Goal: Task Accomplishment & Management: Complete application form

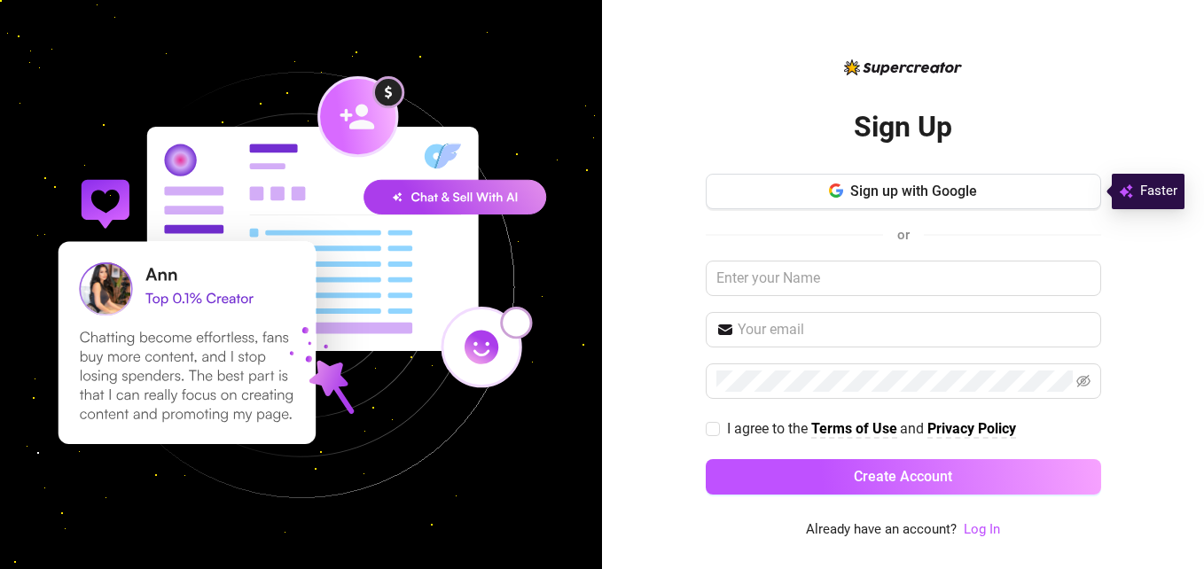
click at [842, 189] on icon "button" at bounding box center [836, 190] width 14 height 14
click at [854, 200] on button "Sign up with Google" at bounding box center [903, 191] width 395 height 35
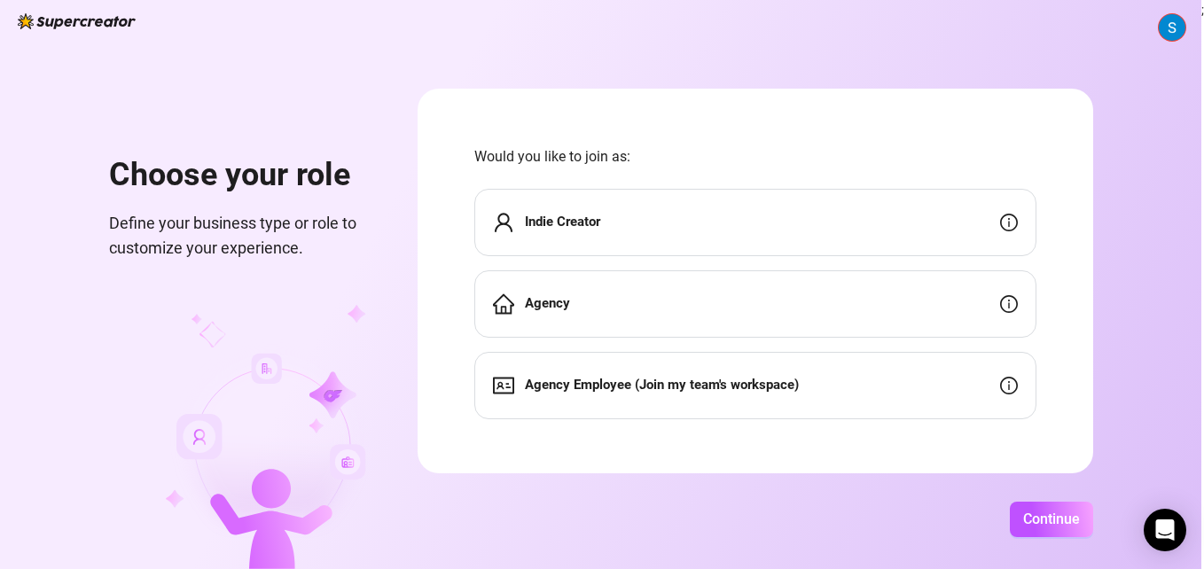
click at [736, 302] on div "Agency" at bounding box center [755, 303] width 562 height 67
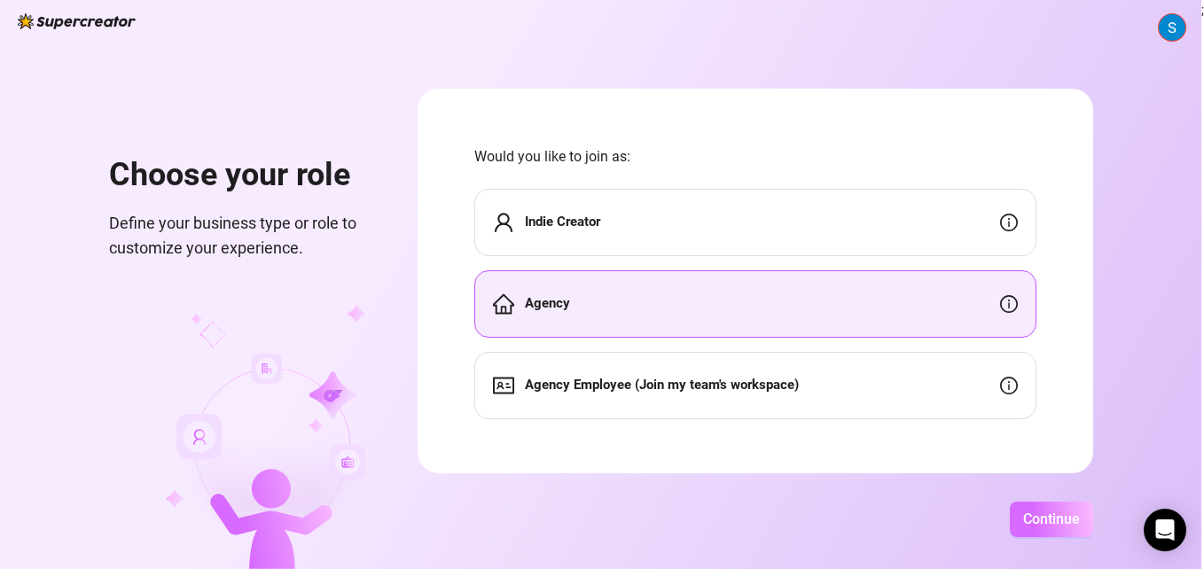
click at [1036, 523] on span "Continue" at bounding box center [1051, 519] width 57 height 17
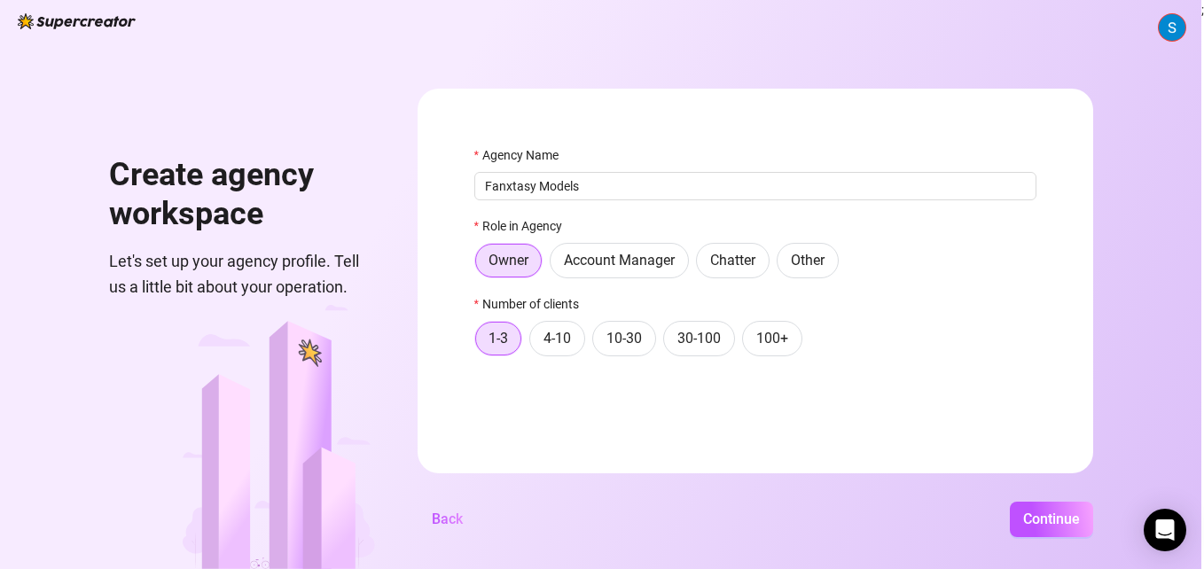
type input "Fanxtasy Models"
click at [895, 305] on div "Number of clients" at bounding box center [755, 307] width 562 height 27
click at [1056, 520] on span "Continue" at bounding box center [1051, 519] width 57 height 17
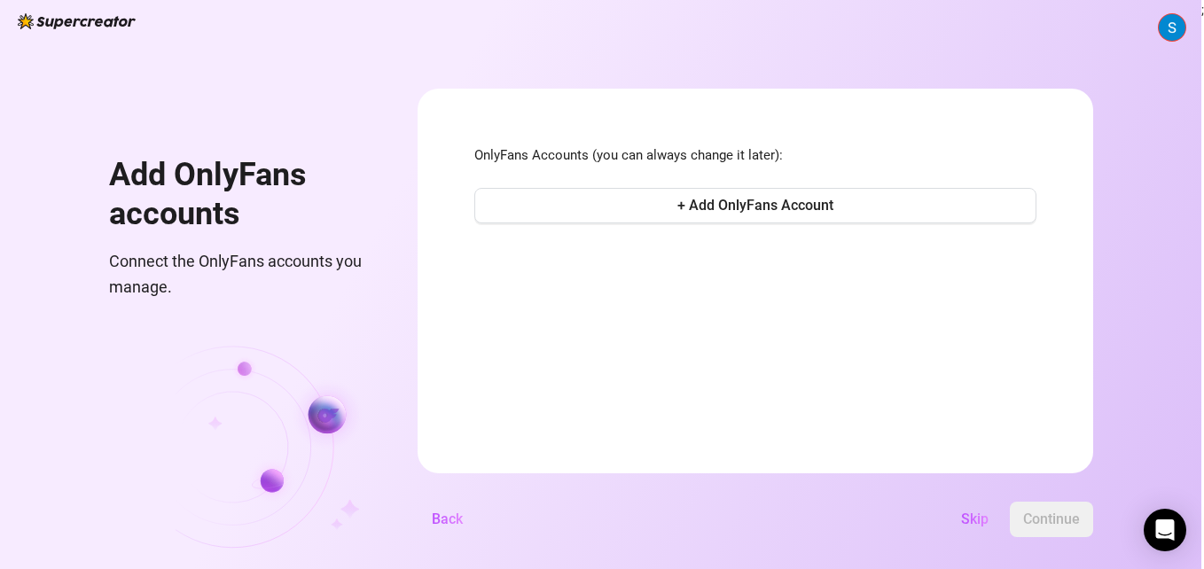
click at [403, 377] on div "Add OnlyFans accounts Connect the OnlyFans accounts you manage. OnlyFans Accoun…" at bounding box center [600, 284] width 1201 height 569
click at [767, 202] on span "+ Add OnlyFans Account" at bounding box center [755, 205] width 156 height 17
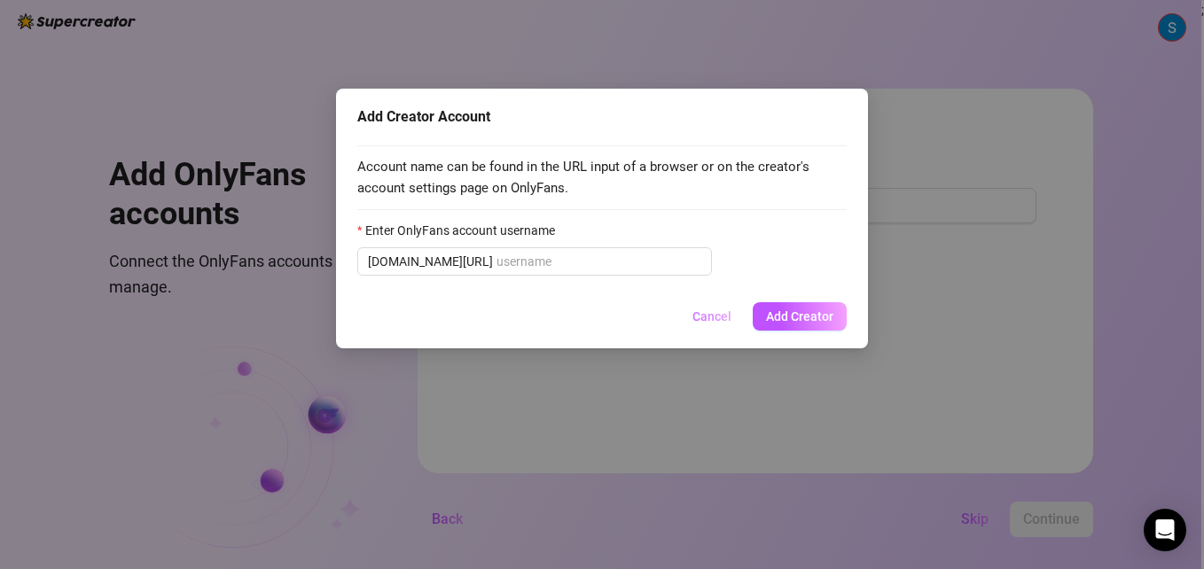
click at [706, 322] on span "Cancel" at bounding box center [711, 316] width 39 height 14
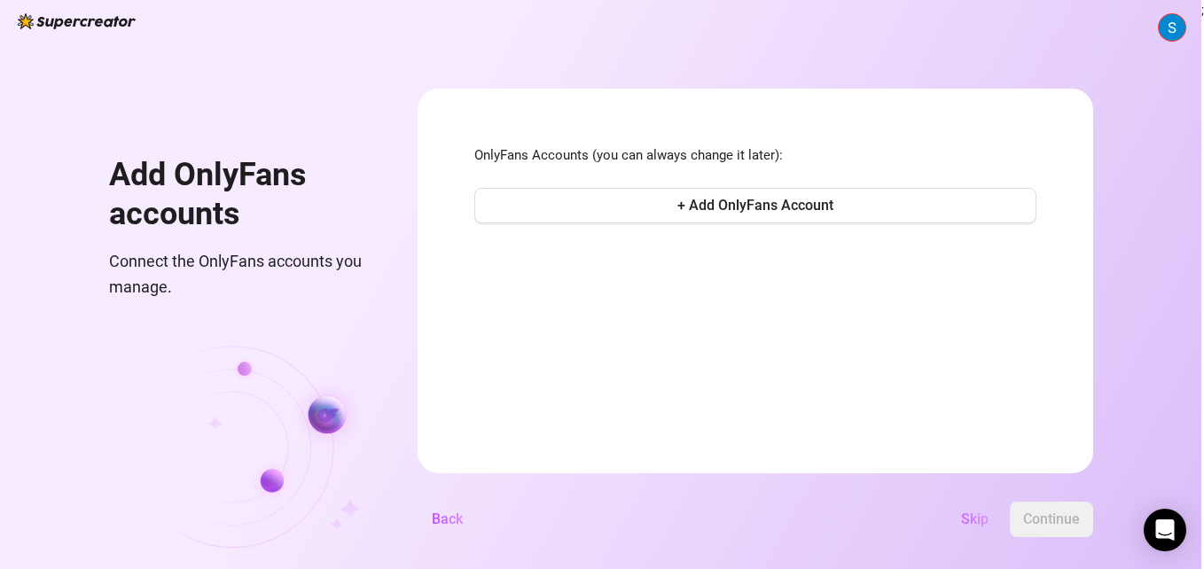
click at [969, 520] on span "Skip" at bounding box center [974, 519] width 27 height 17
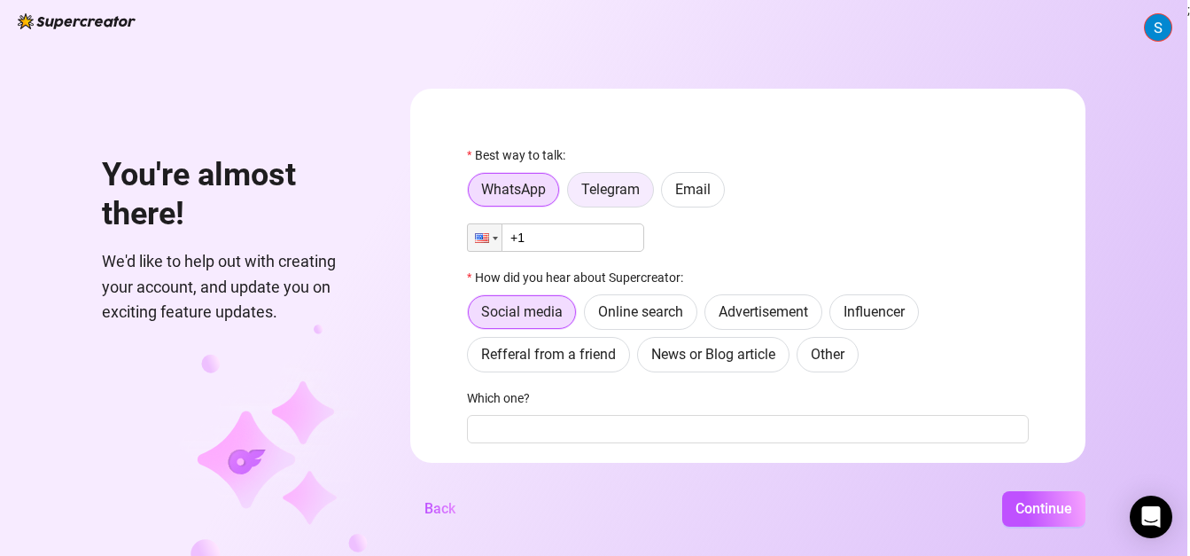
click at [617, 189] on span "Telegram" at bounding box center [611, 189] width 59 height 17
click at [573, 194] on input "Telegram" at bounding box center [573, 194] width 0 height 0
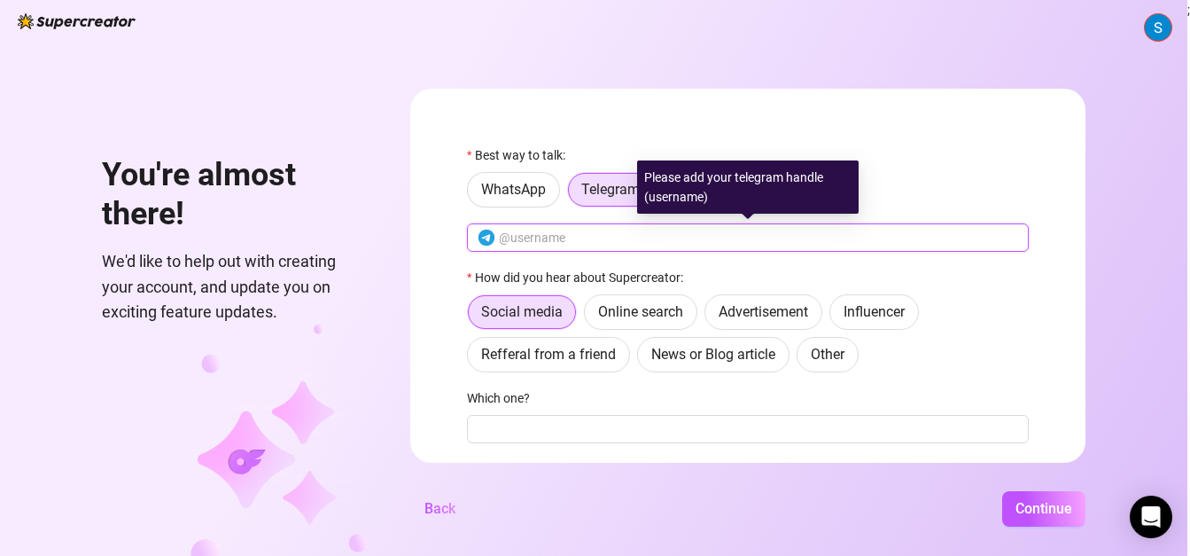
click at [597, 234] on input "text" at bounding box center [758, 238] width 519 height 20
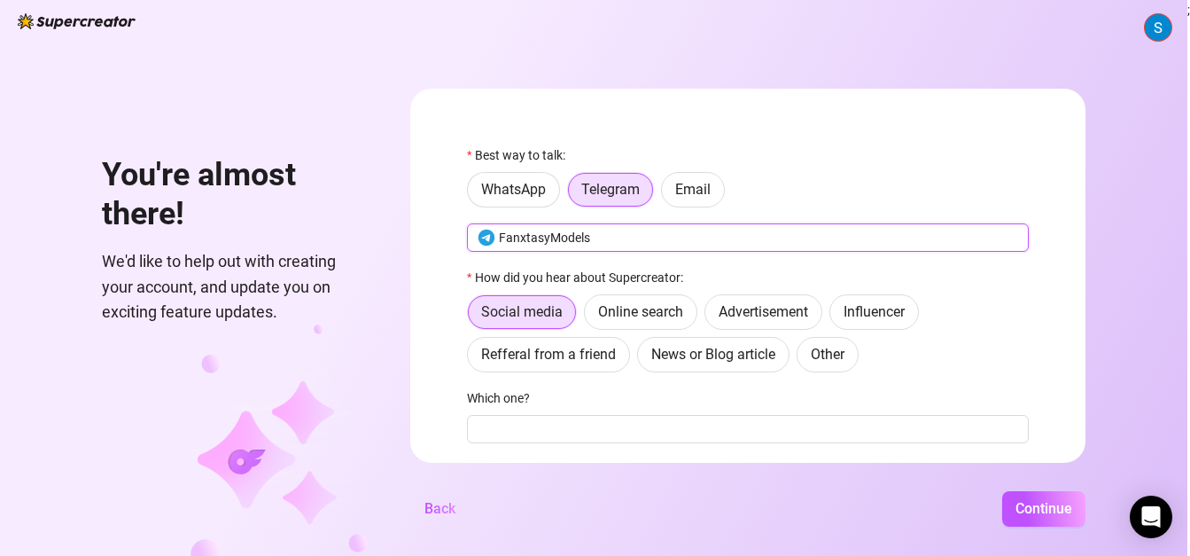
type input "FanxtasyModels"
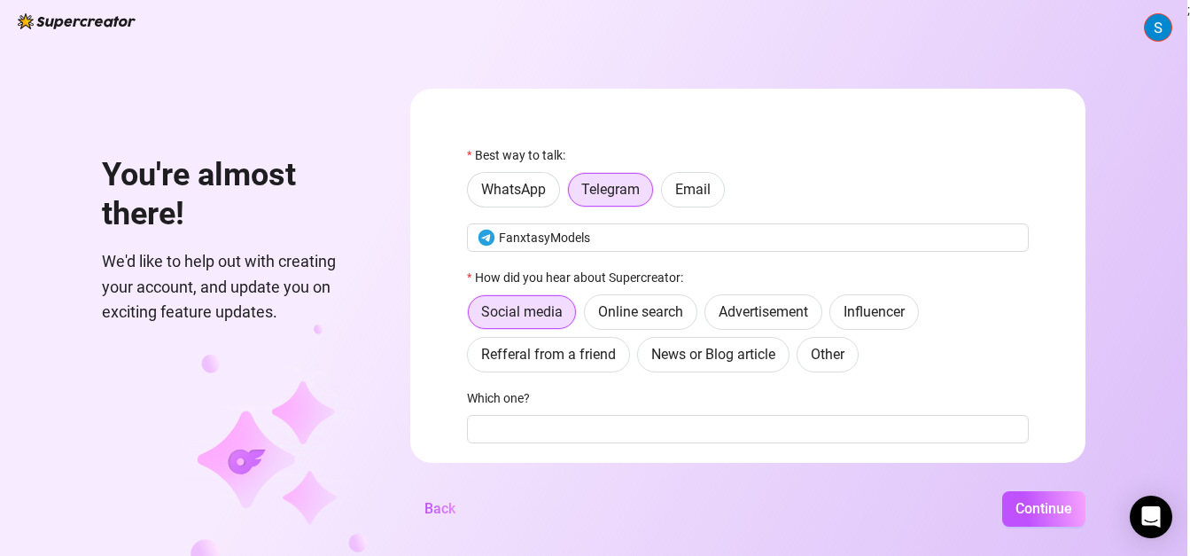
click at [706, 273] on div "How did you hear about Supercreator:" at bounding box center [748, 281] width 562 height 27
click at [643, 316] on span "Online search" at bounding box center [640, 311] width 85 height 17
click at [589, 316] on input "Online search" at bounding box center [589, 316] width 0 height 0
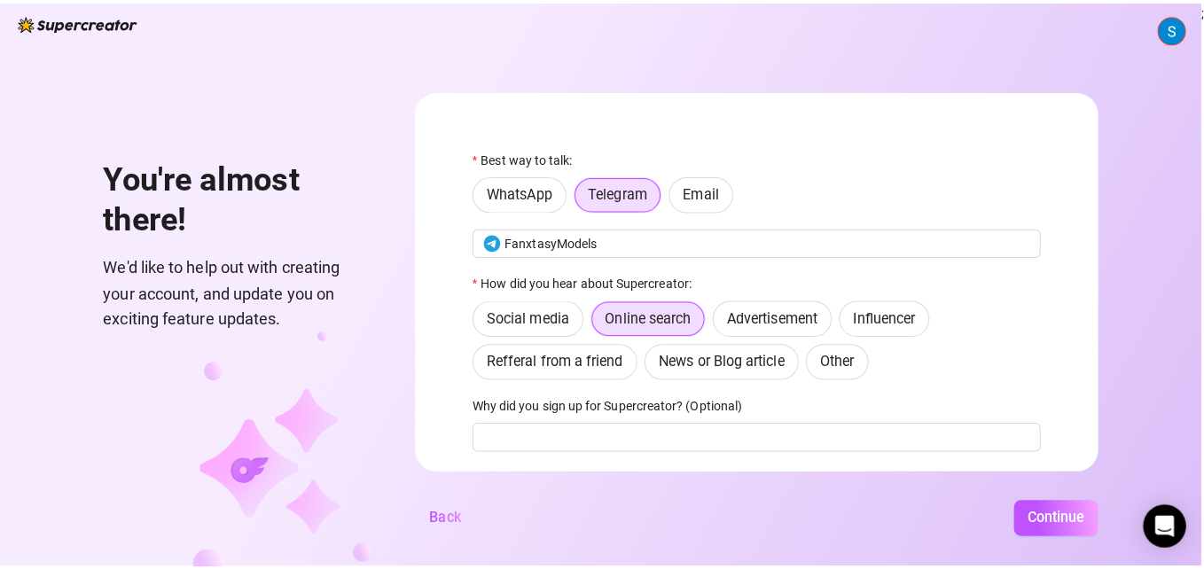
scroll to position [115, 0]
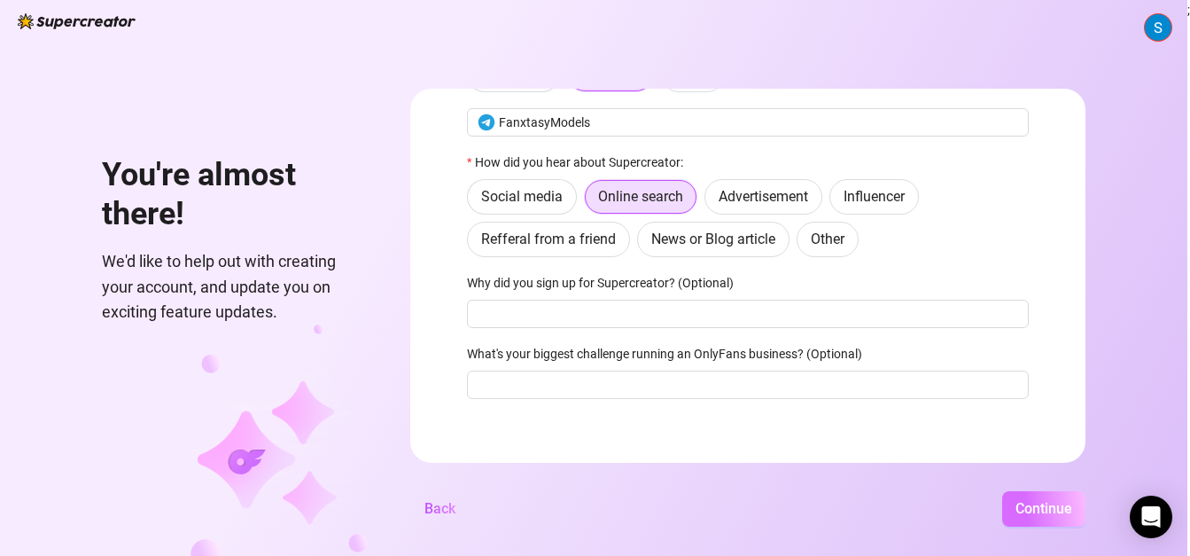
click at [1042, 517] on span "Continue" at bounding box center [1044, 508] width 57 height 17
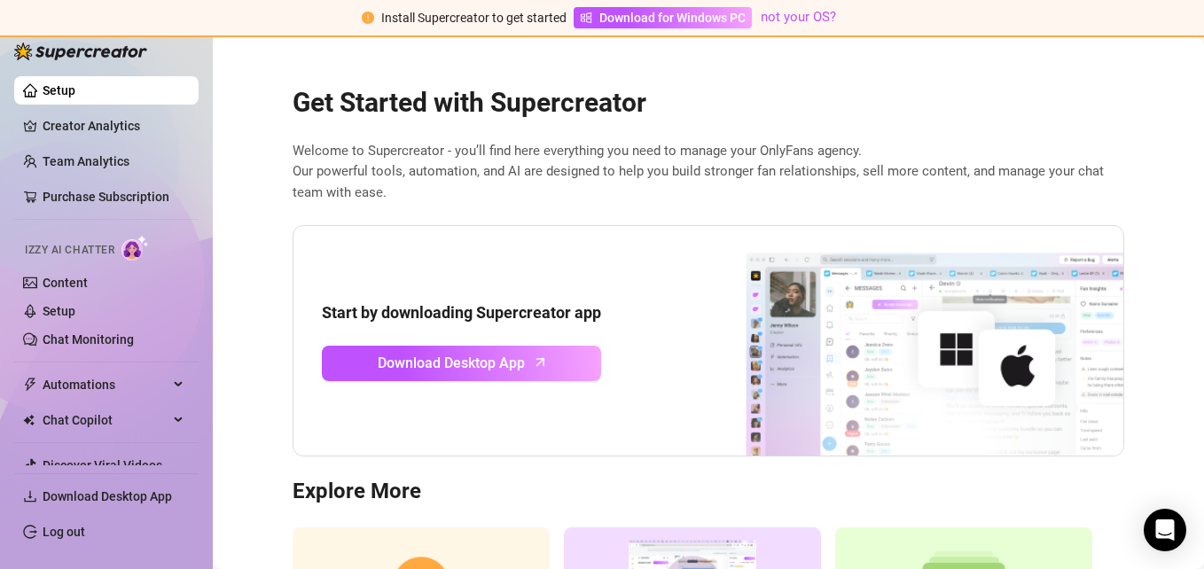
click at [257, 165] on main "Get Started with Supercreator Welcome to Supercreator - you’ll find here everyt…" at bounding box center [708, 401] width 991 height 728
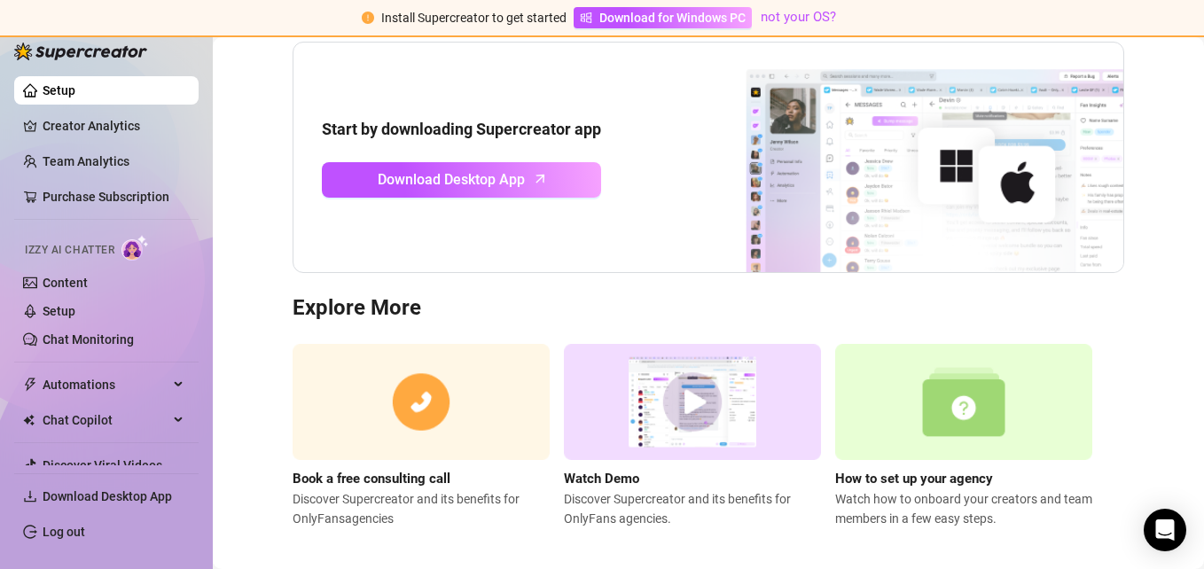
scroll to position [196, 0]
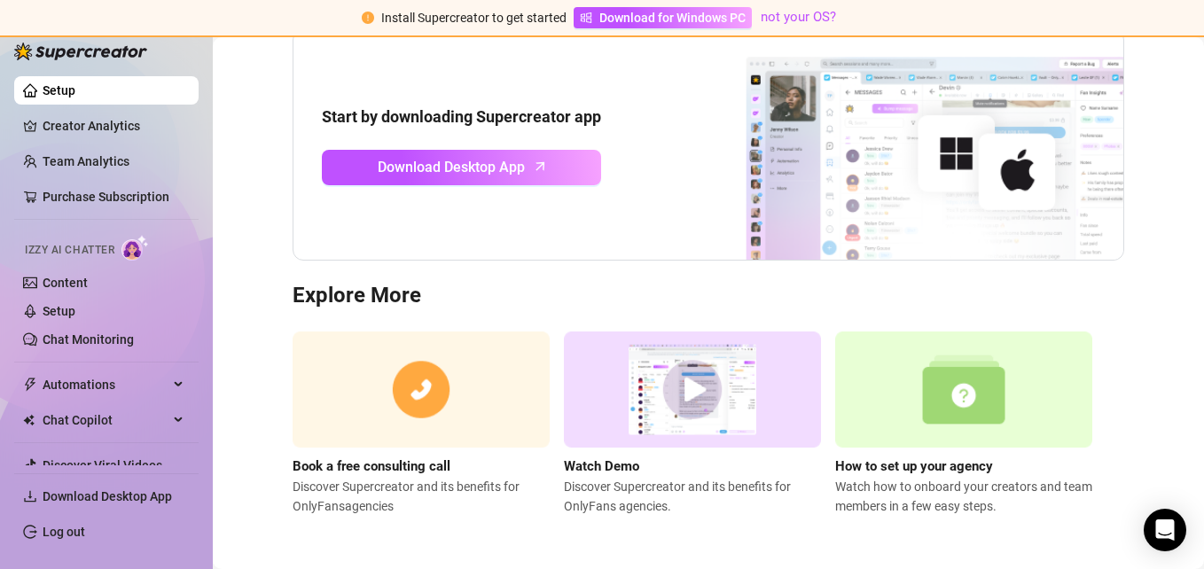
click at [265, 190] on main "Get Started with Supercreator Welcome to Supercreator - you’ll find here everyt…" at bounding box center [708, 205] width 991 height 728
click at [258, 148] on main "Get Started with Supercreator Welcome to Supercreator - you’ll find here everyt…" at bounding box center [708, 205] width 991 height 728
click at [247, 159] on main "Get Started with Supercreator Welcome to Supercreator - you’ll find here everyt…" at bounding box center [708, 205] width 991 height 728
click at [280, 222] on div "Get Started with Supercreator Welcome to Supercreator - you’ll find here everyt…" at bounding box center [708, 192] width 860 height 648
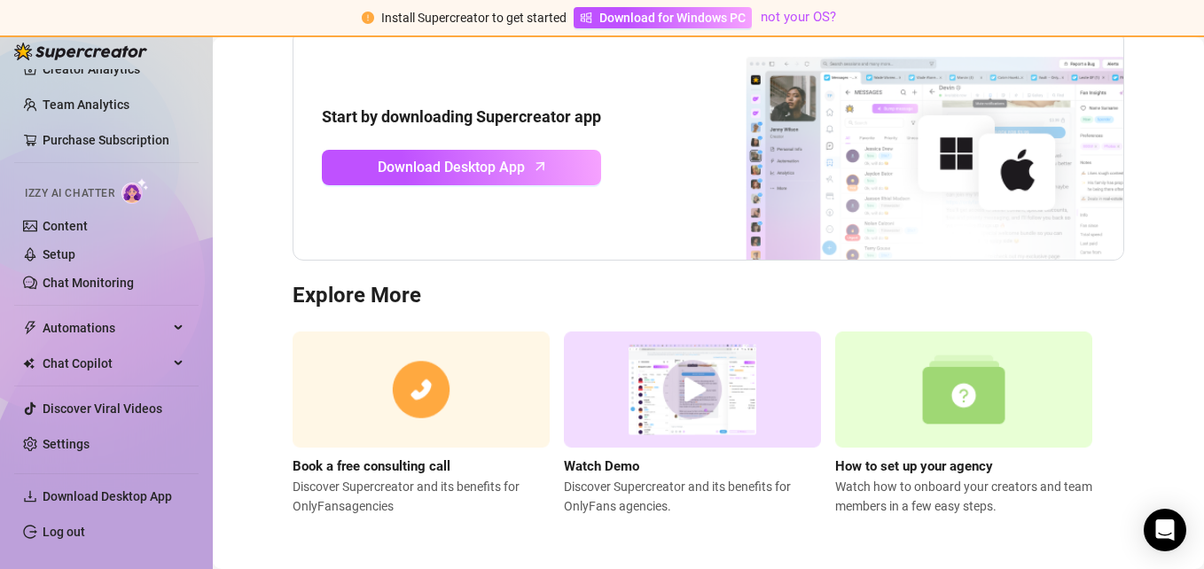
click at [235, 299] on main "Get Started with Supercreator Welcome to Supercreator - you’ll find here everyt…" at bounding box center [708, 205] width 991 height 728
click at [161, 353] on div "Chat Copilot" at bounding box center [106, 363] width 184 height 28
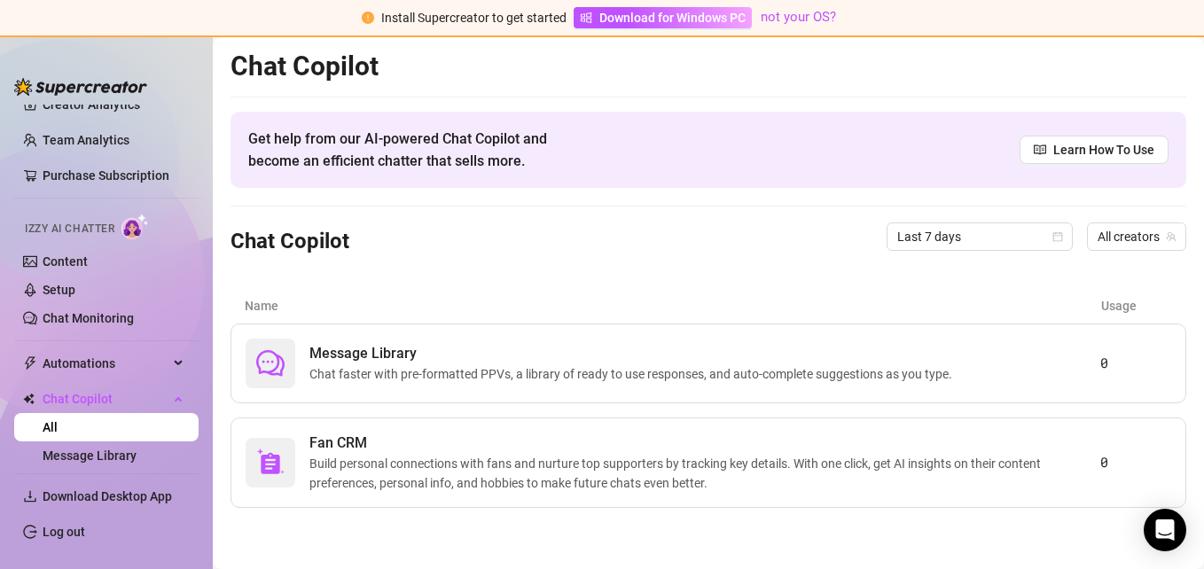
click at [652, 276] on div "Chat Copilot Get help from our AI-powered Chat Copilot and become an efficient …" at bounding box center [708, 279] width 956 height 458
click at [667, 264] on div "Chat Copilot Last 7 days All creators" at bounding box center [708, 237] width 956 height 60
click at [347, 268] on div "Chat Copilot Get help from our AI-powered Chat Copilot and become an efficient …" at bounding box center [708, 279] width 956 height 458
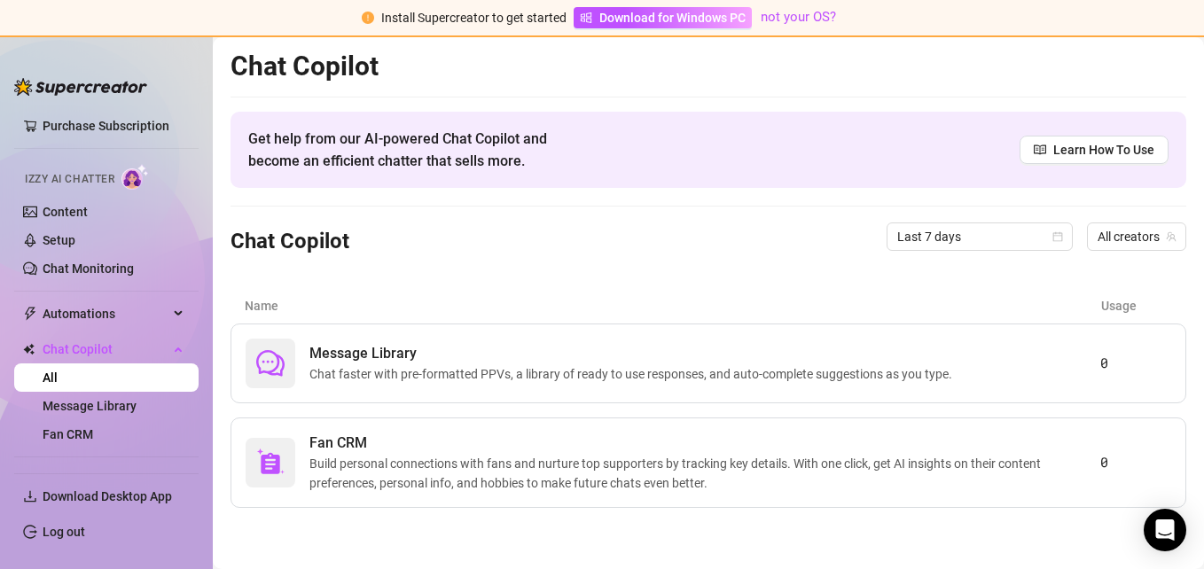
scroll to position [105, 0]
click at [174, 310] on div "Automations" at bounding box center [106, 315] width 184 height 28
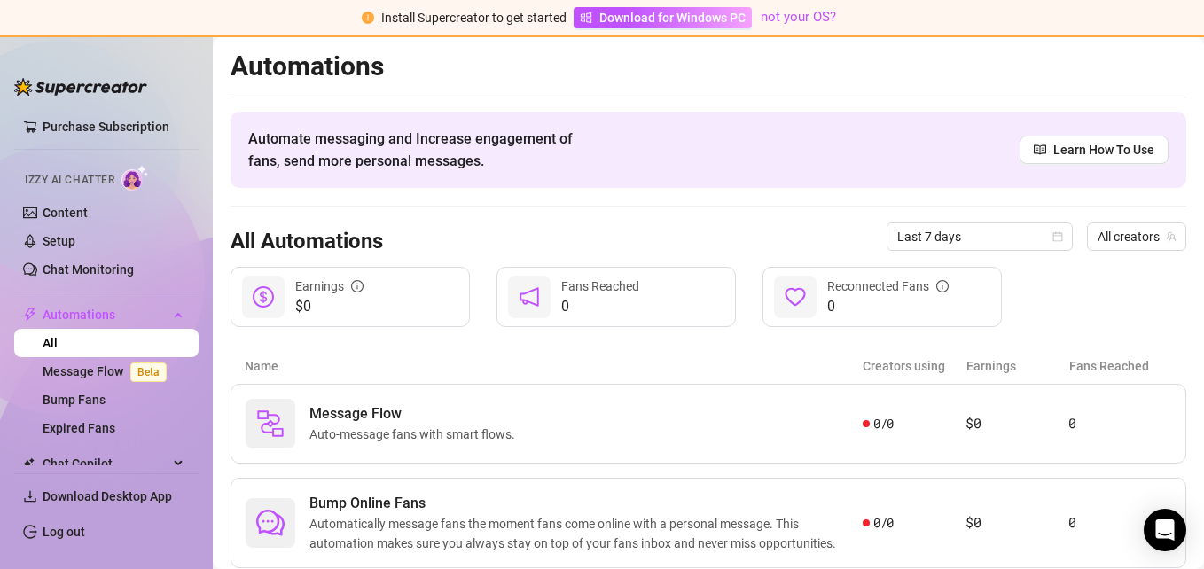
click at [581, 206] on div at bounding box center [708, 206] width 956 height 1
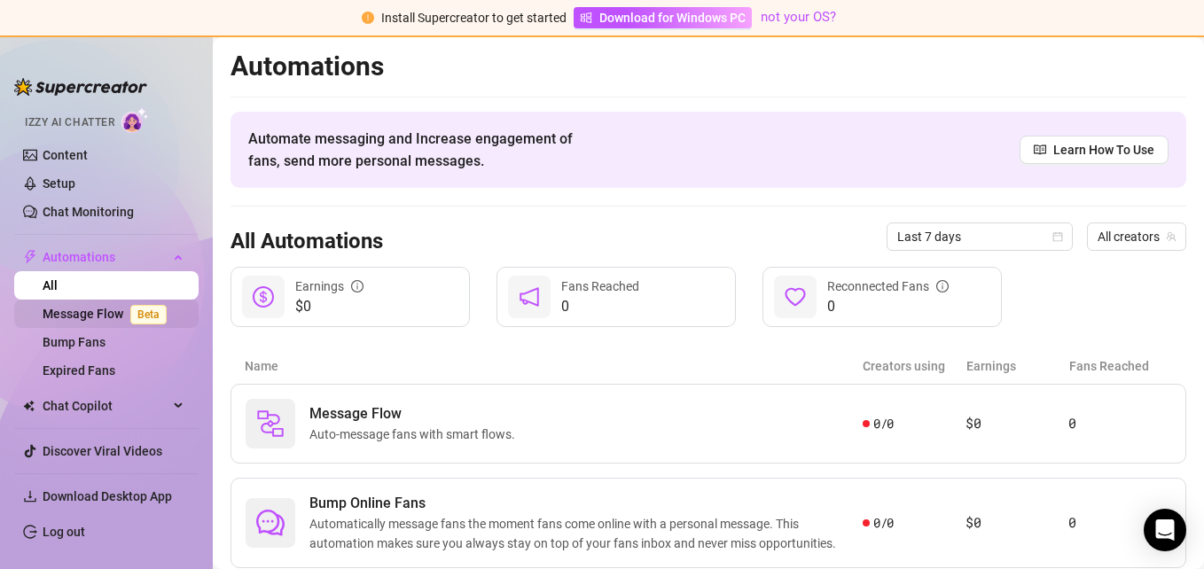
scroll to position [161, 0]
click at [489, 246] on div "All Automations Last 7 days All creators" at bounding box center [708, 237] width 956 height 60
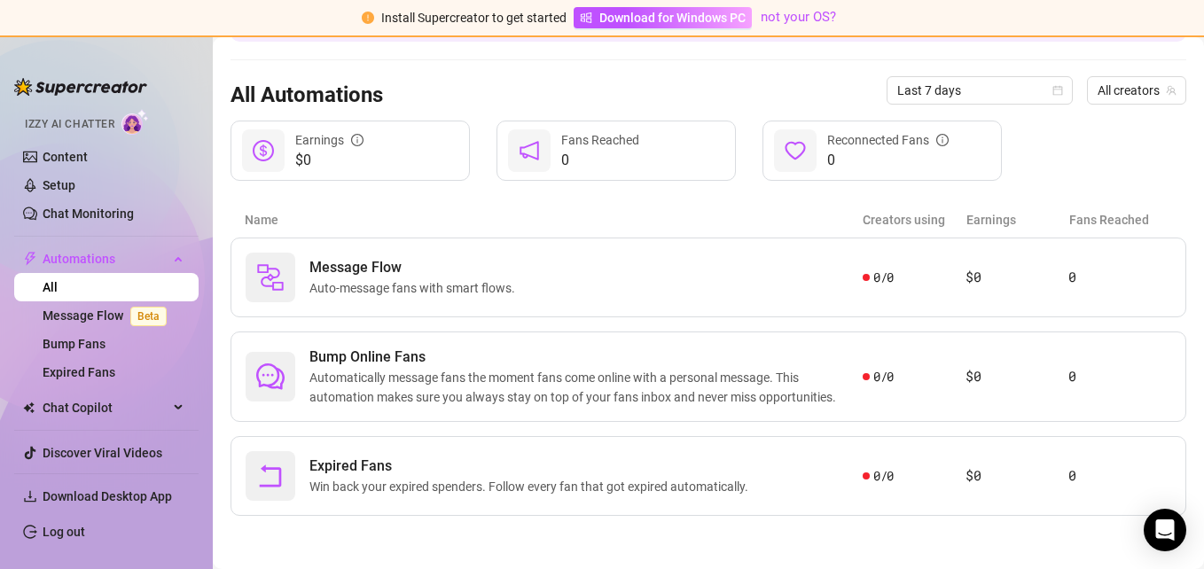
click at [482, 195] on div "Automations Automate messaging and Increase engagement of fans, send more perso…" at bounding box center [708, 209] width 956 height 613
click at [481, 176] on div "$0 Earnings 0 Fans Reached 0 Reconnected Fans" at bounding box center [708, 151] width 956 height 60
click at [480, 181] on div "Automations Automate messaging and Increase engagement of fans, send more perso…" at bounding box center [708, 209] width 956 height 613
click at [552, 258] on div "Message Flow Auto-message fans with smart flows." at bounding box center [554, 278] width 617 height 50
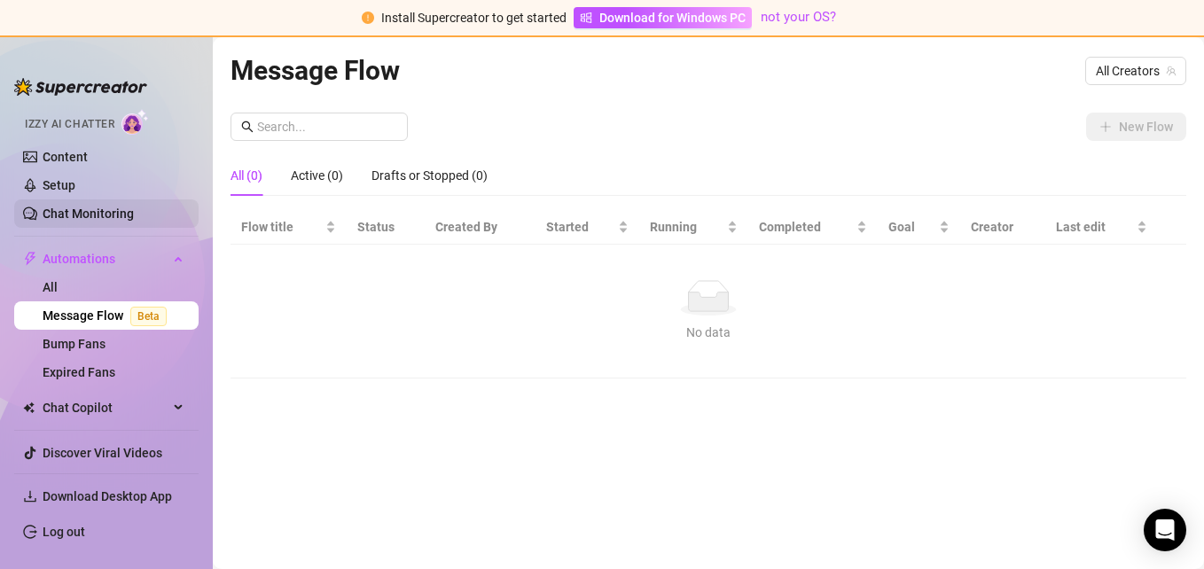
click at [67, 213] on link "Chat Monitoring" at bounding box center [88, 214] width 91 height 14
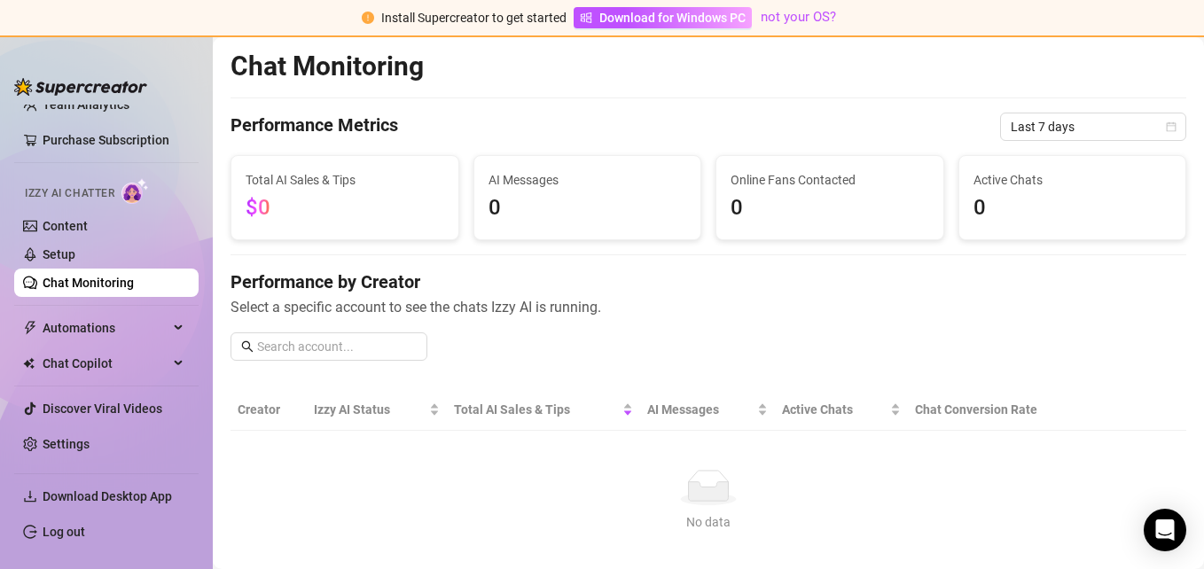
scroll to position [92, 0]
click at [628, 310] on span "Select a specific account to see the chats Izzy AI is running." at bounding box center [708, 307] width 956 height 22
click at [75, 247] on link "Setup" at bounding box center [59, 254] width 33 height 14
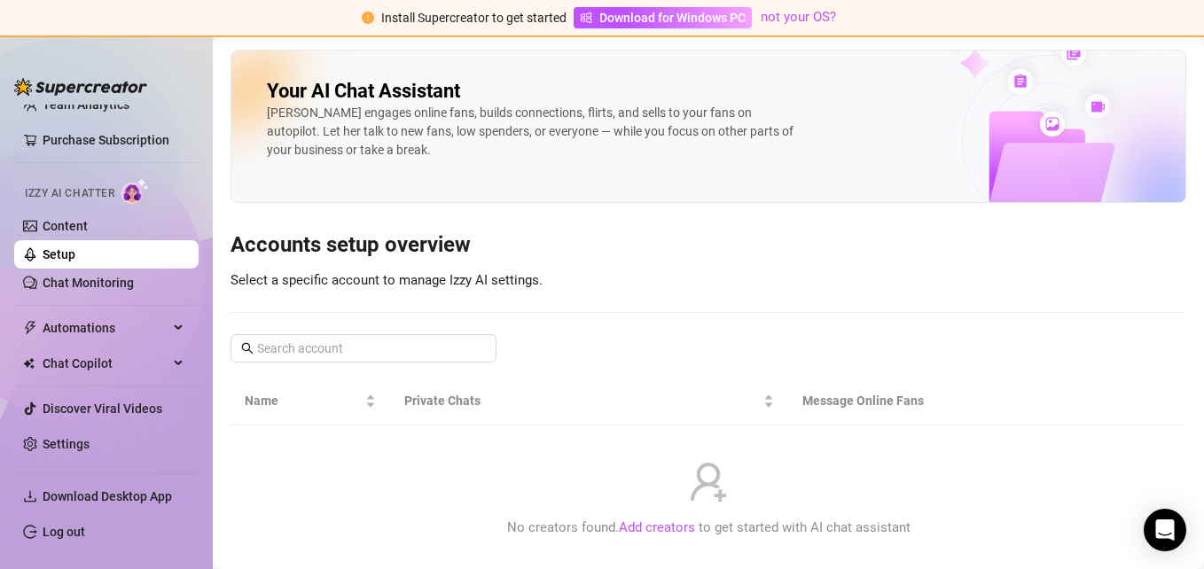
click at [550, 272] on div "Your AI Chat Assistant [PERSON_NAME] engages online fans, builds connections, f…" at bounding box center [708, 313] width 956 height 526
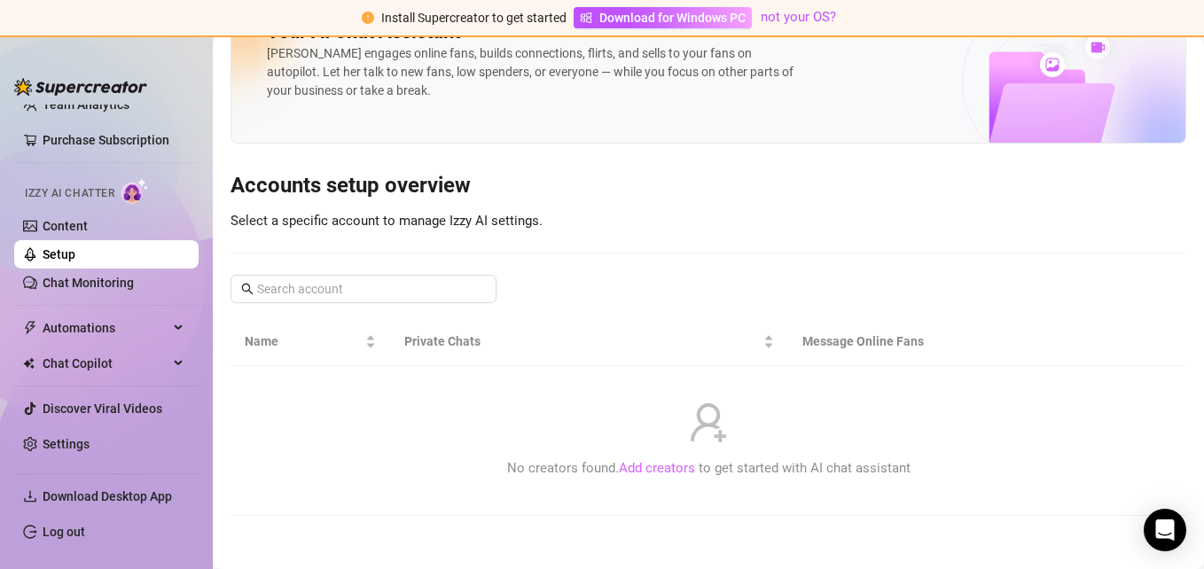
click at [636, 468] on link "Add creators" at bounding box center [657, 468] width 76 height 16
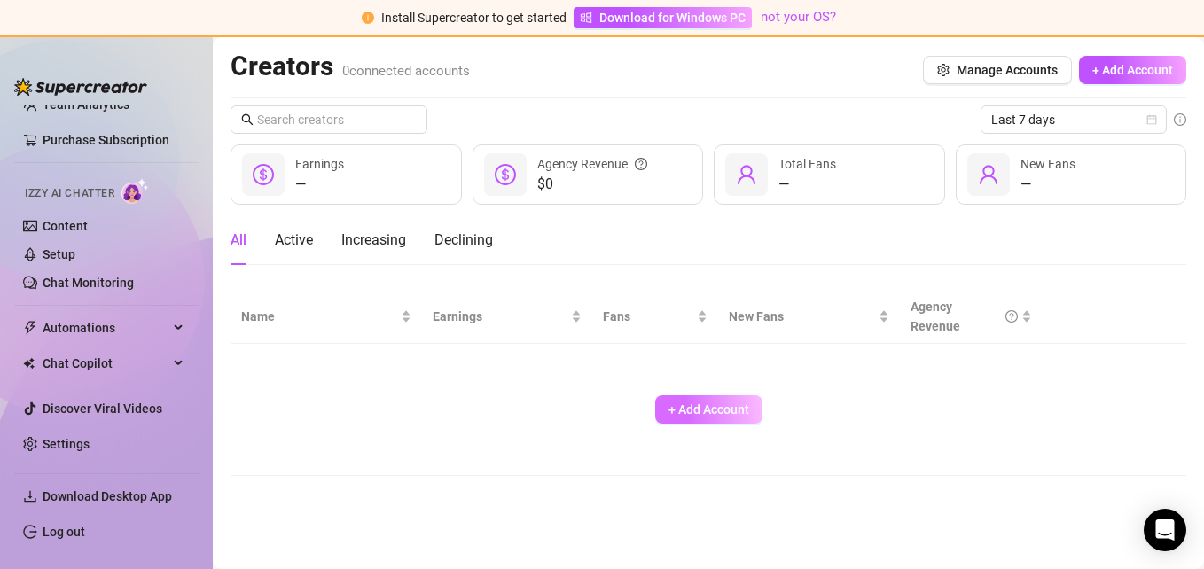
click at [689, 403] on span "+ Add Account" at bounding box center [708, 409] width 81 height 14
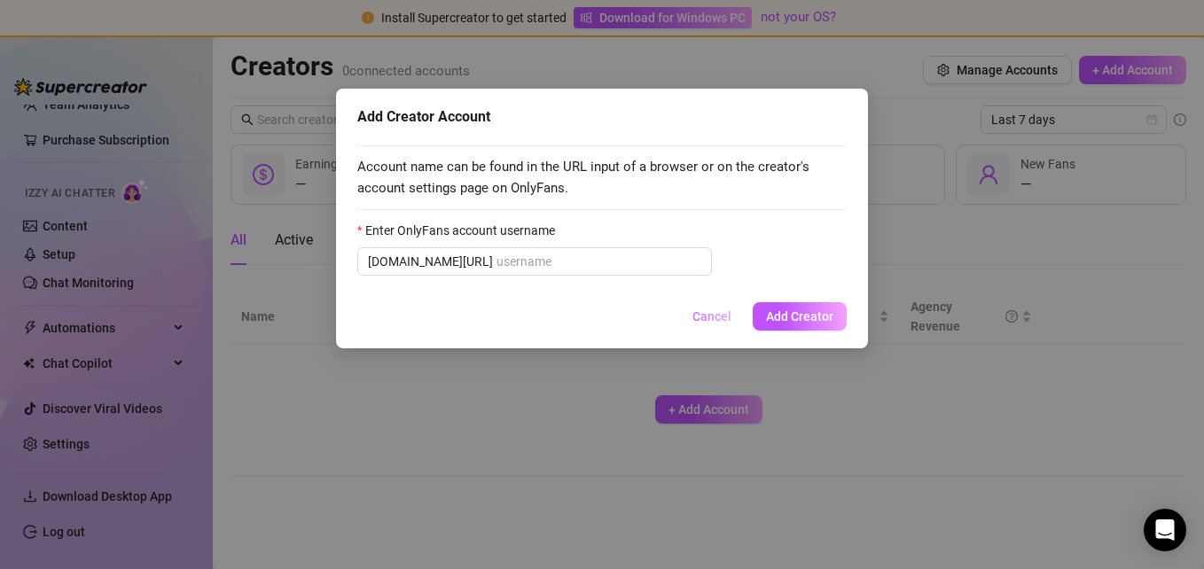
click at [713, 314] on span "Cancel" at bounding box center [711, 316] width 39 height 14
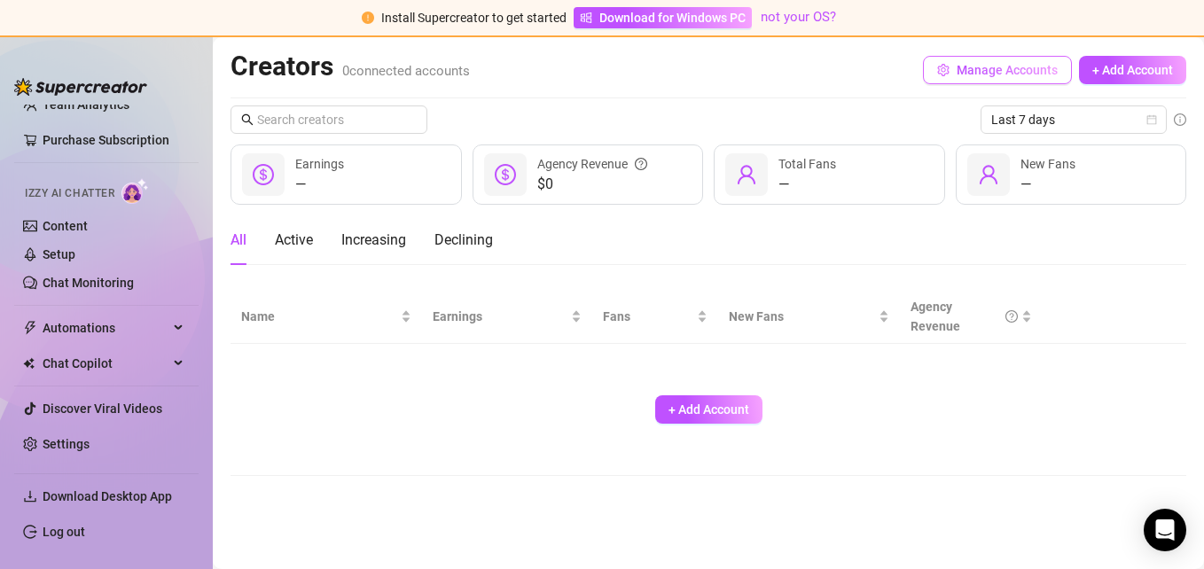
click at [993, 64] on span "Manage Accounts" at bounding box center [1006, 70] width 101 height 14
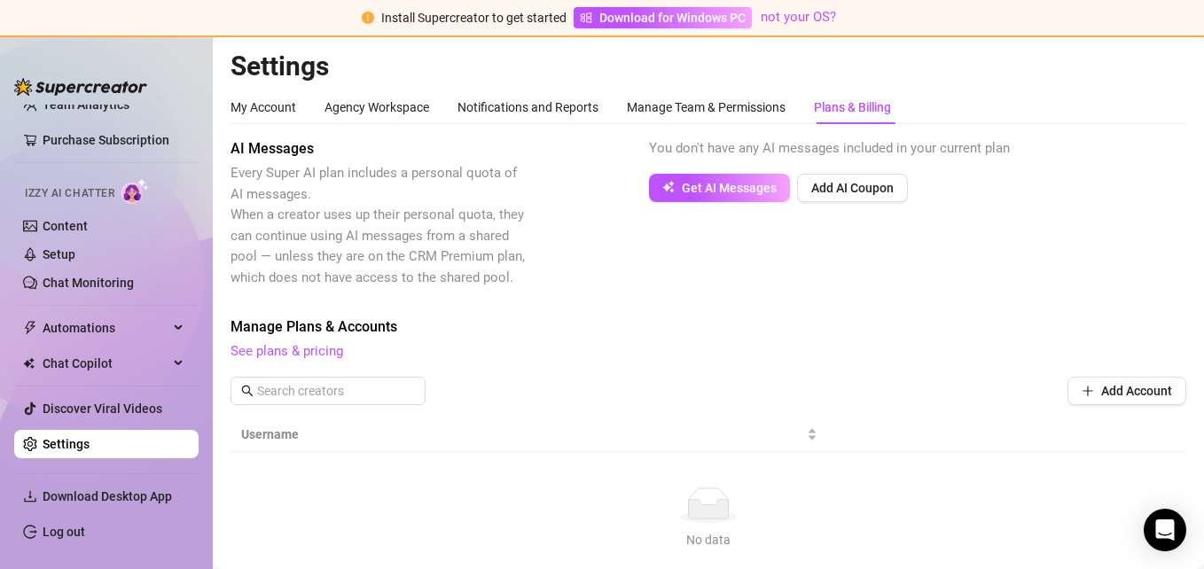
click at [592, 204] on div "AI Messages Every Super AI plan includes a personal quota of AI messages. When …" at bounding box center [708, 213] width 956 height 150
click at [589, 191] on div "AI Messages Every Super AI plan includes a personal quota of AI messages. When …" at bounding box center [708, 213] width 956 height 150
click at [379, 108] on div "Agency Workspace" at bounding box center [376, 108] width 105 height 20
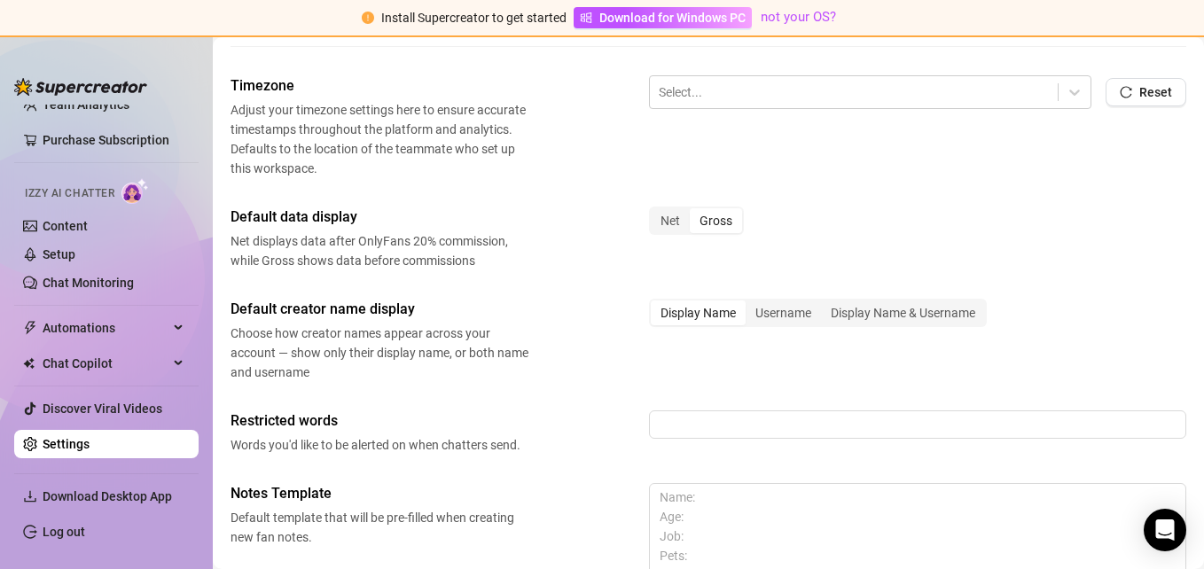
scroll to position [692, 0]
click at [574, 220] on div "Default data display Net displays data after OnlyFans 20% commission, while Gro…" at bounding box center [708, 238] width 956 height 64
click at [574, 239] on div "Default data display Net displays data after OnlyFans 20% commission, while Gro…" at bounding box center [708, 238] width 956 height 64
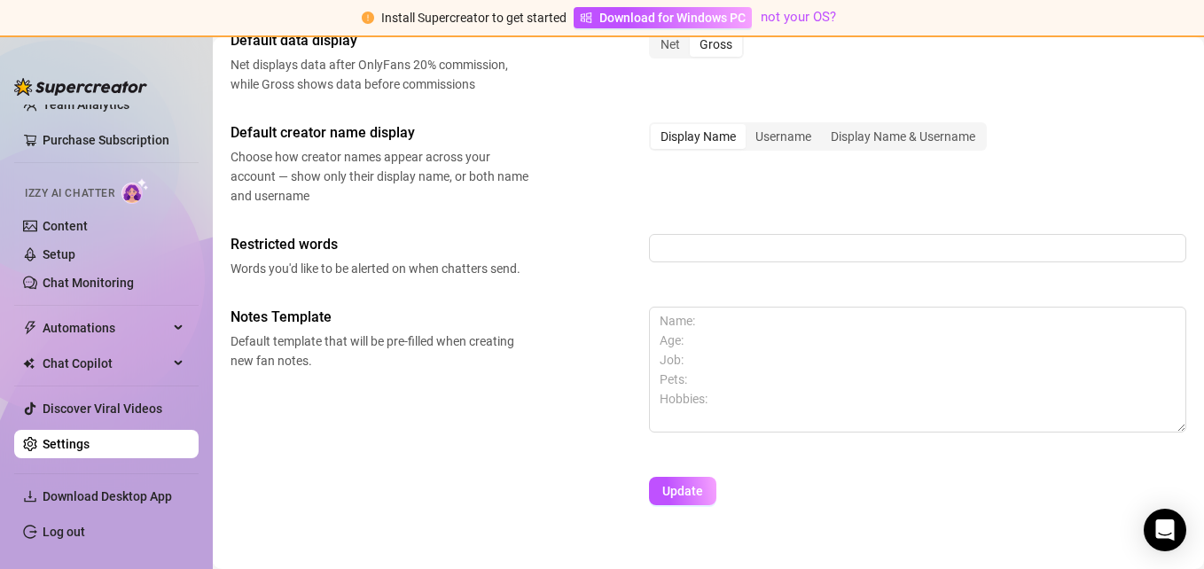
scroll to position [908, 0]
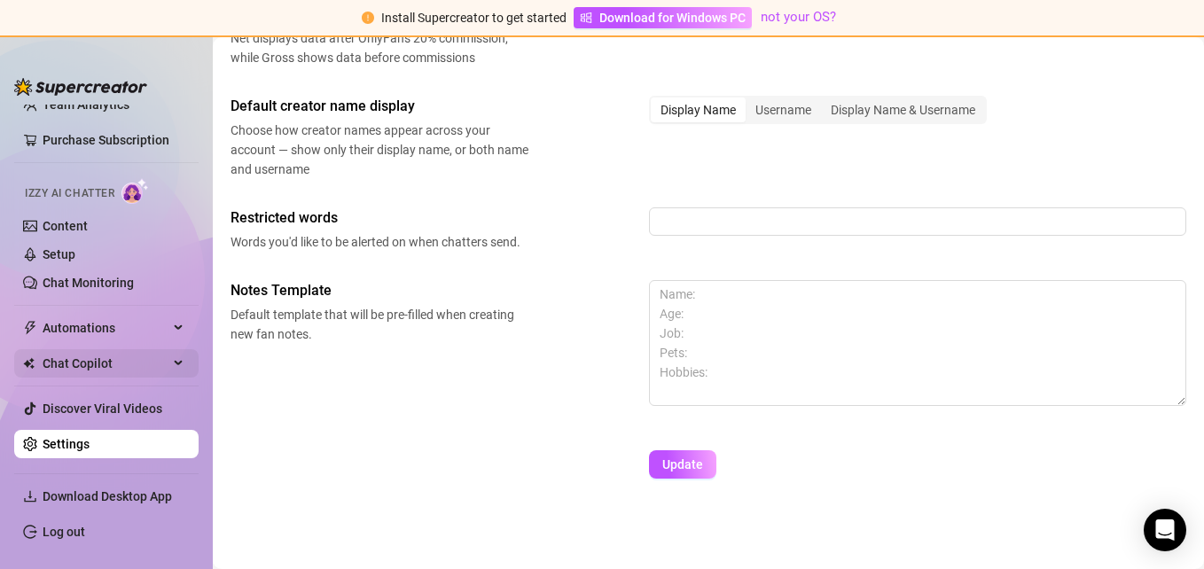
click at [169, 355] on div "Chat Copilot" at bounding box center [106, 363] width 184 height 28
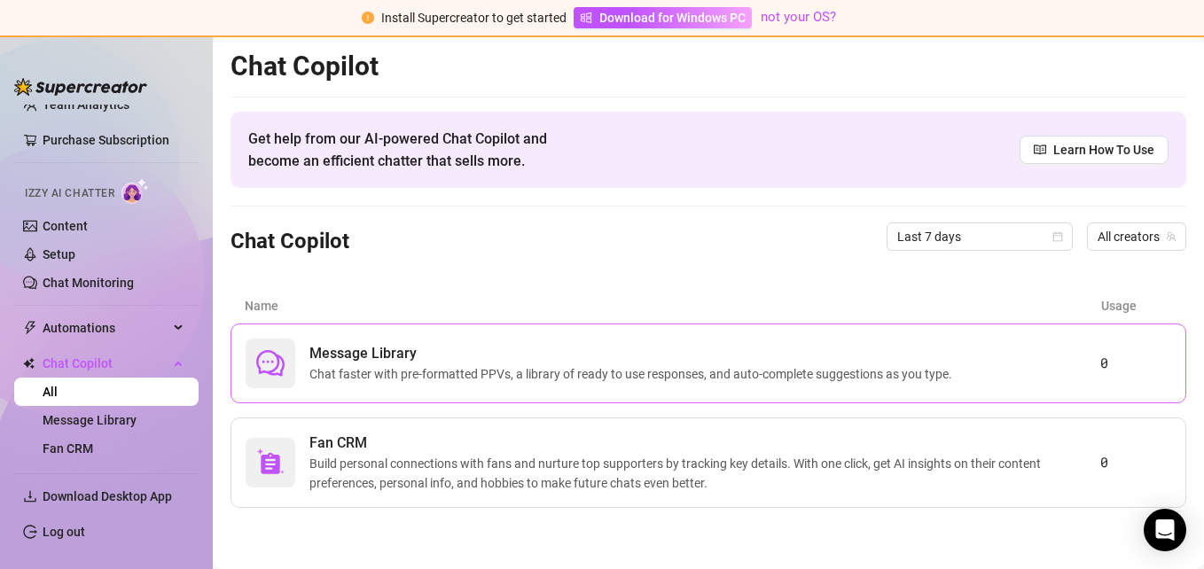
click at [612, 344] on span "Message Library" at bounding box center [634, 353] width 650 height 21
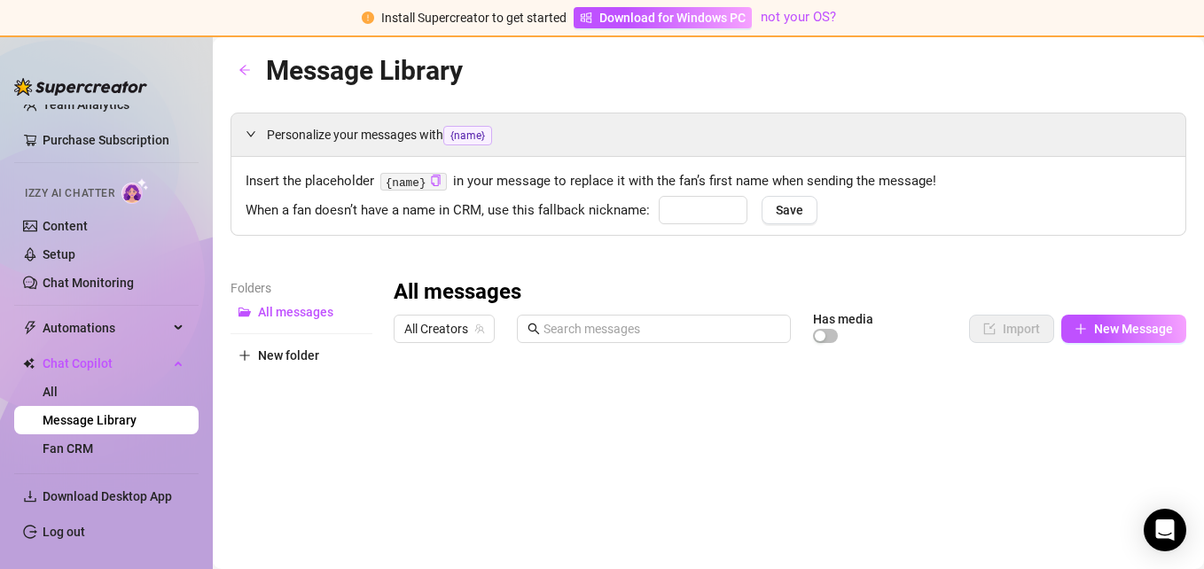
type input "babe"
click at [700, 242] on div "Personalize your messages with {name} Insert the placeholder {name} in your mes…" at bounding box center [708, 487] width 956 height 749
click at [791, 259] on div "Personalize your messages with {name} Insert the placeholder {name} in your mes…" at bounding box center [708, 487] width 956 height 749
click at [1134, 338] on button "New Message" at bounding box center [1123, 329] width 125 height 28
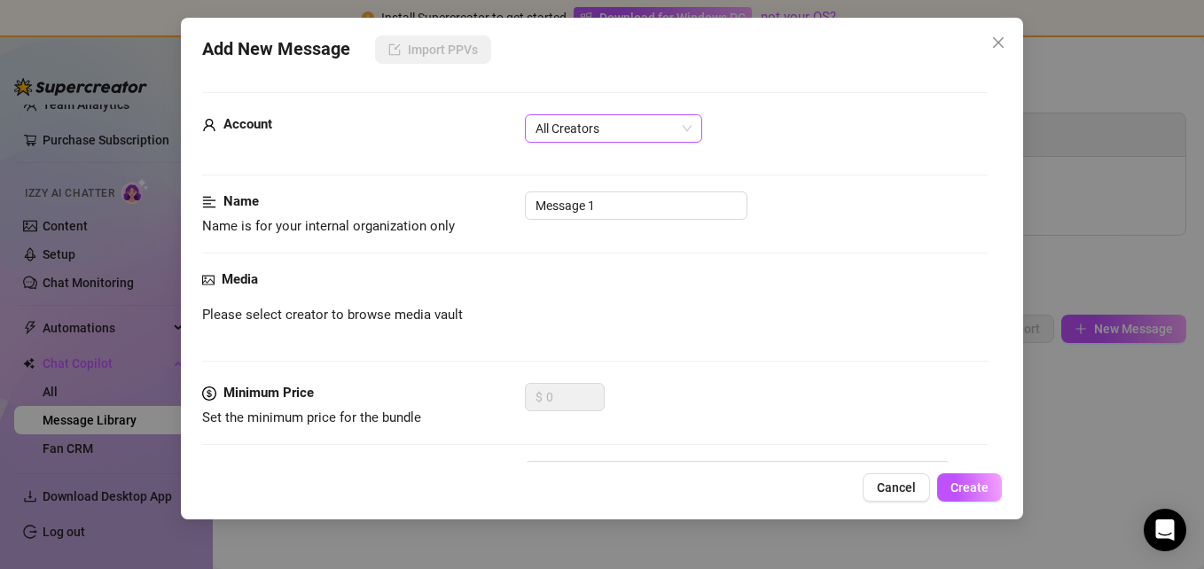
click at [540, 128] on span "All Creators" at bounding box center [613, 128] width 156 height 27
click at [558, 160] on div "All Creators" at bounding box center [613, 164] width 149 height 20
click at [500, 178] on div "Account All Creators All Creators" at bounding box center [595, 152] width 786 height 77
click at [460, 124] on div "Account" at bounding box center [335, 124] width 266 height 21
click at [566, 204] on input "Message 1" at bounding box center [636, 205] width 222 height 28
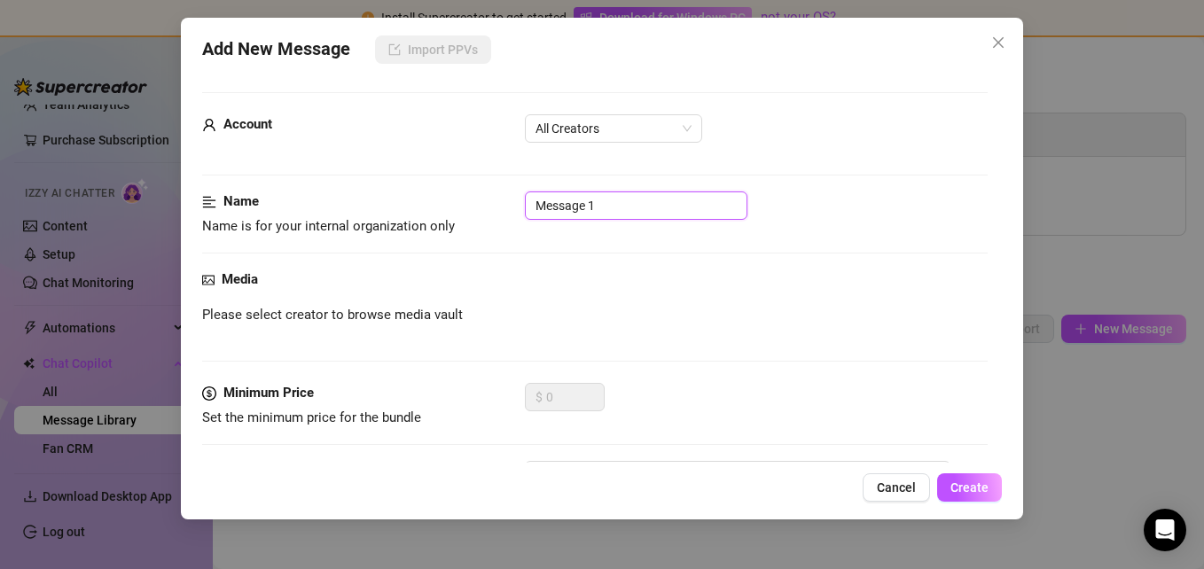
click at [598, 205] on input "Message 1" at bounding box center [636, 205] width 222 height 28
click at [474, 137] on div "Account All Creators" at bounding box center [595, 136] width 786 height 44
click at [480, 141] on div "Account All Creators" at bounding box center [595, 136] width 786 height 44
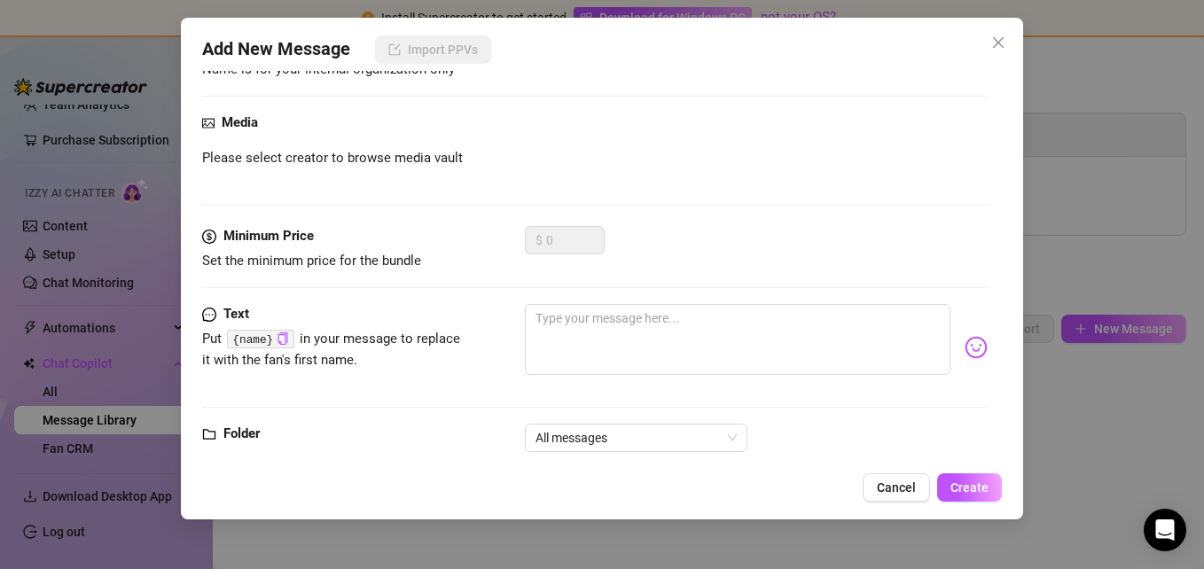
scroll to position [161, 0]
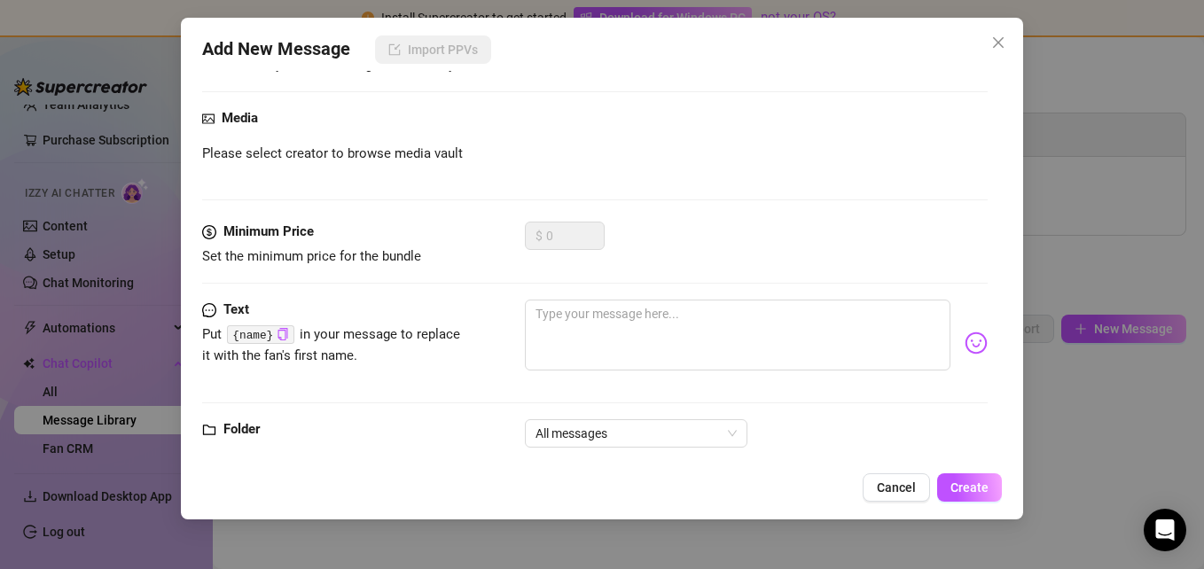
click at [465, 183] on div "Media Please select creator to browse media vault" at bounding box center [595, 164] width 786 height 113
click at [573, 222] on div "$ 0" at bounding box center [565, 236] width 80 height 28
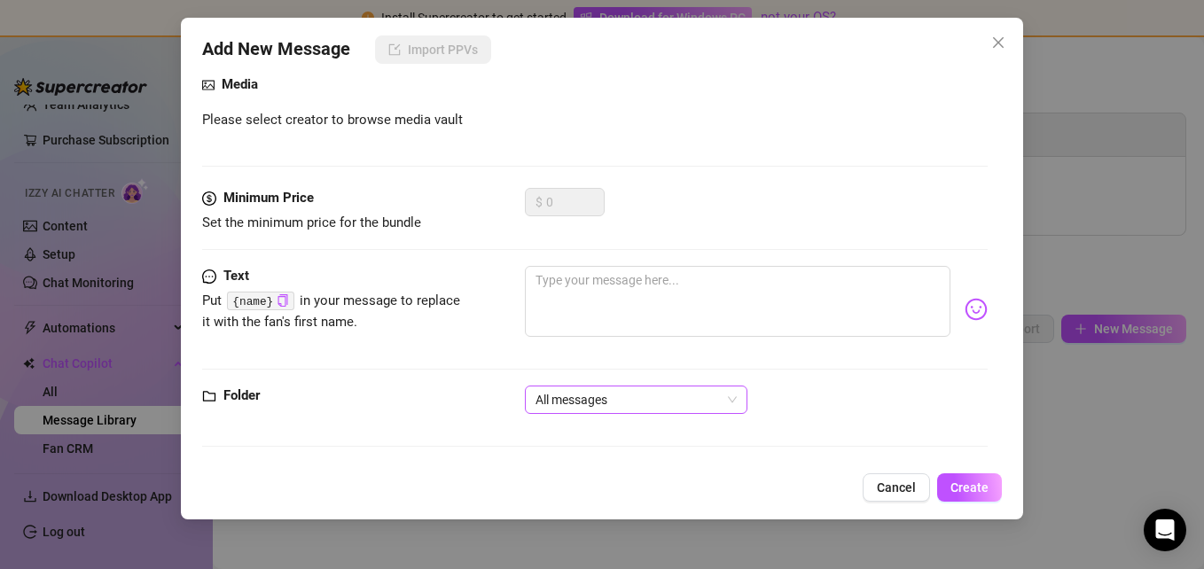
click at [599, 389] on span "All messages" at bounding box center [635, 399] width 201 height 27
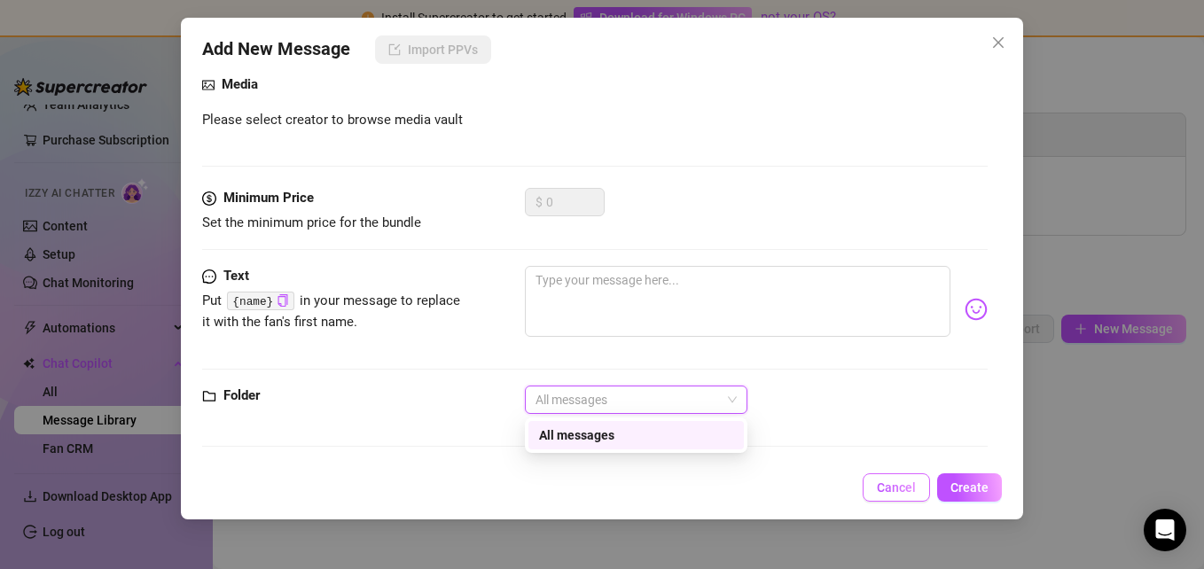
click at [903, 486] on span "Cancel" at bounding box center [896, 487] width 39 height 14
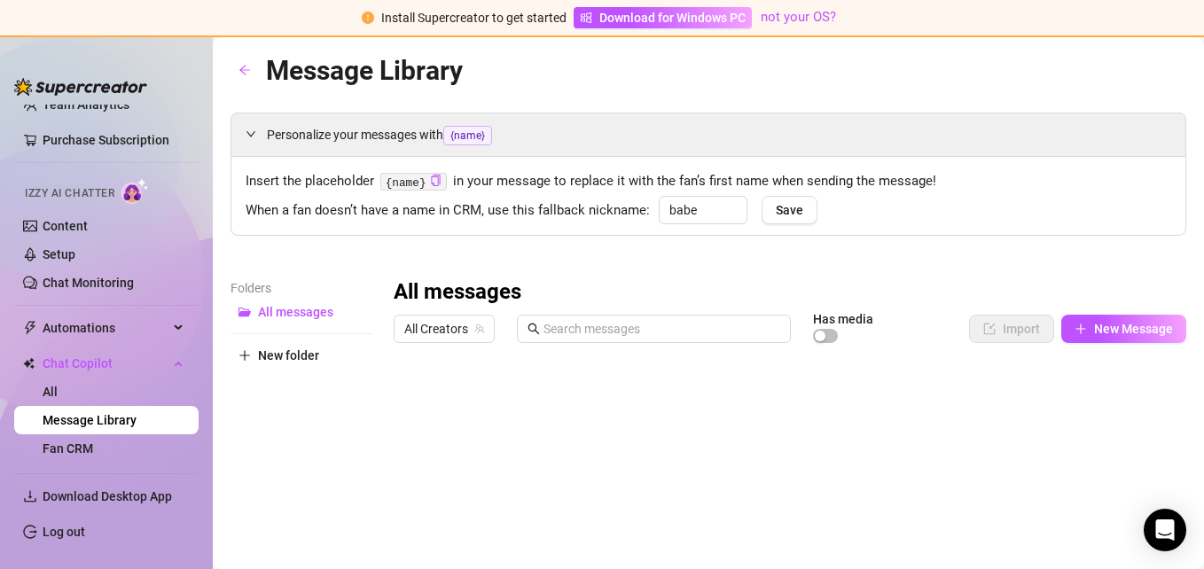
click at [234, 254] on div "Personalize your messages with {name} Insert the placeholder {name} in your mes…" at bounding box center [708, 487] width 956 height 749
click at [92, 277] on link "Chat Monitoring" at bounding box center [88, 283] width 91 height 14
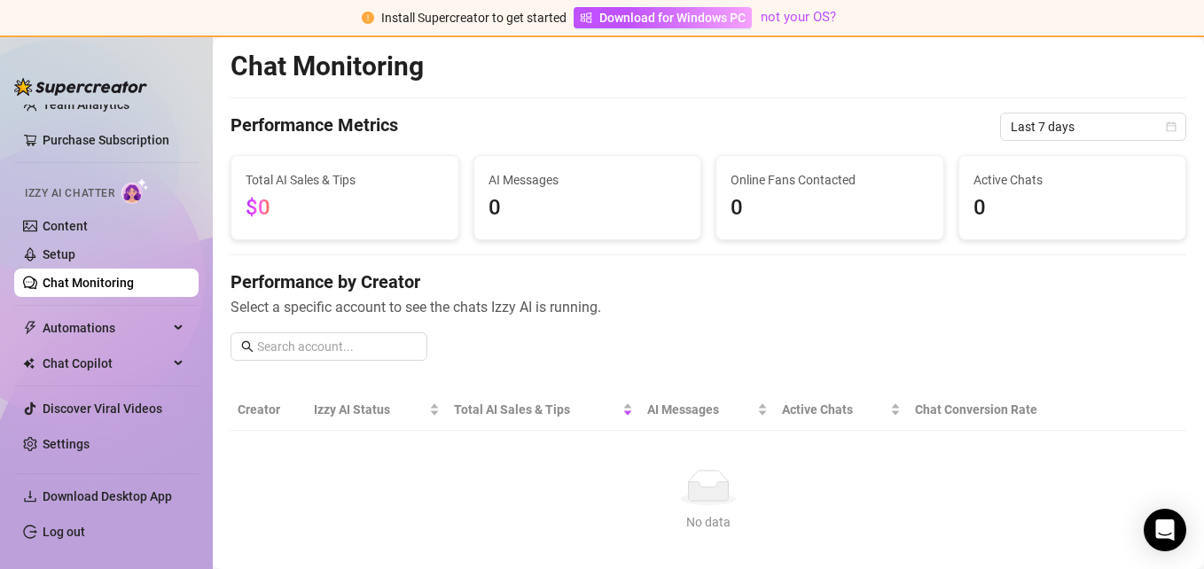
click at [692, 308] on span "Select a specific account to see the chats Izzy AI is running." at bounding box center [708, 307] width 956 height 22
click at [74, 247] on link "Setup" at bounding box center [59, 254] width 33 height 14
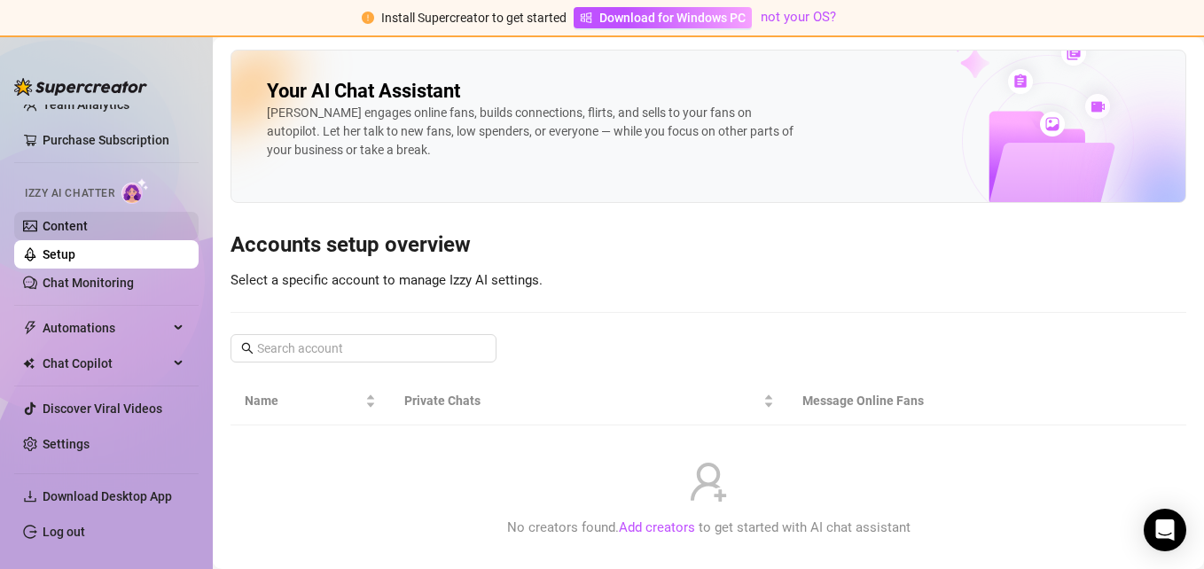
click at [88, 219] on link "Content" at bounding box center [65, 226] width 45 height 14
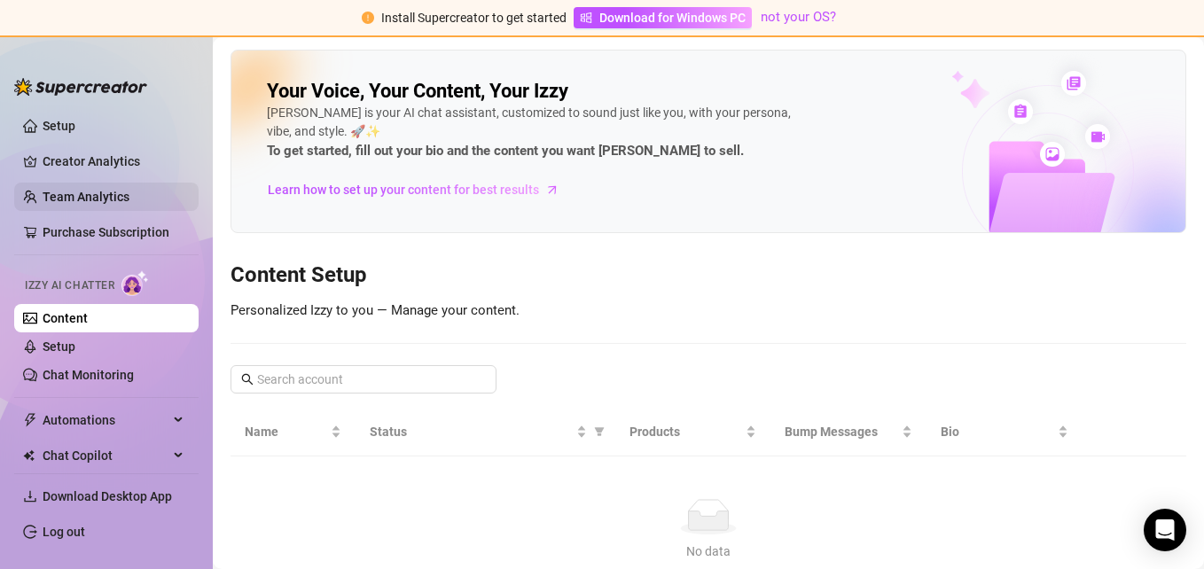
click at [90, 191] on link "Team Analytics" at bounding box center [86, 197] width 87 height 14
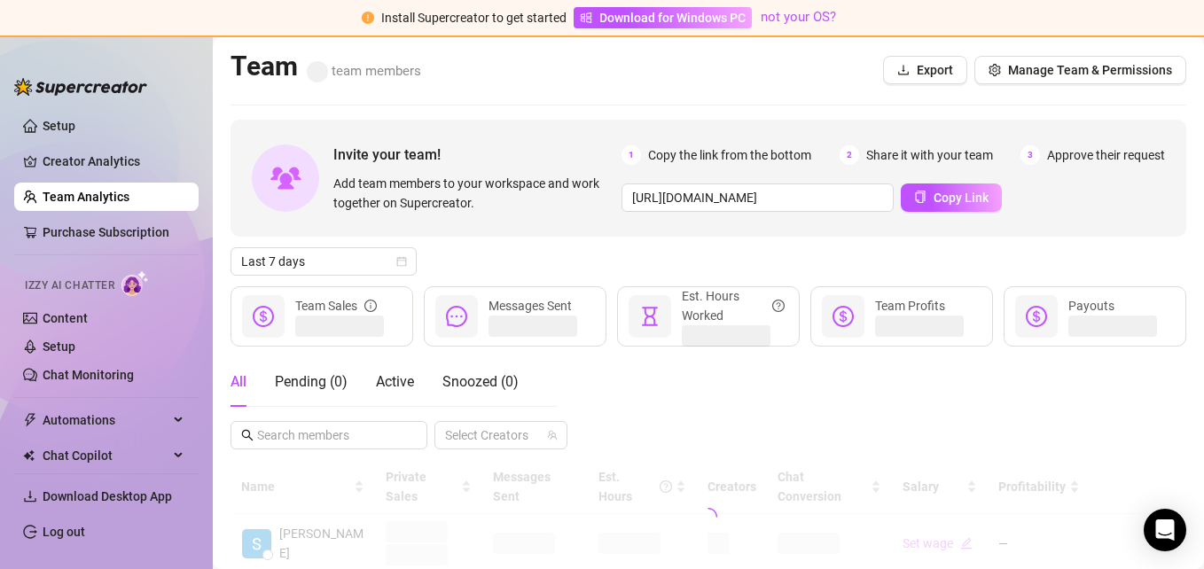
click at [639, 269] on div "Last 7 days" at bounding box center [708, 261] width 956 height 28
click at [593, 260] on div "Last 7 days" at bounding box center [708, 261] width 956 height 28
click at [606, 261] on div "Last 7 days" at bounding box center [708, 261] width 956 height 28
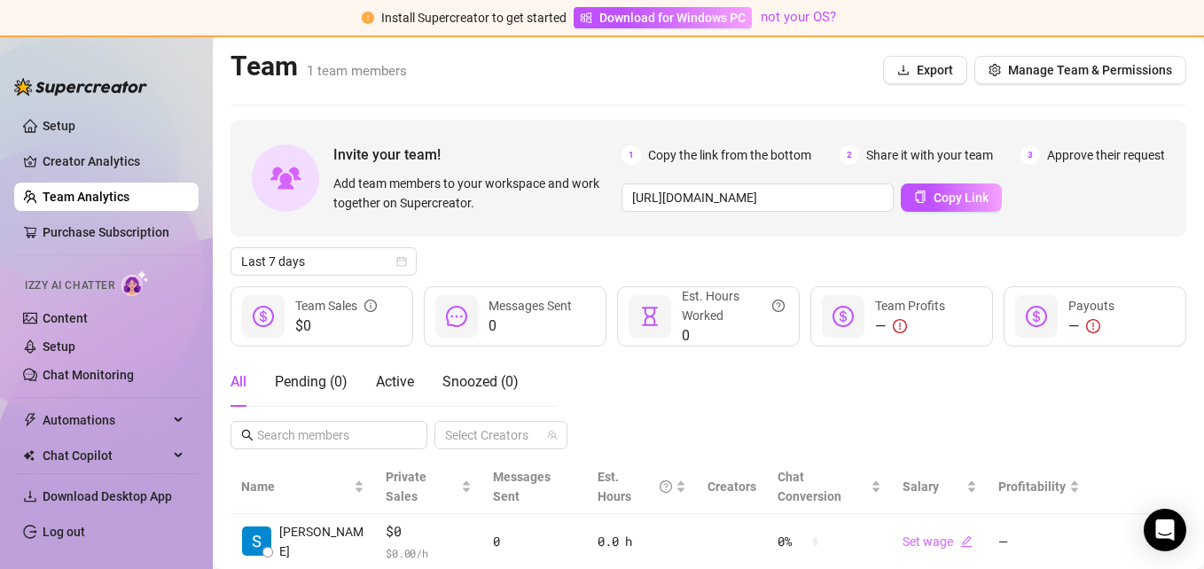
scroll to position [35, 0]
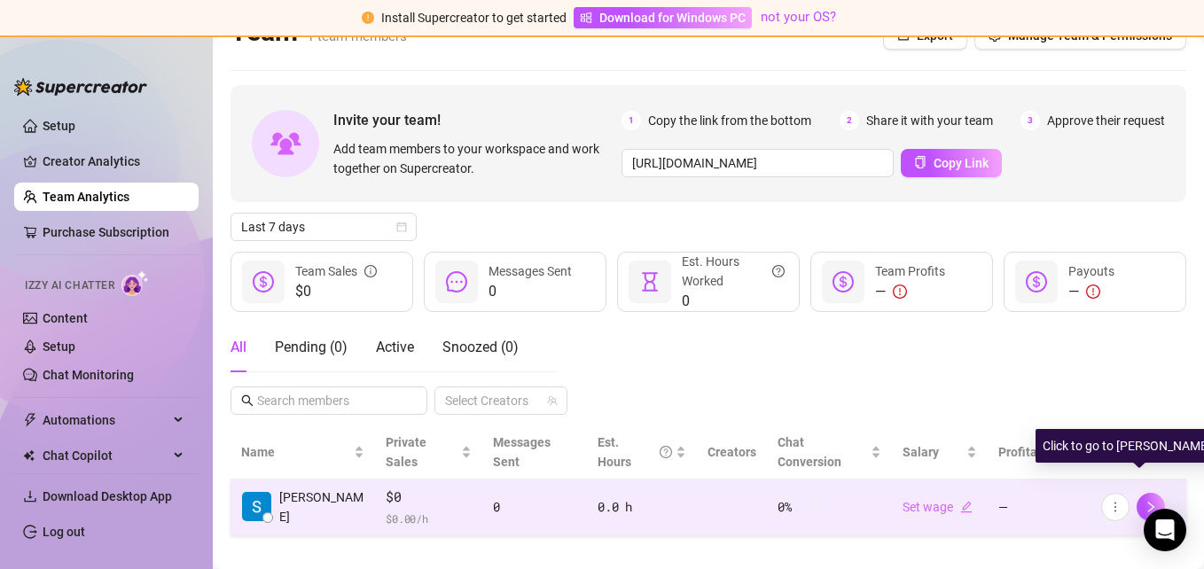
click at [1090, 491] on td at bounding box center [1138, 508] width 96 height 56
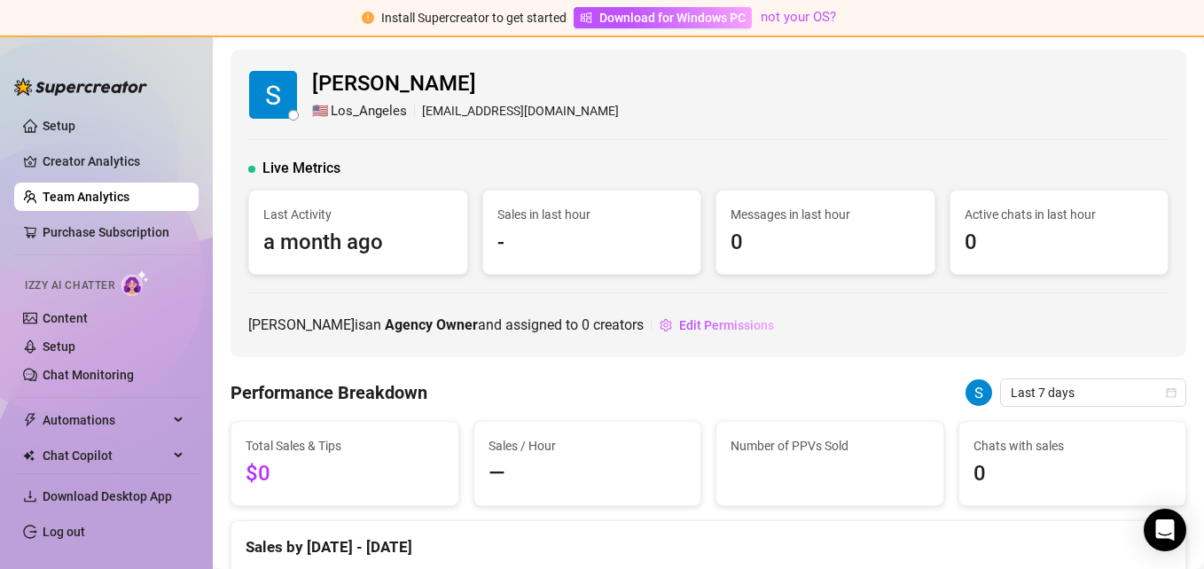
click at [98, 199] on link "Team Analytics" at bounding box center [86, 197] width 87 height 14
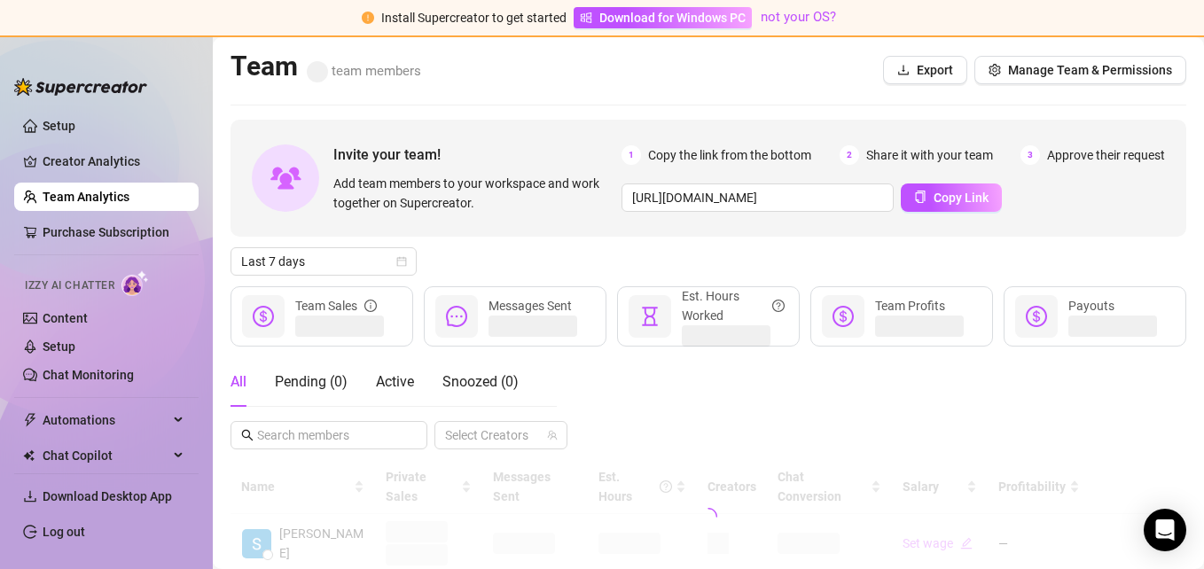
click at [726, 266] on div "Last 7 days" at bounding box center [708, 261] width 956 height 28
click at [995, 74] on button "Manage Team & Permissions" at bounding box center [1080, 70] width 212 height 28
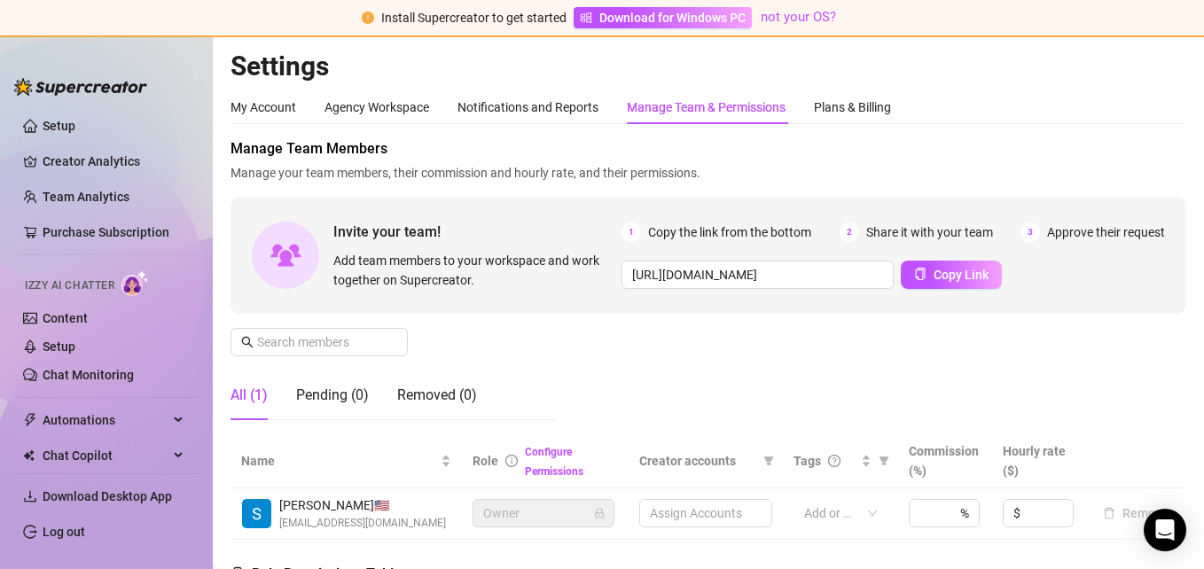
click at [682, 361] on div "Manage Team Members Manage your team members, their commission and hourly rate,…" at bounding box center [708, 286] width 956 height 296
click at [680, 357] on div "Manage Team Members Manage your team members, their commission and hourly rate,…" at bounding box center [708, 286] width 956 height 296
click at [691, 135] on div "My Account Agency Workspace Notifications and Reports Manage Team & Permissions…" at bounding box center [708, 566] width 956 height 953
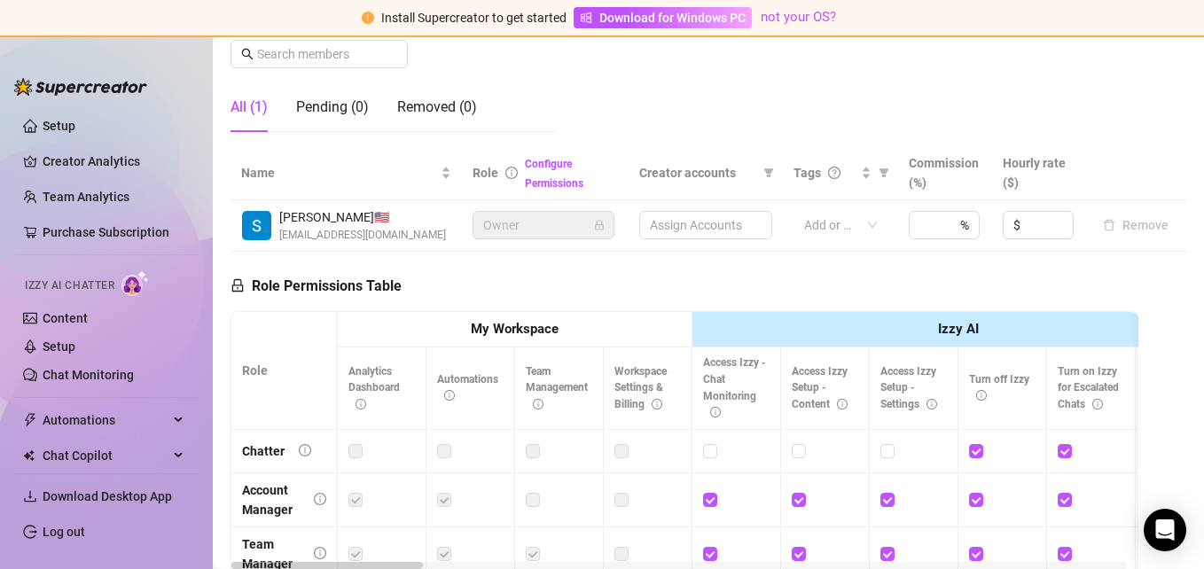
scroll to position [293, 0]
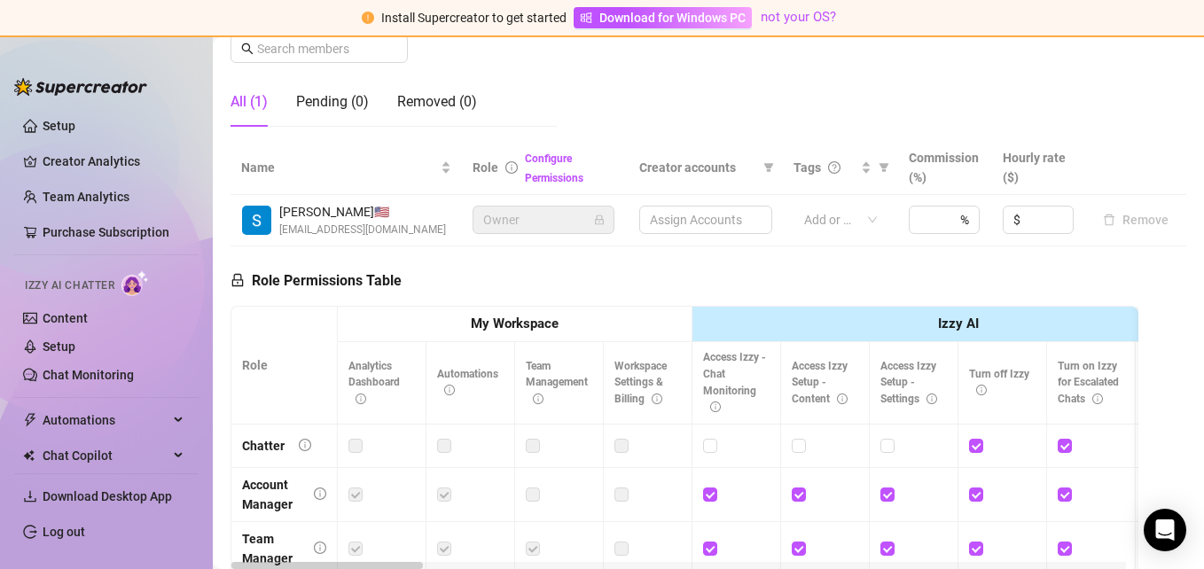
click at [396, 209] on span "[PERSON_NAME] 🇺🇸" at bounding box center [362, 212] width 167 height 20
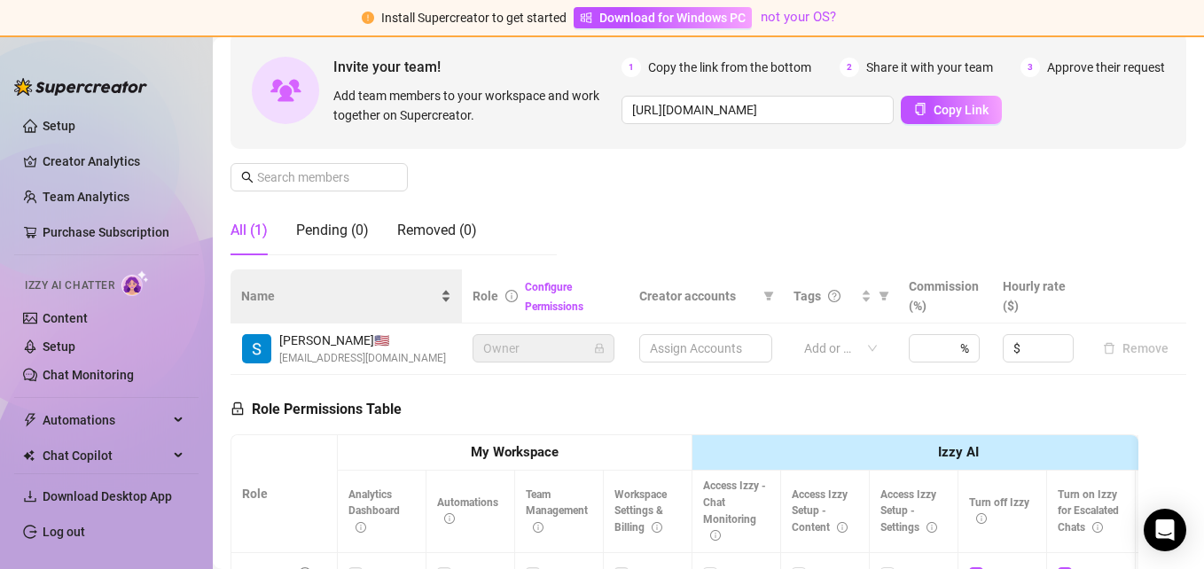
scroll to position [0, 0]
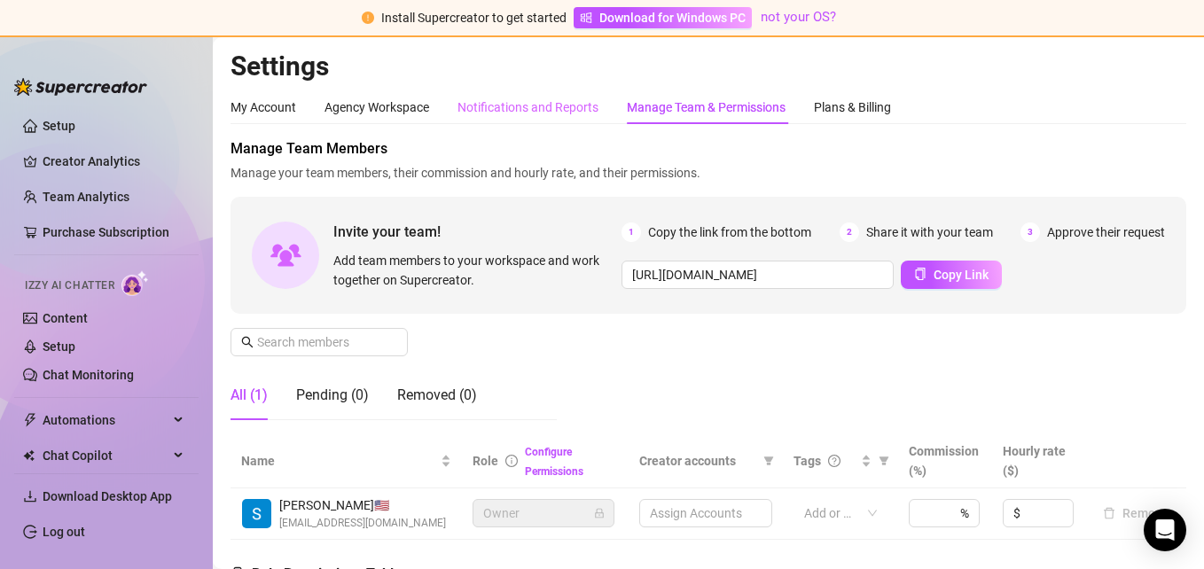
click at [560, 95] on div "Notifications and Reports" at bounding box center [527, 107] width 141 height 34
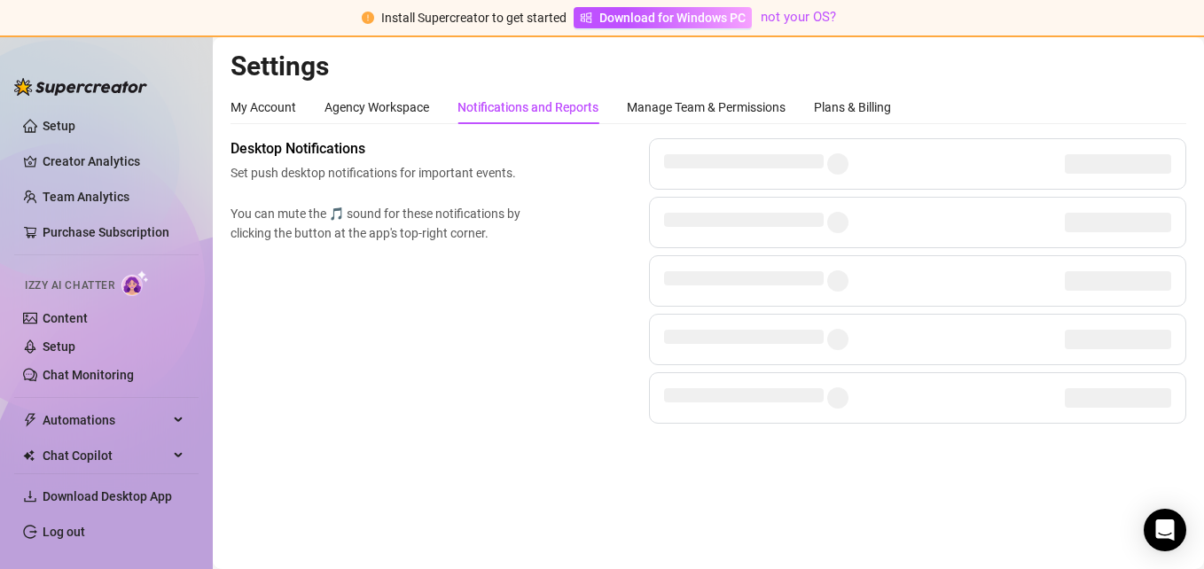
click at [714, 88] on div "Settings My Account Agency Workspace Notifications and Reports Manage Team & Pe…" at bounding box center [708, 247] width 956 height 395
click at [712, 105] on div "Manage Team & Permissions" at bounding box center [706, 108] width 159 height 20
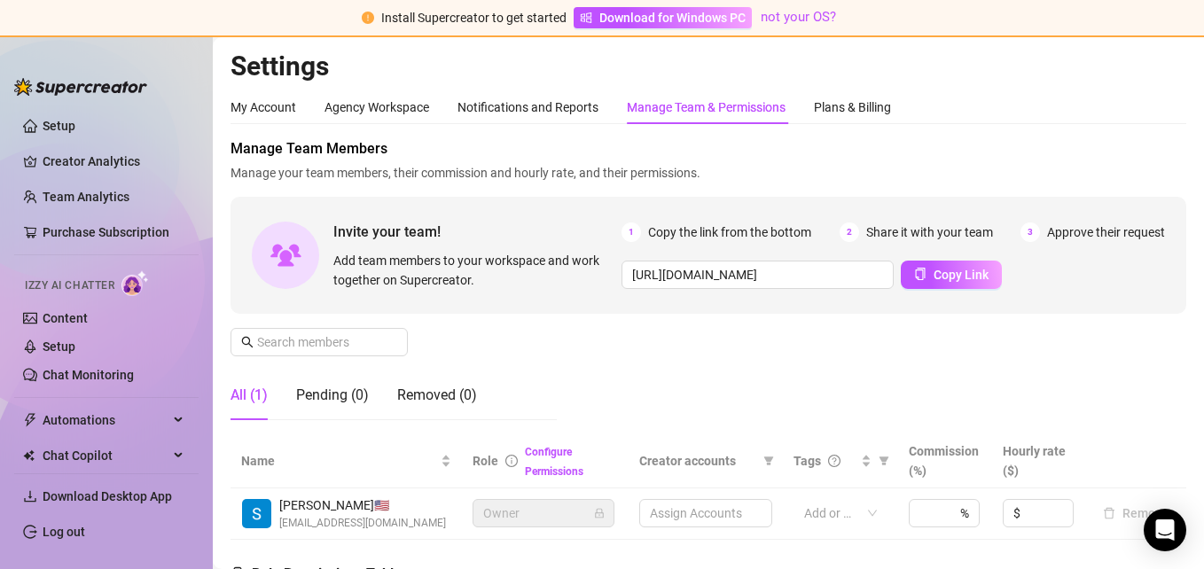
click at [539, 144] on span "Manage Team Members" at bounding box center [708, 148] width 956 height 21
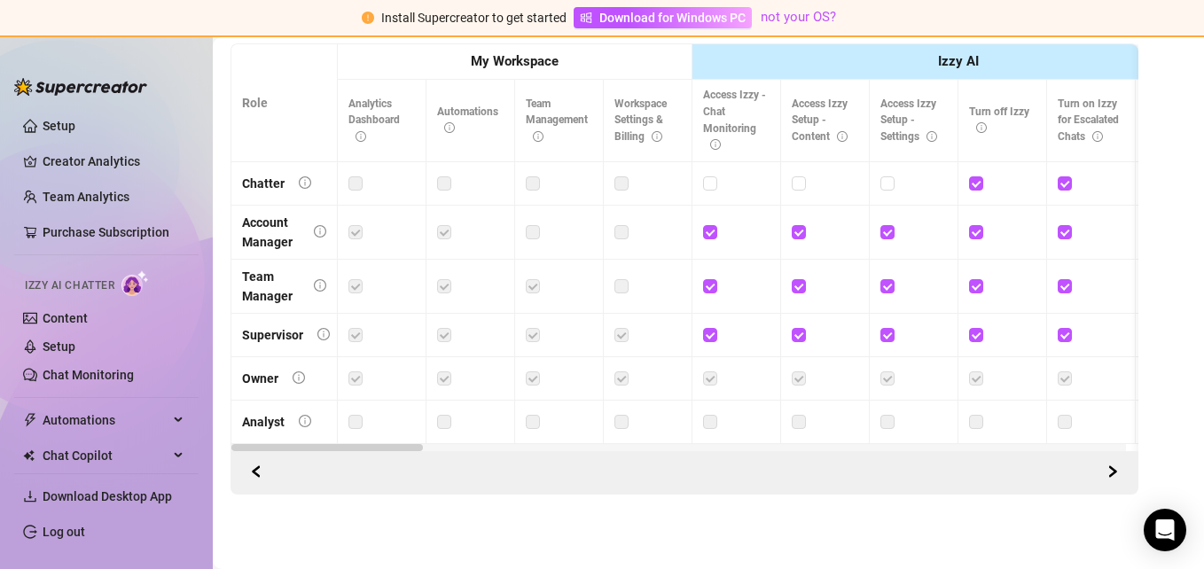
scroll to position [381, 0]
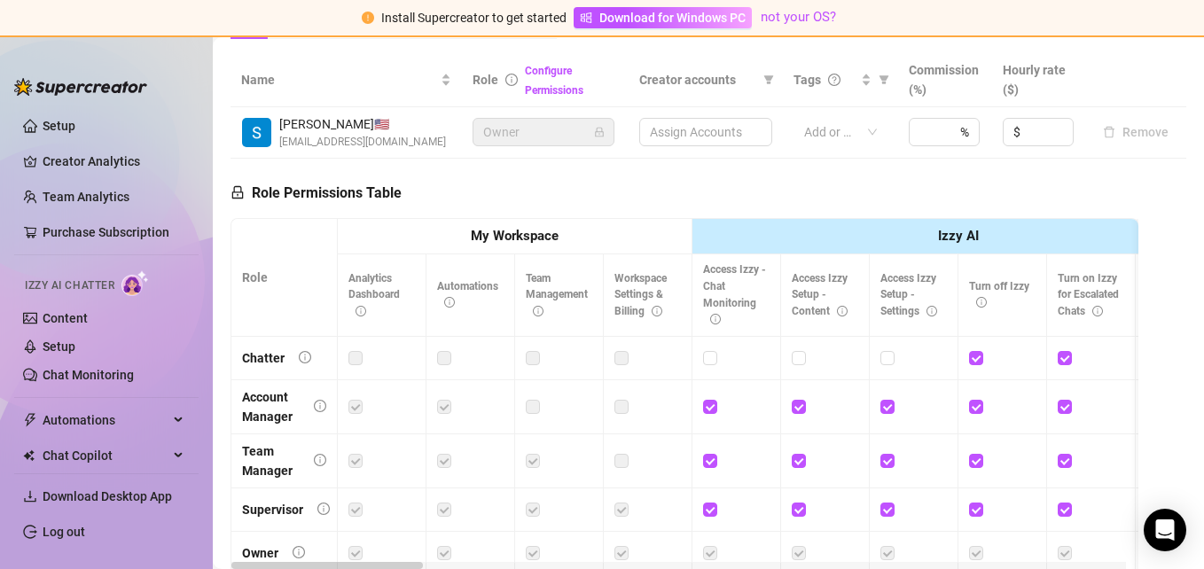
click at [524, 236] on strong "My Workspace" at bounding box center [515, 236] width 88 height 16
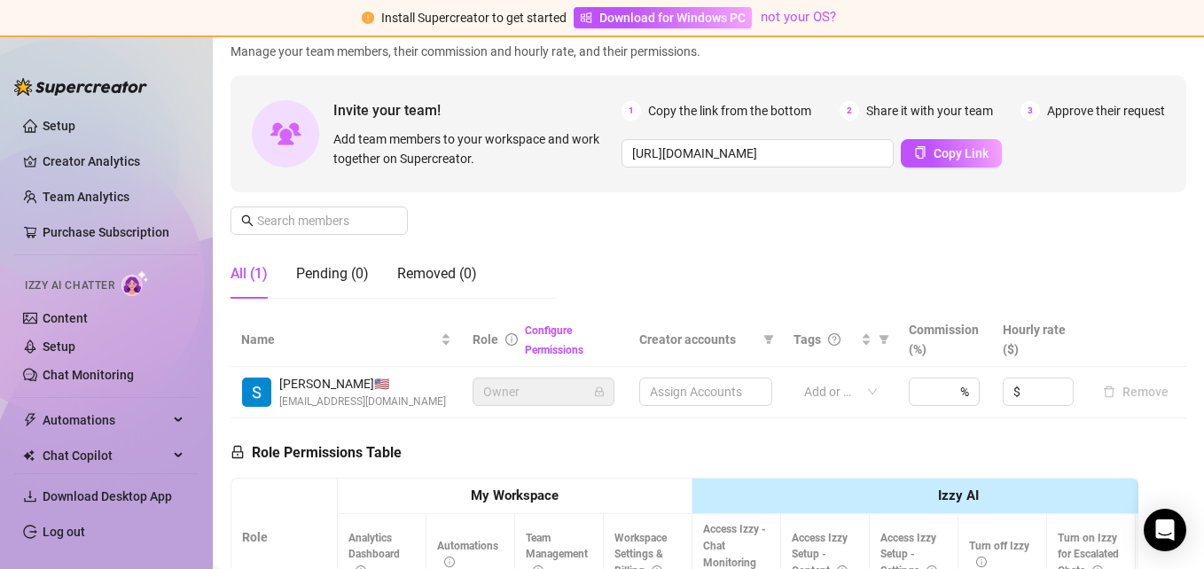
scroll to position [121, 0]
click at [247, 272] on div "All (1)" at bounding box center [248, 274] width 37 height 21
click at [1024, 387] on input at bounding box center [1048, 392] width 49 height 27
click at [924, 386] on input at bounding box center [928, 392] width 18 height 27
click at [724, 267] on div "Manage Team Members Manage your team members, their commission and hourly rate,…" at bounding box center [708, 166] width 956 height 296
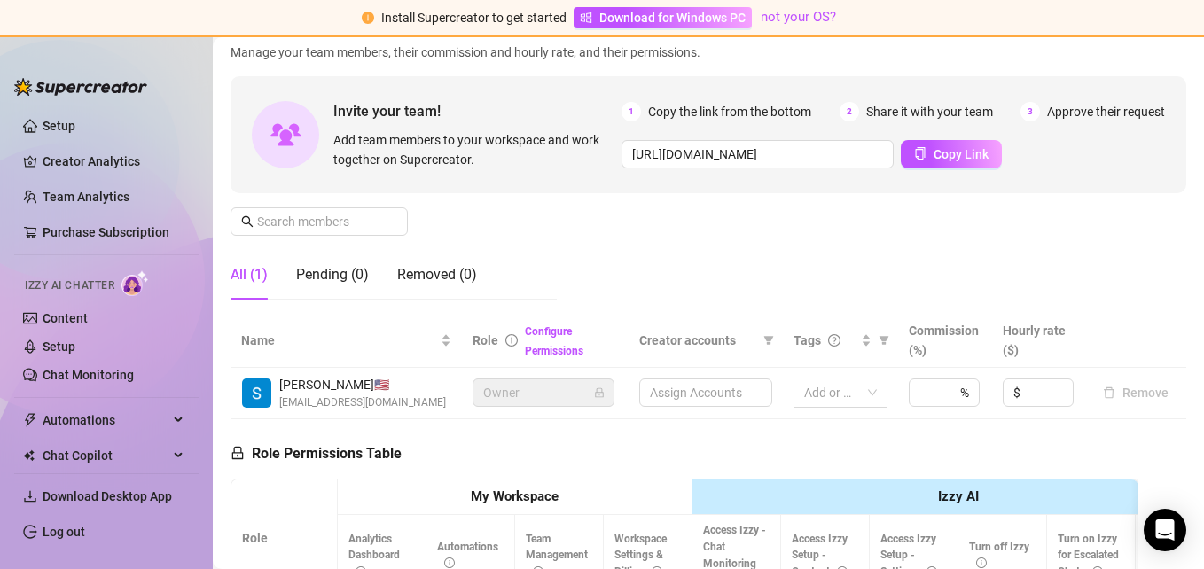
click at [821, 393] on div at bounding box center [831, 392] width 68 height 25
click at [534, 402] on span "Owner" at bounding box center [543, 392] width 121 height 27
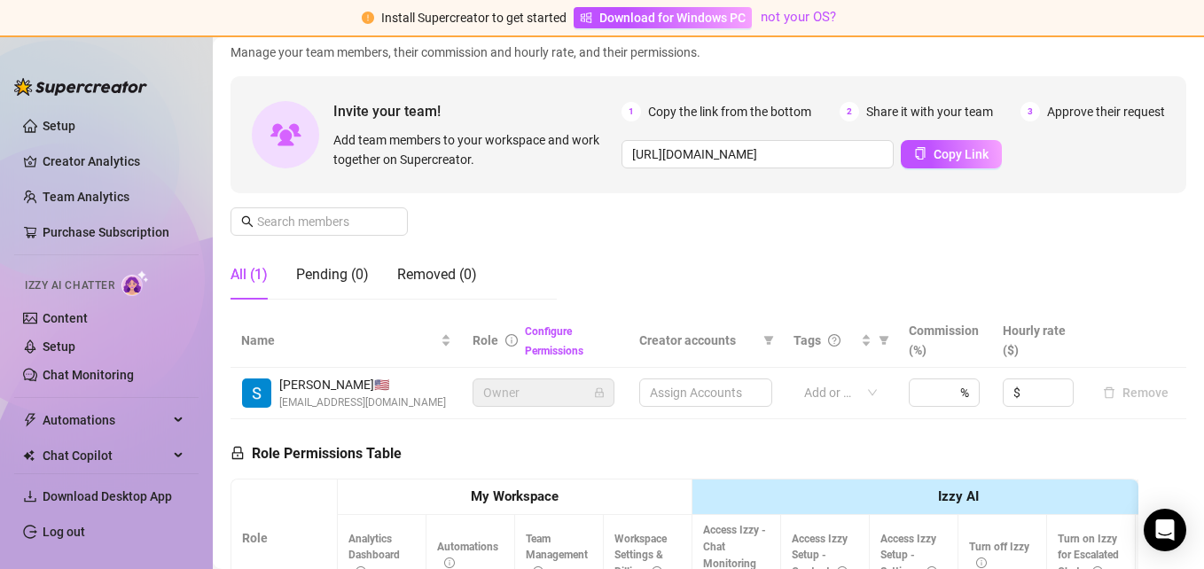
click at [698, 382] on div "Assign Accounts" at bounding box center [705, 393] width 133 height 28
click at [691, 392] on div "Assign Accounts" at bounding box center [705, 393] width 133 height 28
click at [930, 396] on div "%" at bounding box center [944, 393] width 71 height 28
click at [1024, 394] on input at bounding box center [1048, 392] width 49 height 27
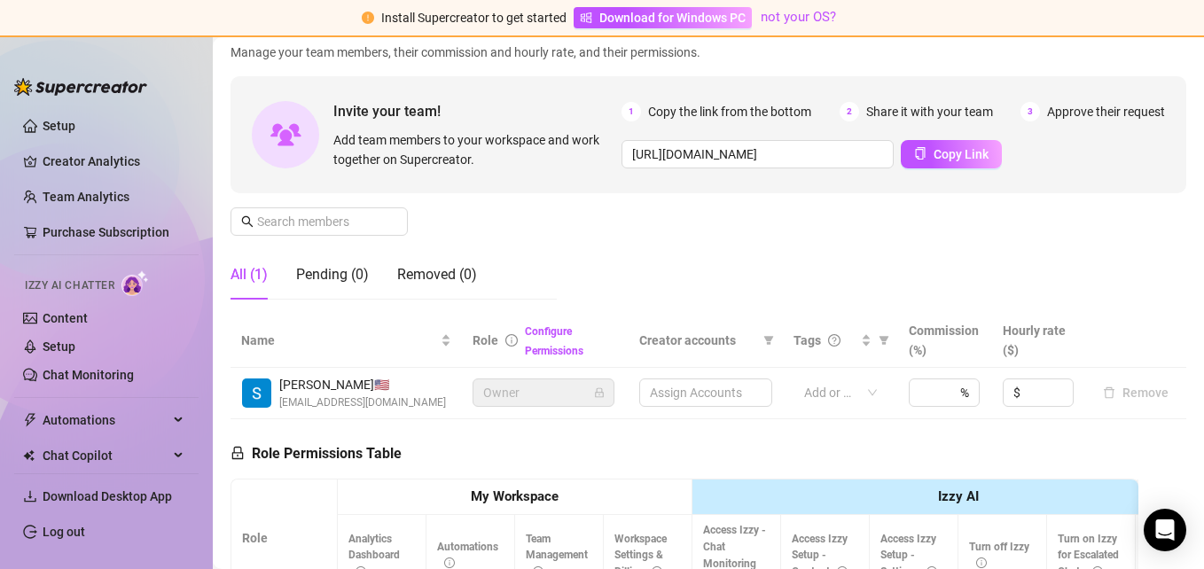
click at [1024, 400] on input at bounding box center [1048, 392] width 49 height 27
click at [845, 270] on div "Manage Team Members Manage your team members, their commission and hourly rate,…" at bounding box center [708, 166] width 956 height 296
click at [389, 391] on span "[PERSON_NAME] 🇺🇸" at bounding box center [362, 385] width 167 height 20
click at [75, 157] on link "Creator Analytics" at bounding box center [114, 161] width 142 height 28
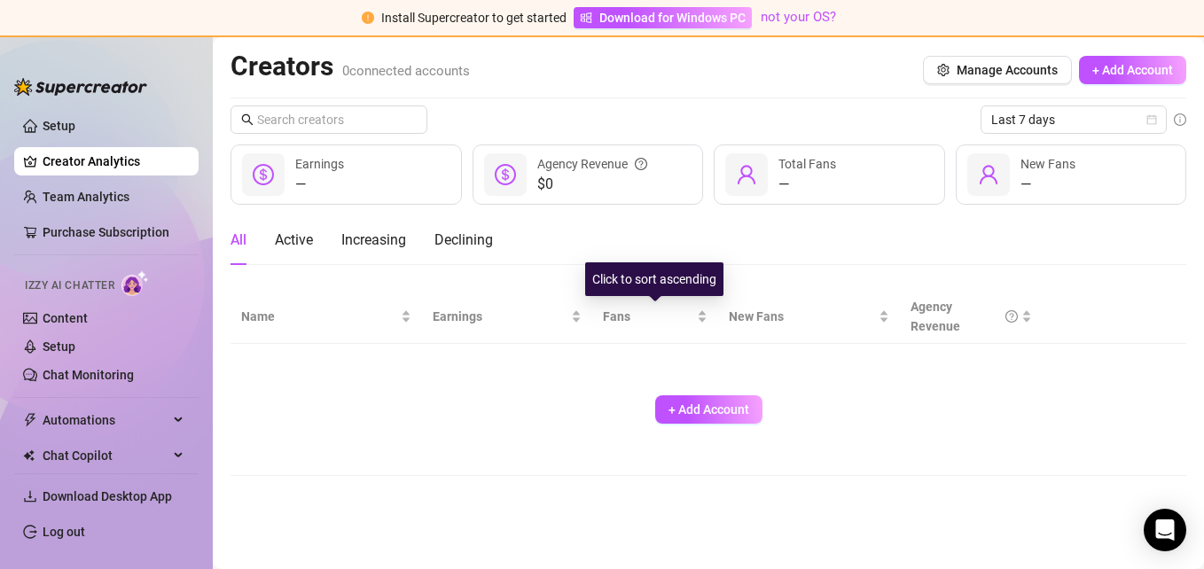
click at [639, 244] on div "All Active Increasing Declining" at bounding box center [708, 240] width 956 height 50
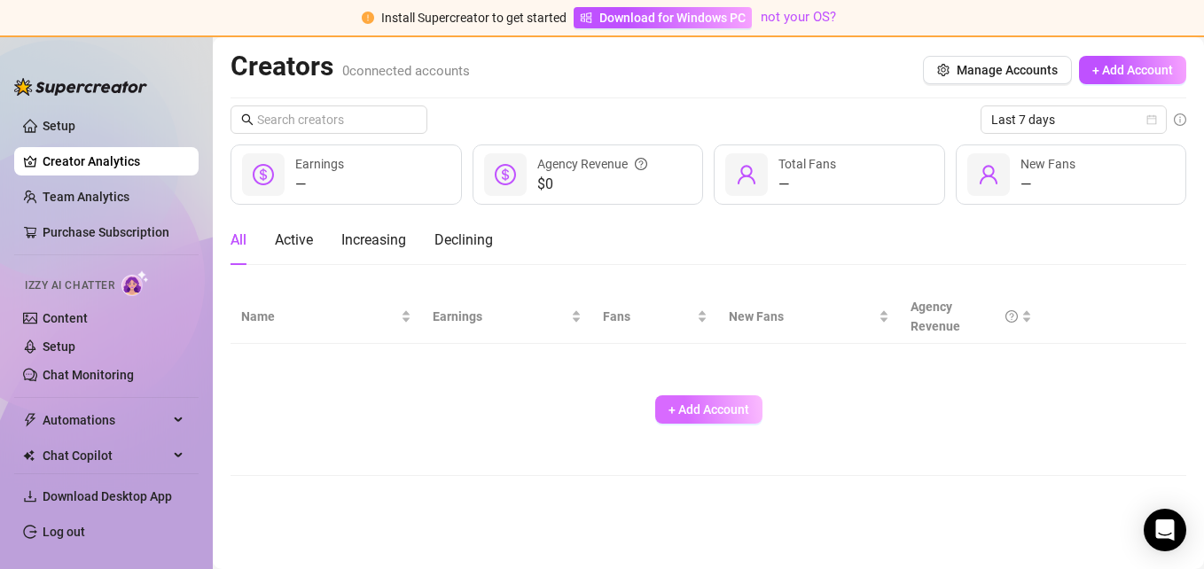
click at [734, 411] on span "+ Add Account" at bounding box center [708, 409] width 81 height 14
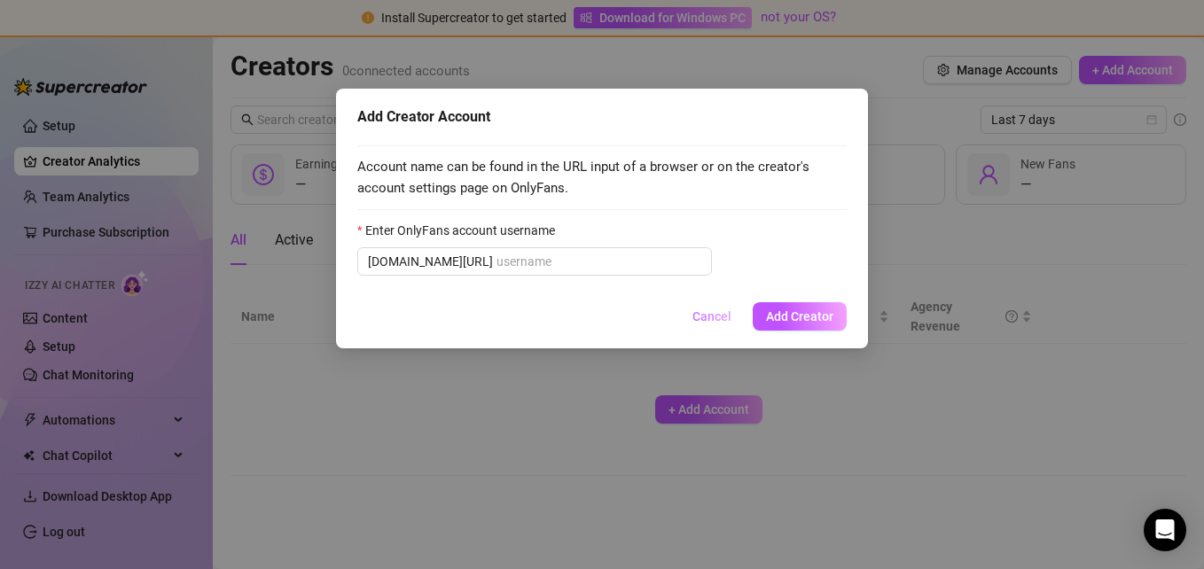
click at [706, 316] on span "Cancel" at bounding box center [711, 316] width 39 height 14
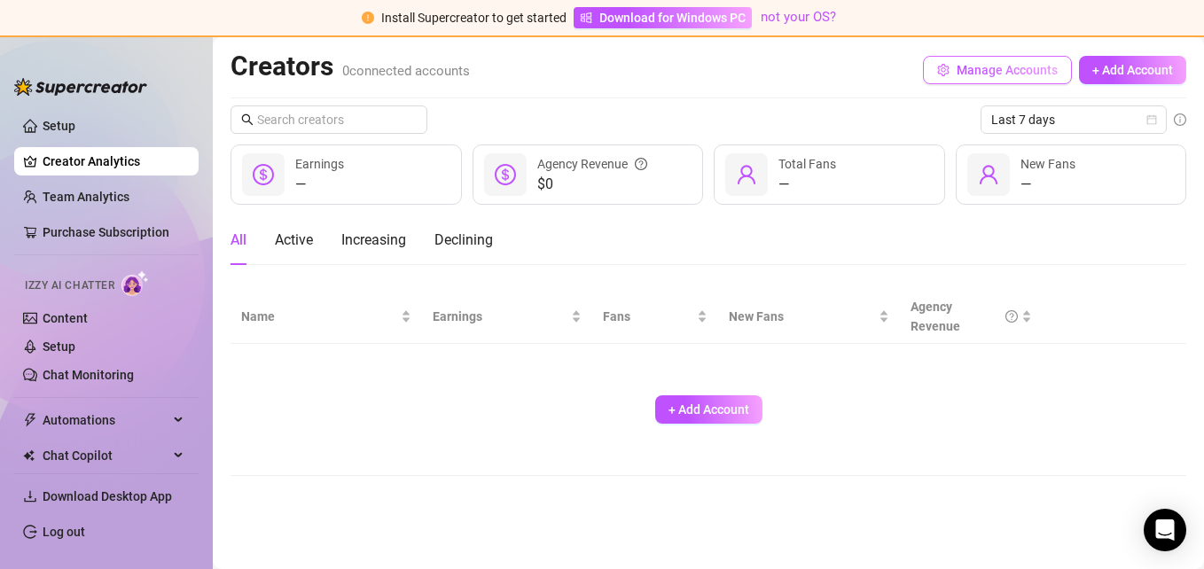
click at [982, 63] on span "Manage Accounts" at bounding box center [1006, 70] width 101 height 14
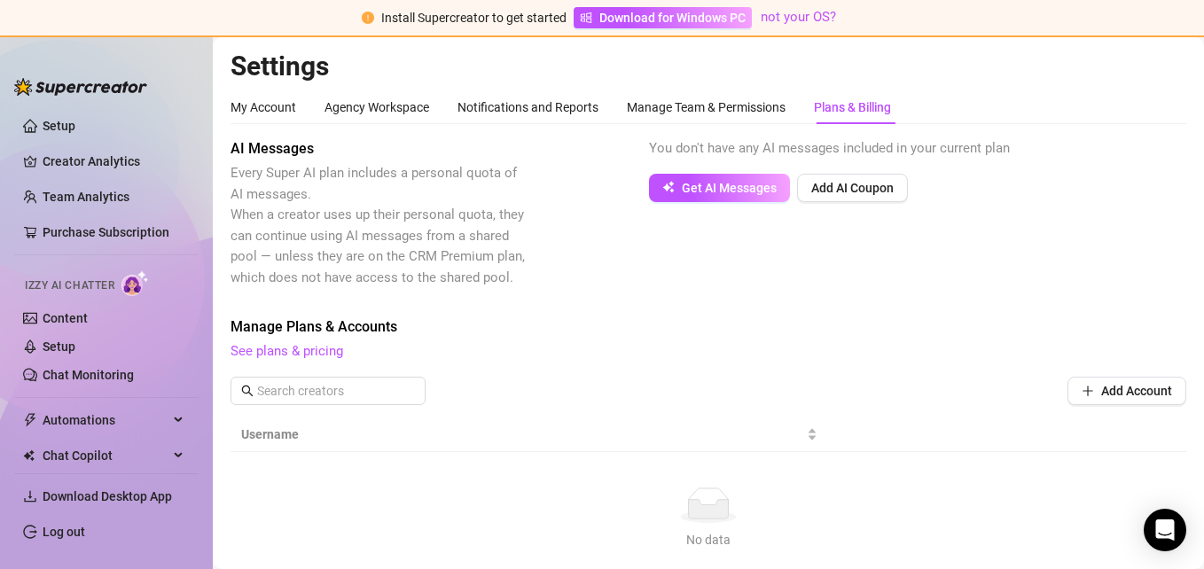
click at [585, 186] on div "AI Messages Every Super AI plan includes a personal quota of AI messages. When …" at bounding box center [708, 213] width 956 height 150
click at [671, 99] on div "Manage Team & Permissions" at bounding box center [706, 108] width 159 height 20
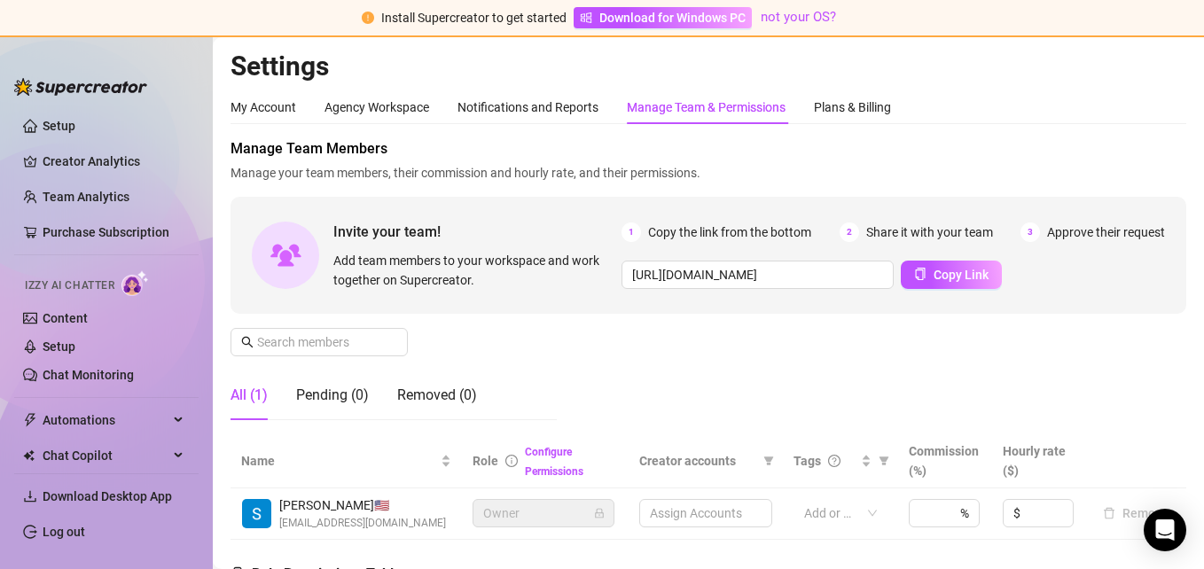
click at [587, 296] on div "Invite your team! Add team members to your workspace and work together on Super…" at bounding box center [708, 255] width 956 height 117
click at [574, 284] on span "Add team members to your workspace and work together on Supercreator." at bounding box center [473, 270] width 281 height 39
click at [580, 303] on div "Invite your team! Add team members to your workspace and work together on Super…" at bounding box center [708, 255] width 956 height 117
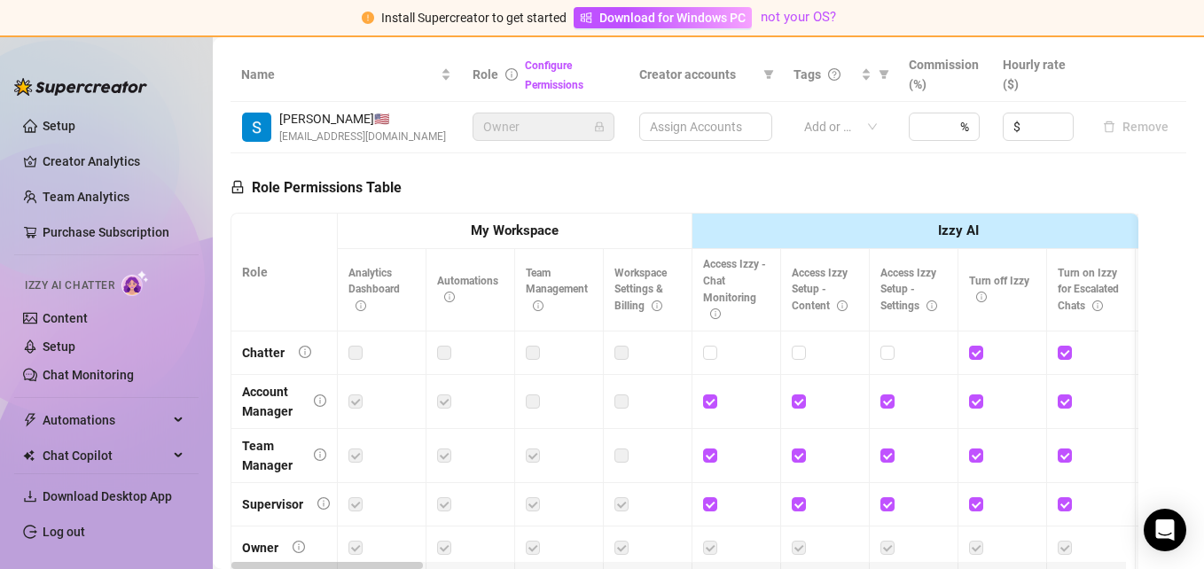
click at [601, 171] on div "Role Permissions Table Role My Workspace Izzy AI OnlyFans Side Menu OnlyFans Ch…" at bounding box center [684, 408] width 908 height 511
click at [622, 186] on div "Role Permissions Table Role My Workspace Izzy AI OnlyFans Side Menu OnlyFans Ch…" at bounding box center [684, 408] width 908 height 511
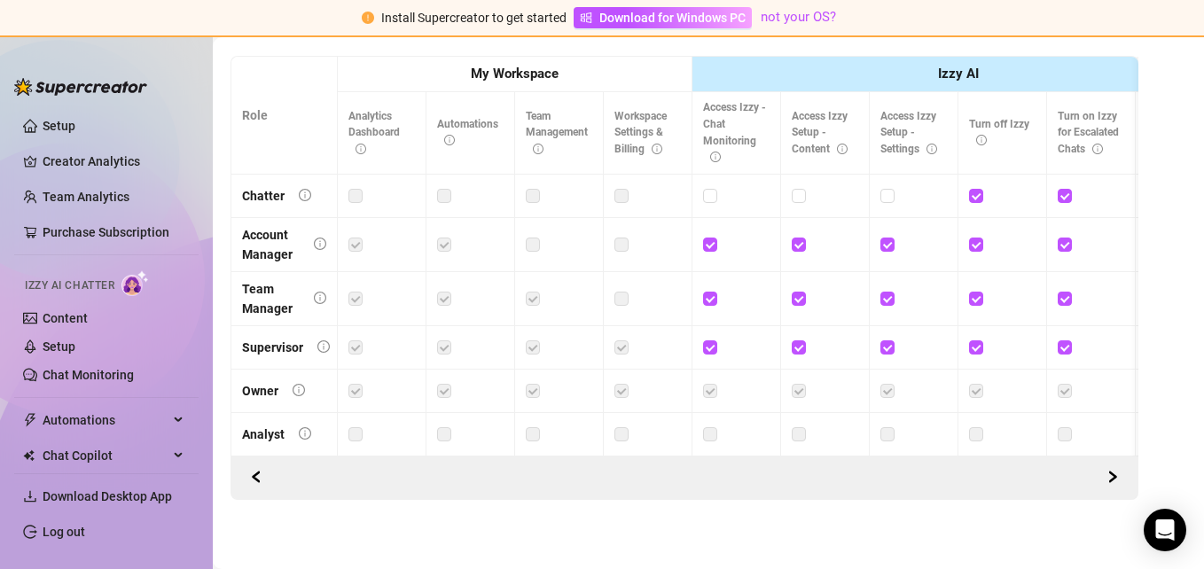
scroll to position [553, 0]
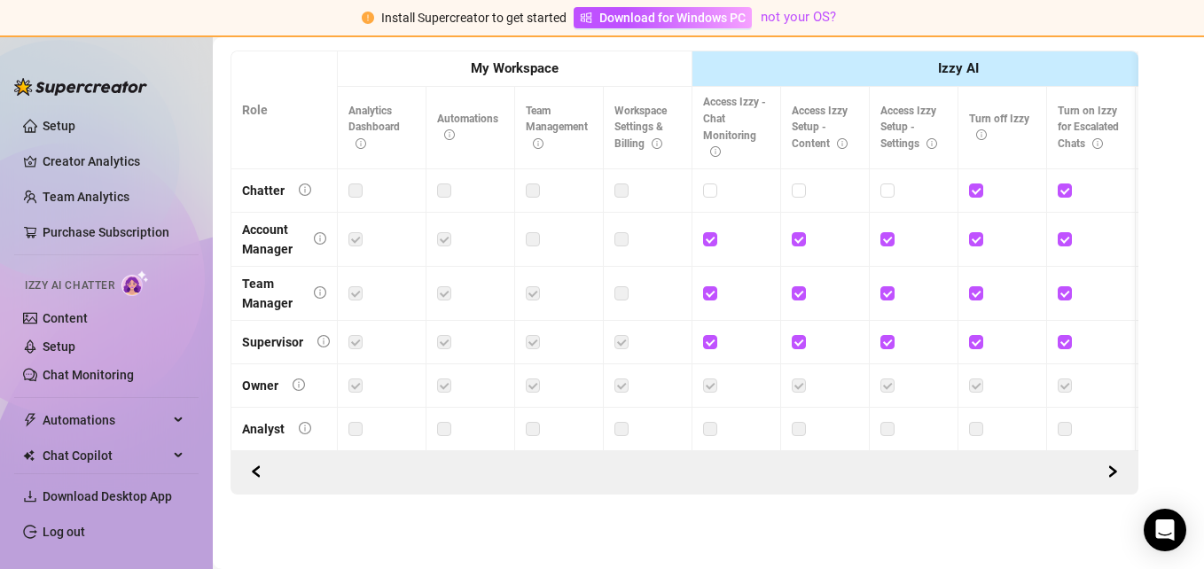
click at [442, 183] on label at bounding box center [444, 191] width 14 height 20
click at [693, 508] on div "Settings My Account Agency Workspace Notifications and Reports Manage Team & Pe…" at bounding box center [708, 8] width 956 height 1015
click at [712, 183] on input "checkbox" at bounding box center [709, 189] width 12 height 12
checkbox input "true"
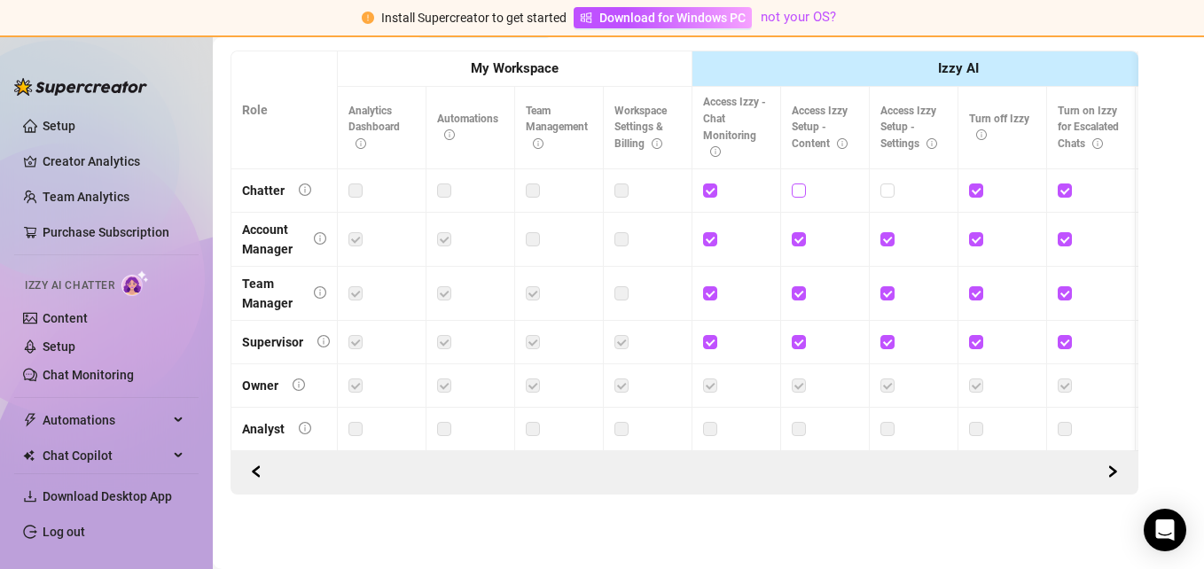
click at [803, 183] on input "checkbox" at bounding box center [798, 189] width 12 height 12
checkbox input "true"
click at [888, 181] on label at bounding box center [887, 191] width 14 height 20
click at [888, 183] on input "checkbox" at bounding box center [886, 189] width 12 height 12
checkbox input "true"
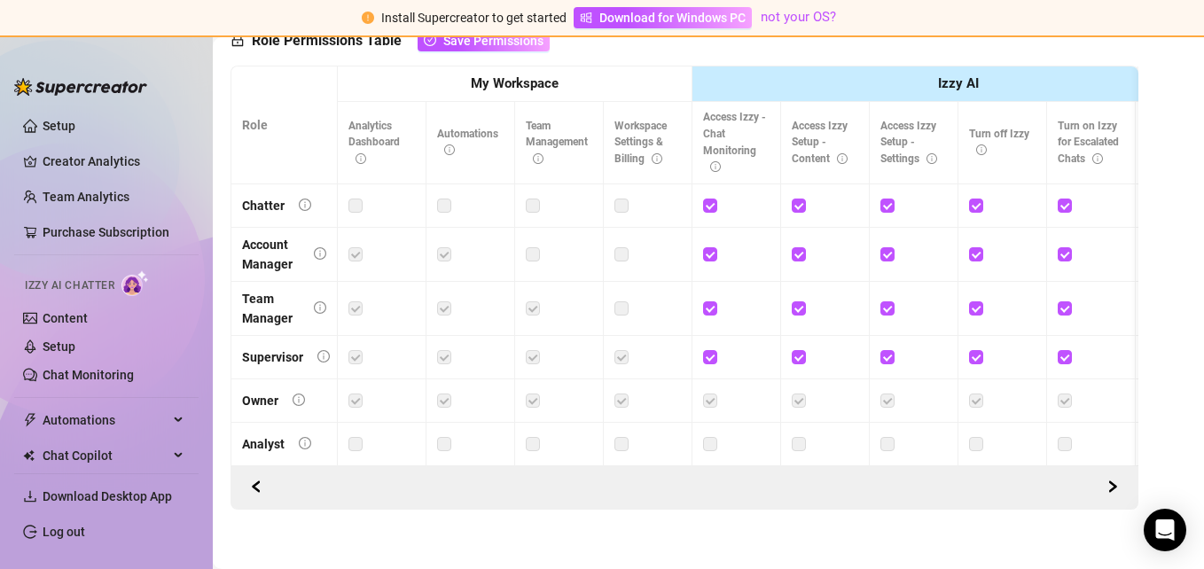
scroll to position [535, 0]
click at [84, 190] on link "Team Analytics" at bounding box center [86, 197] width 87 height 14
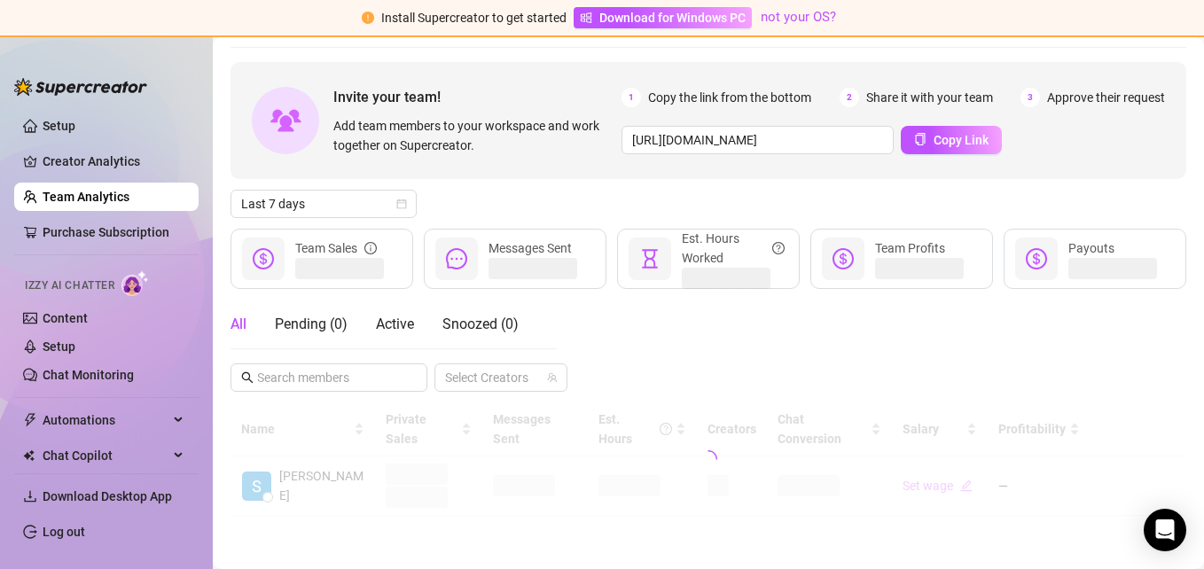
scroll to position [38, 0]
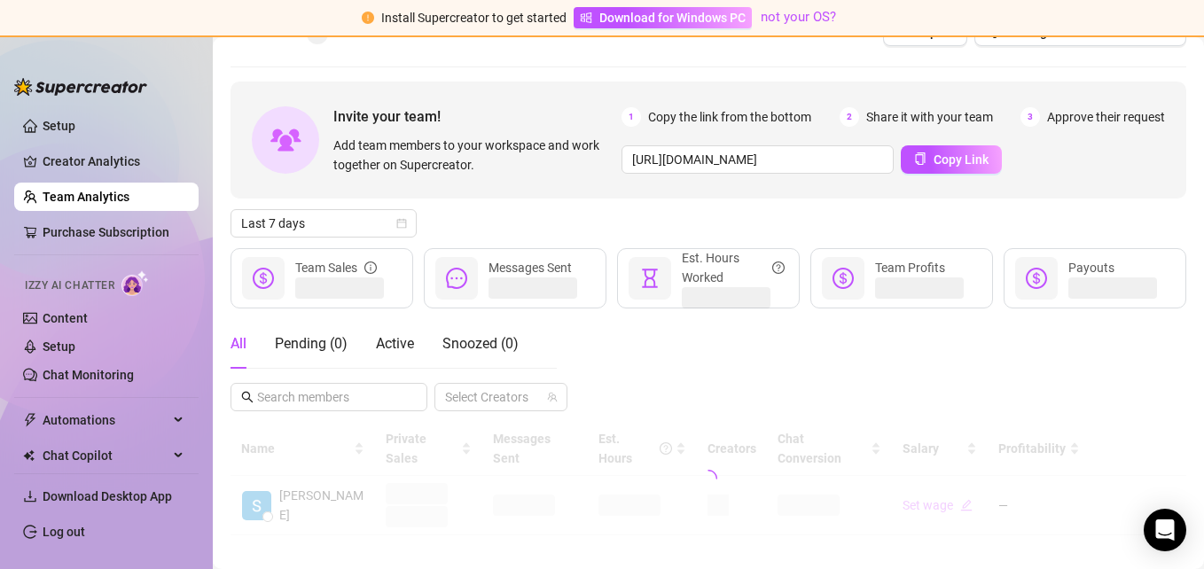
click at [612, 237] on div "Last 7 days" at bounding box center [708, 223] width 956 height 28
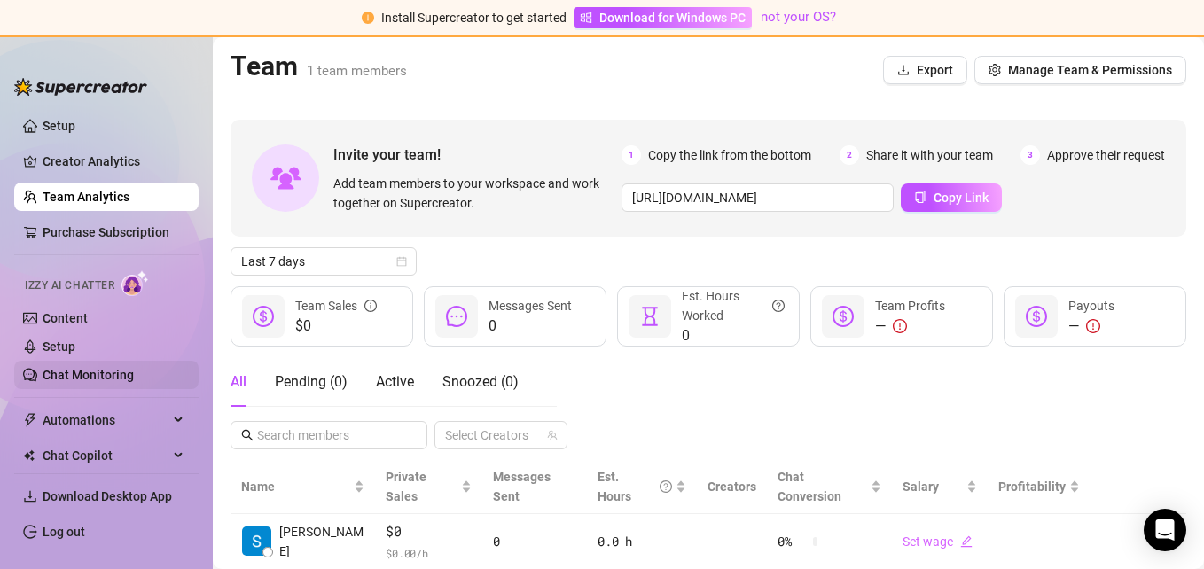
scroll to position [92, 0]
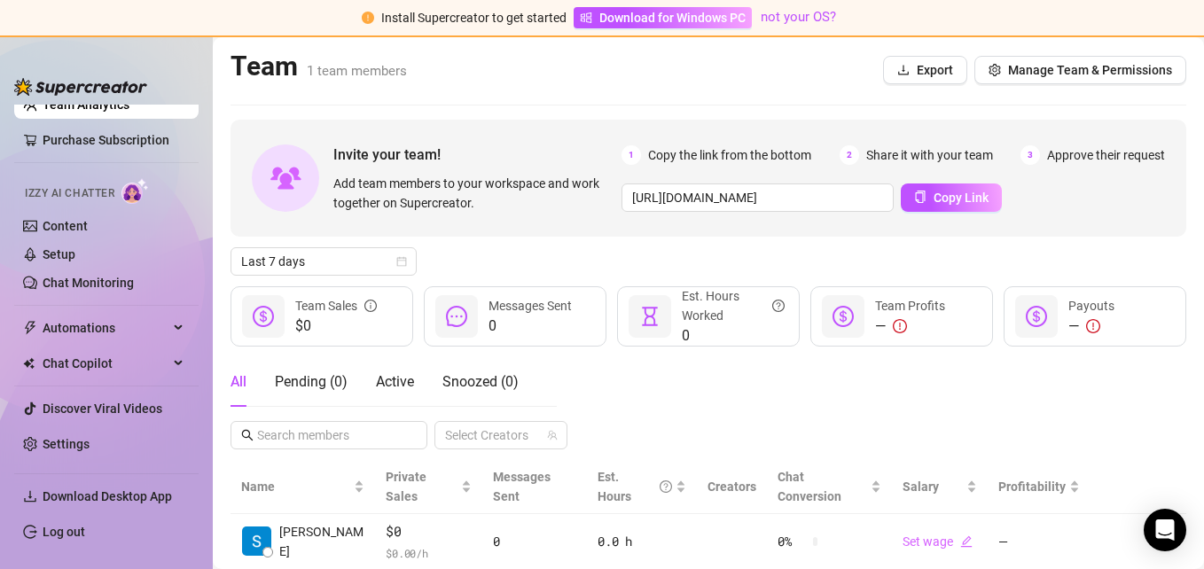
click at [591, 257] on div "Last 7 days" at bounding box center [708, 261] width 956 height 28
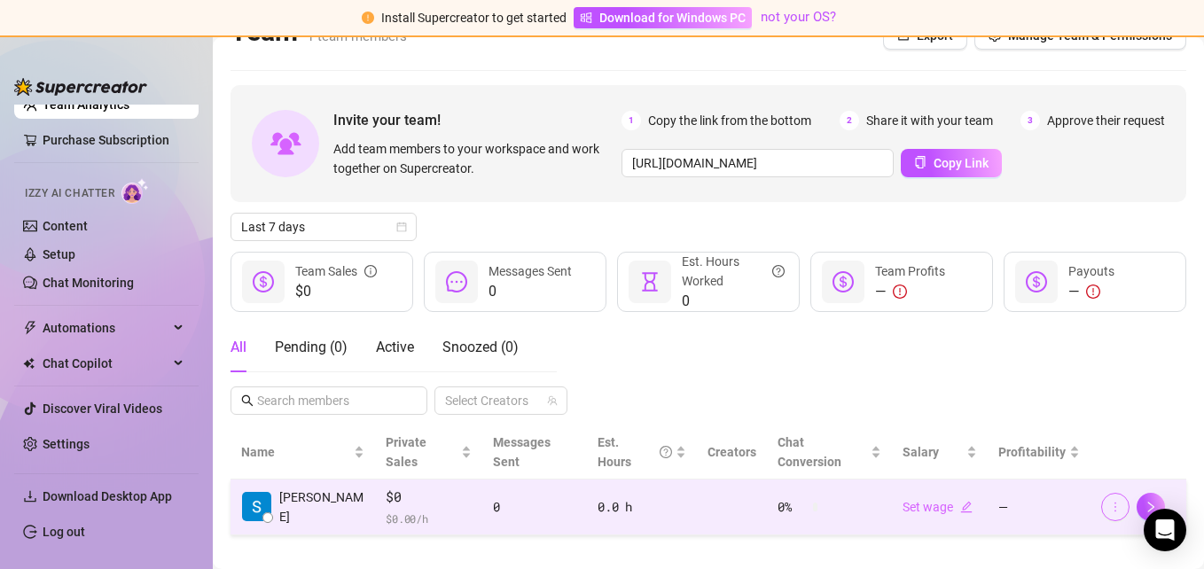
click at [1109, 501] on icon "more" at bounding box center [1115, 507] width 12 height 12
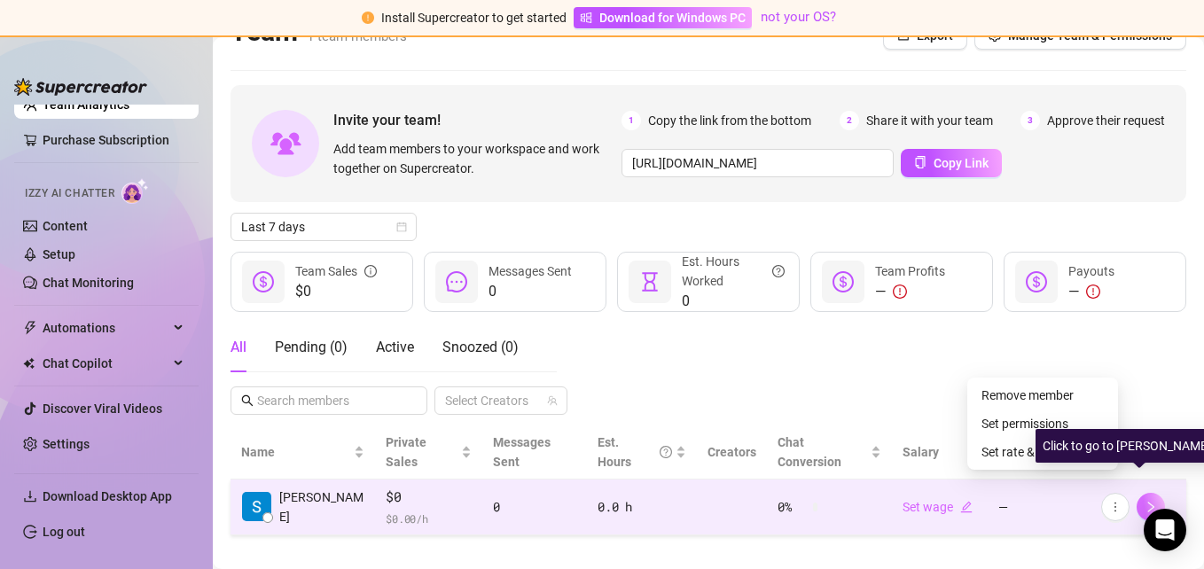
click at [1144, 501] on icon "right" at bounding box center [1150, 507] width 12 height 12
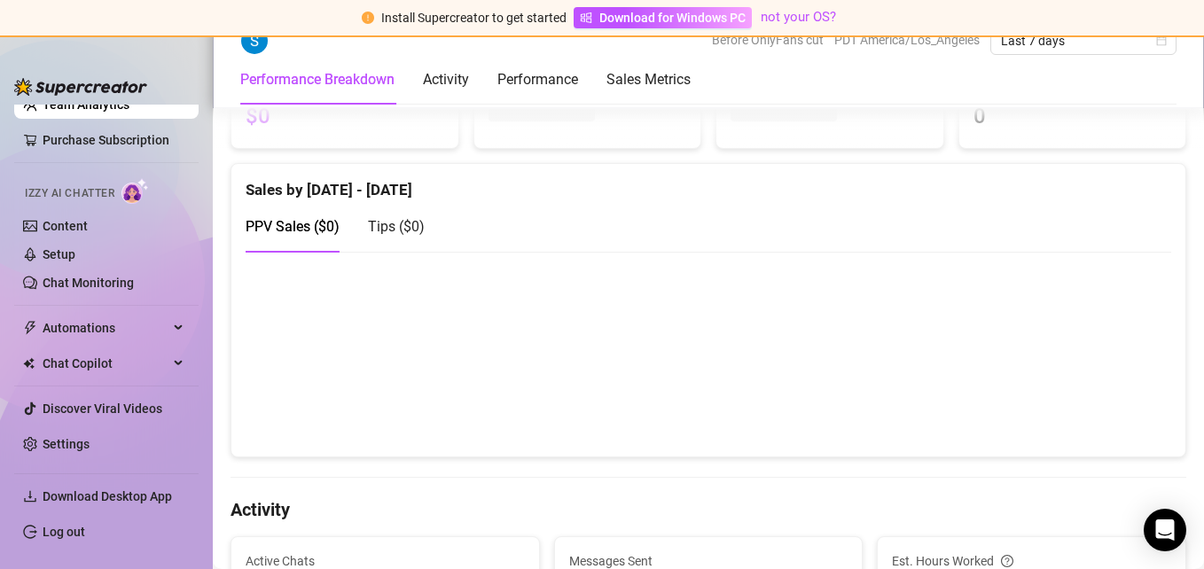
scroll to position [363, 0]
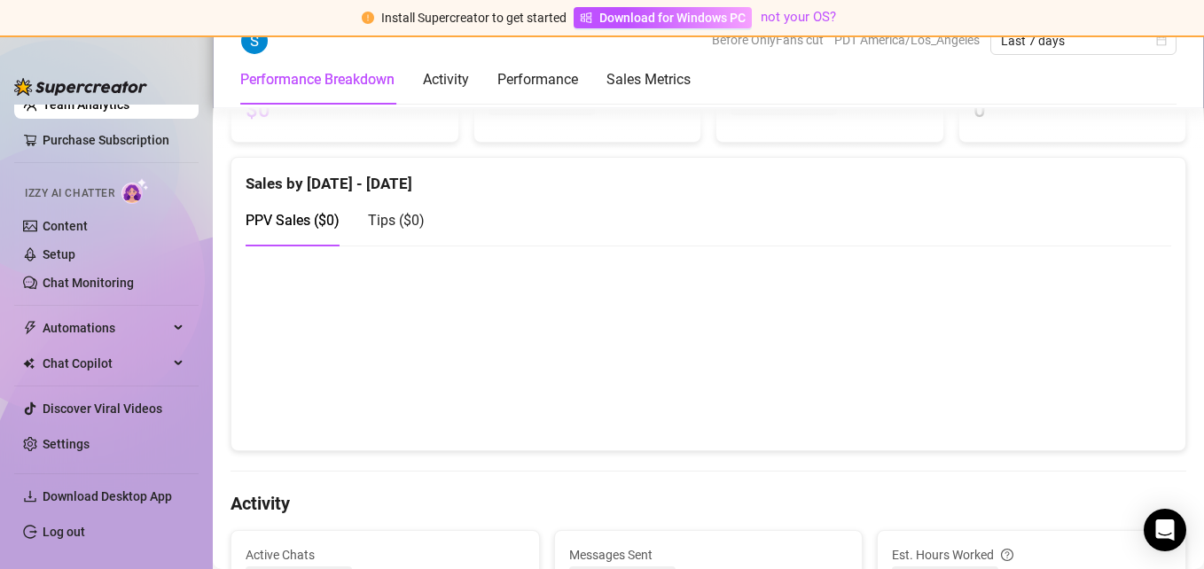
click at [566, 204] on div "PPV Sales ( $0 ) Tips ( $0 )" at bounding box center [708, 220] width 925 height 51
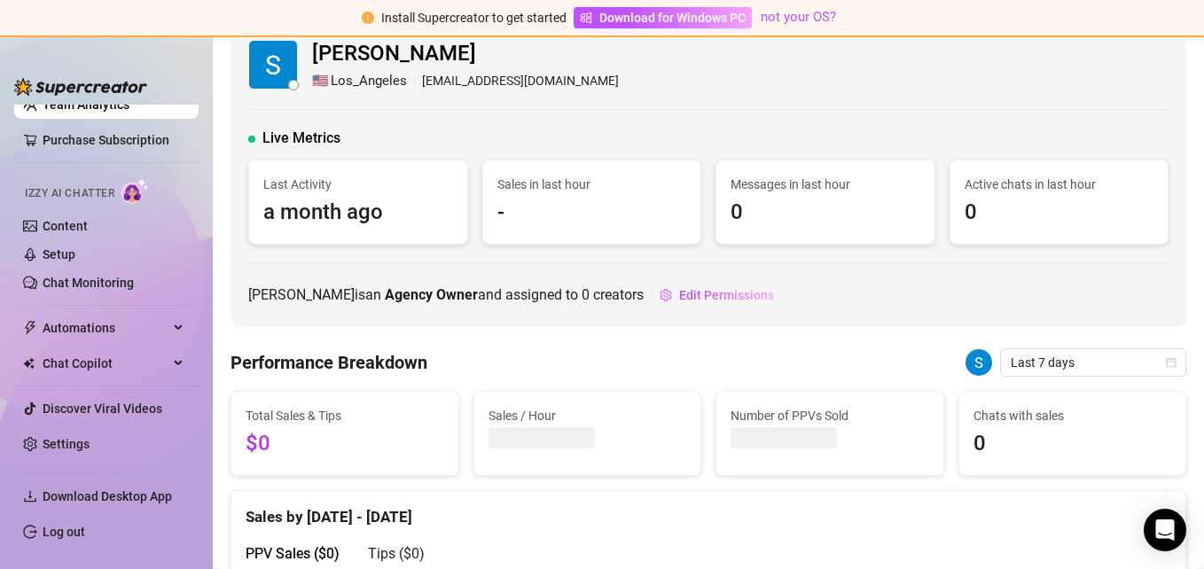
scroll to position [0, 0]
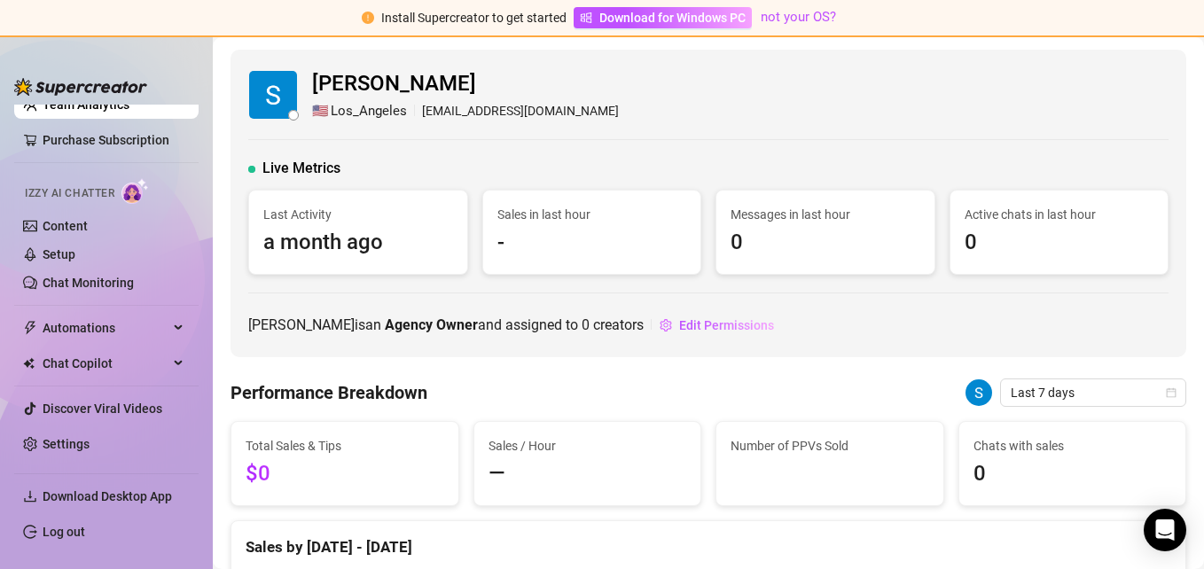
click at [860, 122] on div "[PERSON_NAME] 🇺🇸 Los_Angeles [EMAIL_ADDRESS][DOMAIN_NAME] Live Metrics Last Act…" at bounding box center [708, 204] width 956 height 308
click at [886, 82] on div "[PERSON_NAME] 🇺🇸 Los_Angeles [EMAIL_ADDRESS][DOMAIN_NAME]" at bounding box center [708, 94] width 920 height 54
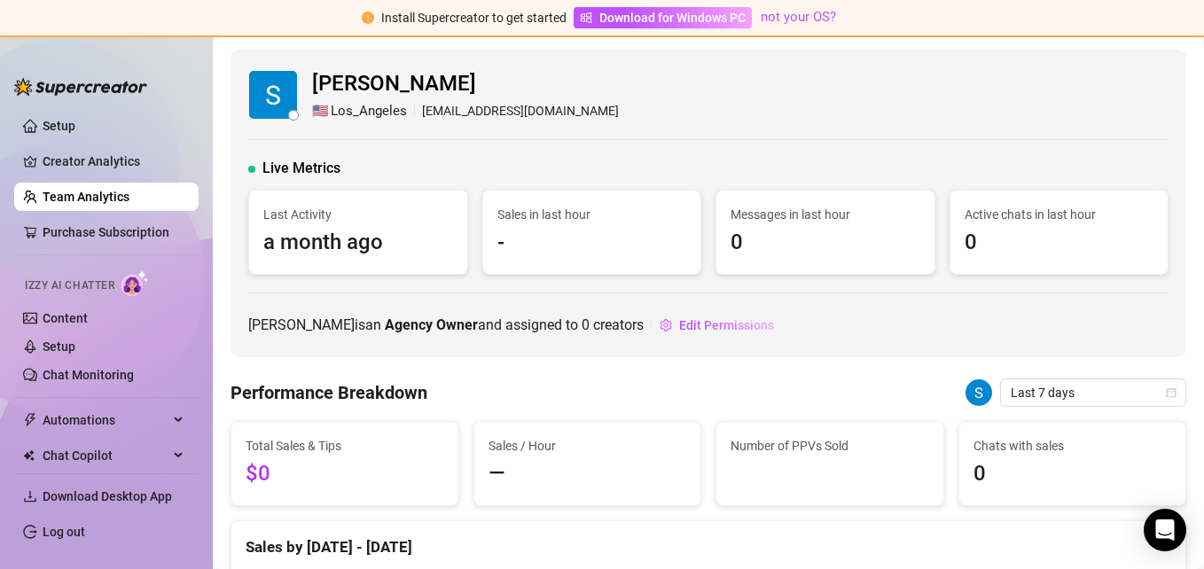
click at [126, 191] on link "Team Analytics" at bounding box center [86, 197] width 87 height 14
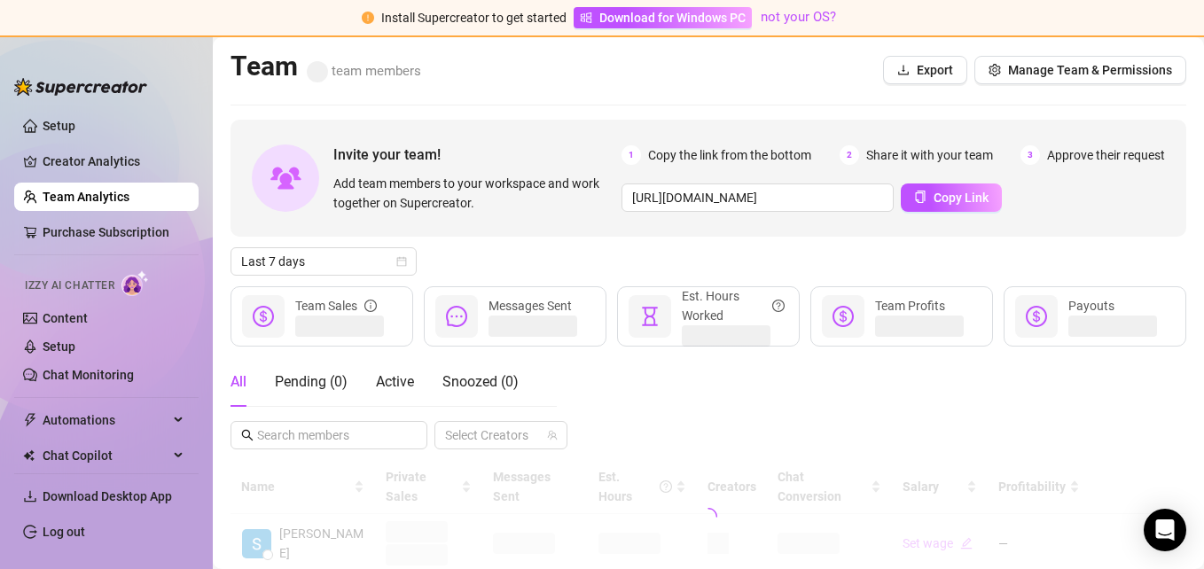
click at [741, 254] on div "Last 7 days" at bounding box center [708, 261] width 956 height 28
click at [754, 261] on div "Last 7 days" at bounding box center [708, 261] width 956 height 28
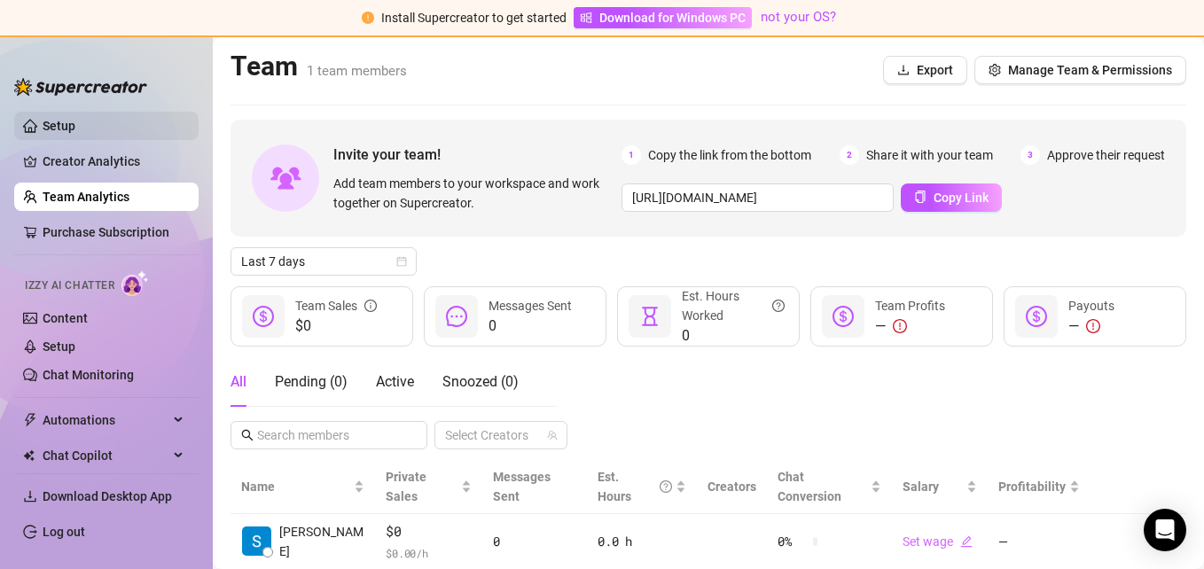
click at [75, 123] on link "Setup" at bounding box center [59, 126] width 33 height 14
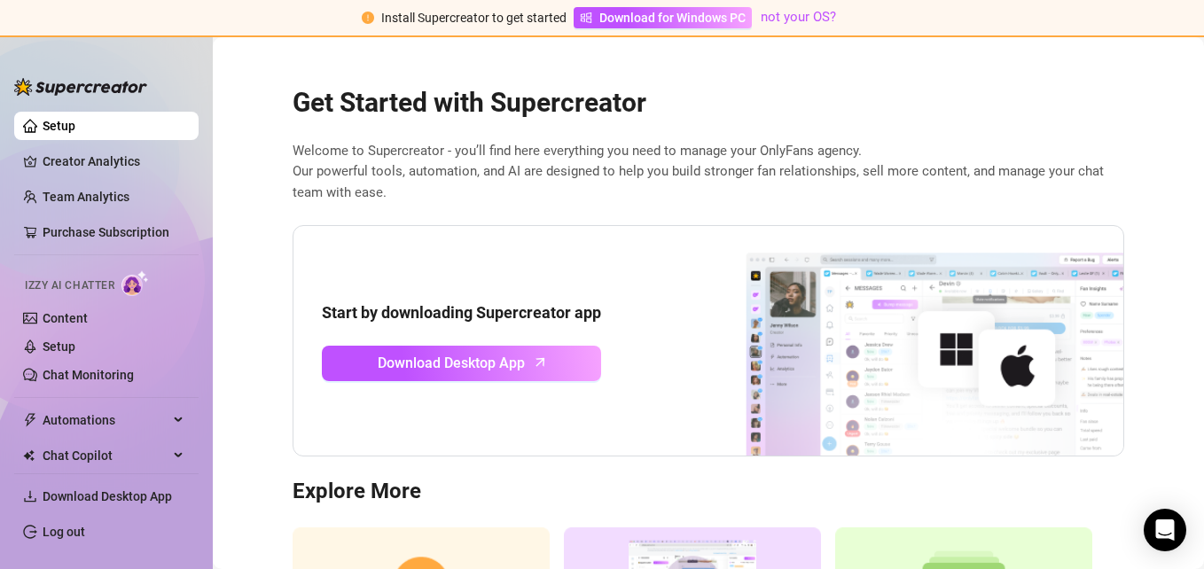
click at [641, 199] on span "Welcome to Supercreator - you’ll find here everything you need to manage your O…" at bounding box center [708, 172] width 831 height 63
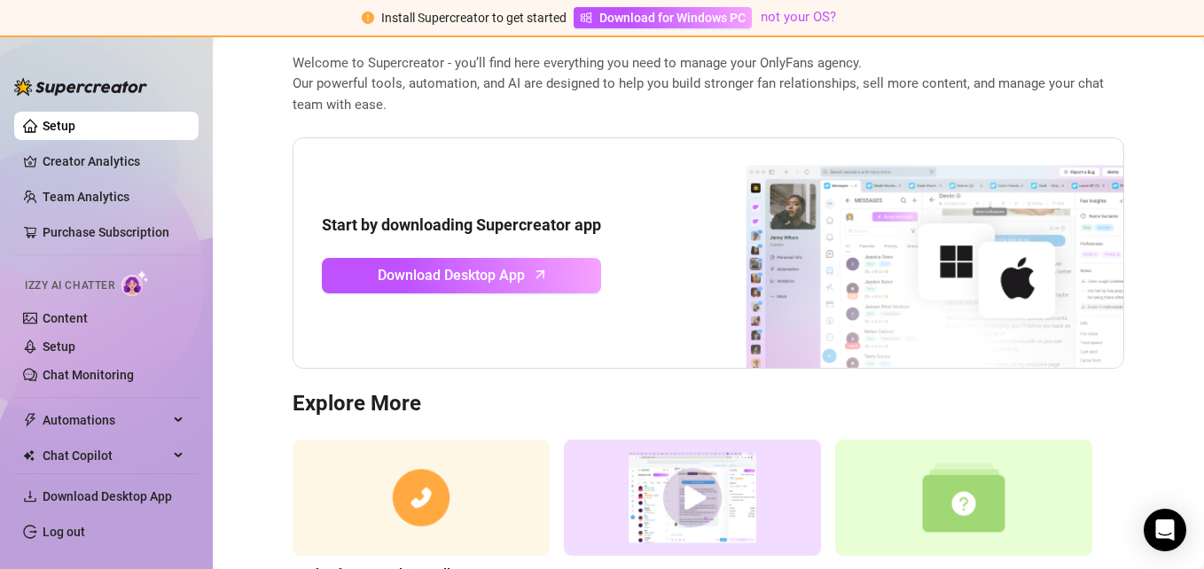
scroll to position [196, 0]
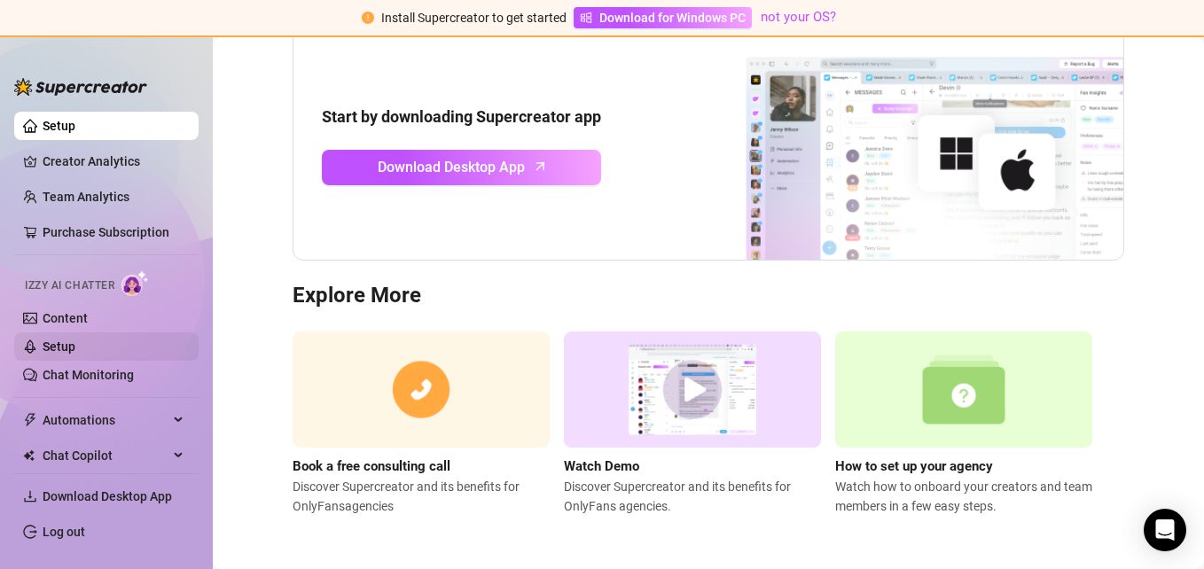
click at [67, 346] on link "Setup" at bounding box center [59, 347] width 33 height 14
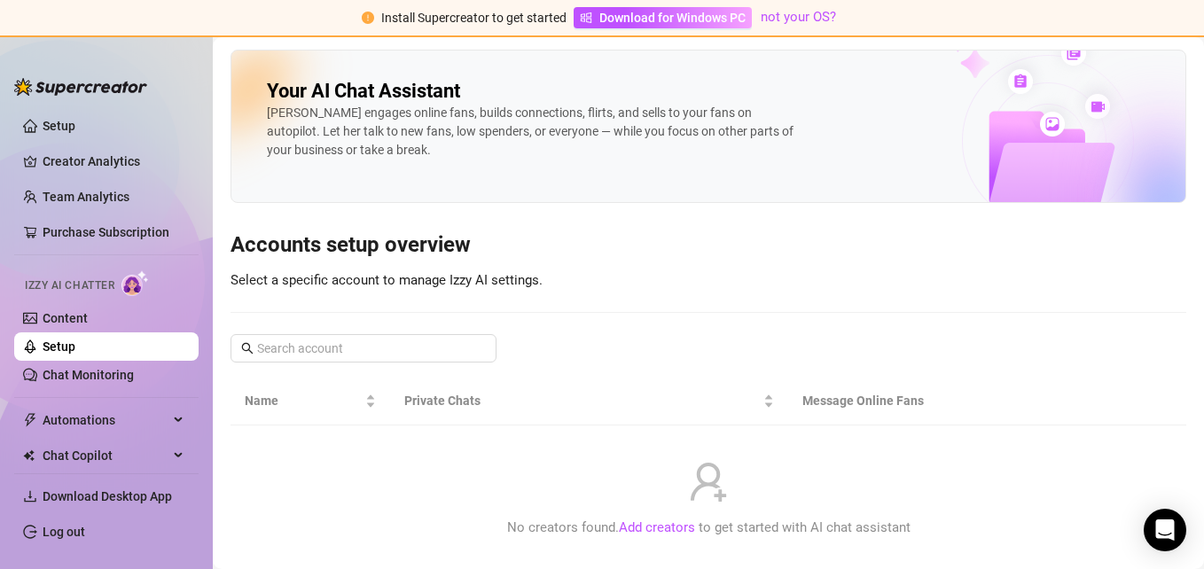
scroll to position [59, 0]
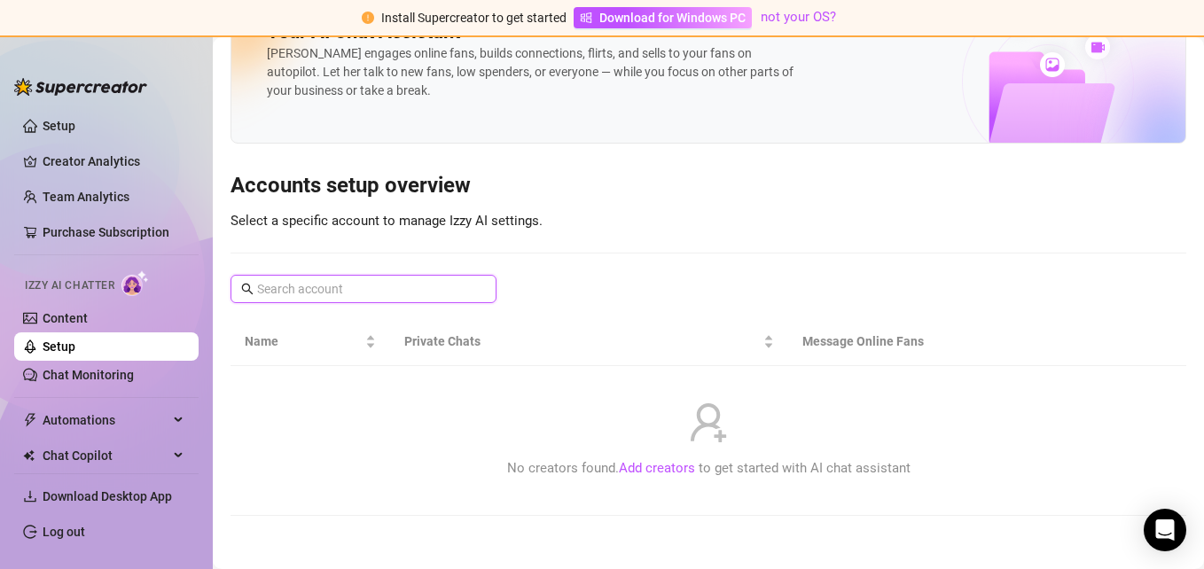
click at [368, 290] on input "text" at bounding box center [364, 289] width 215 height 20
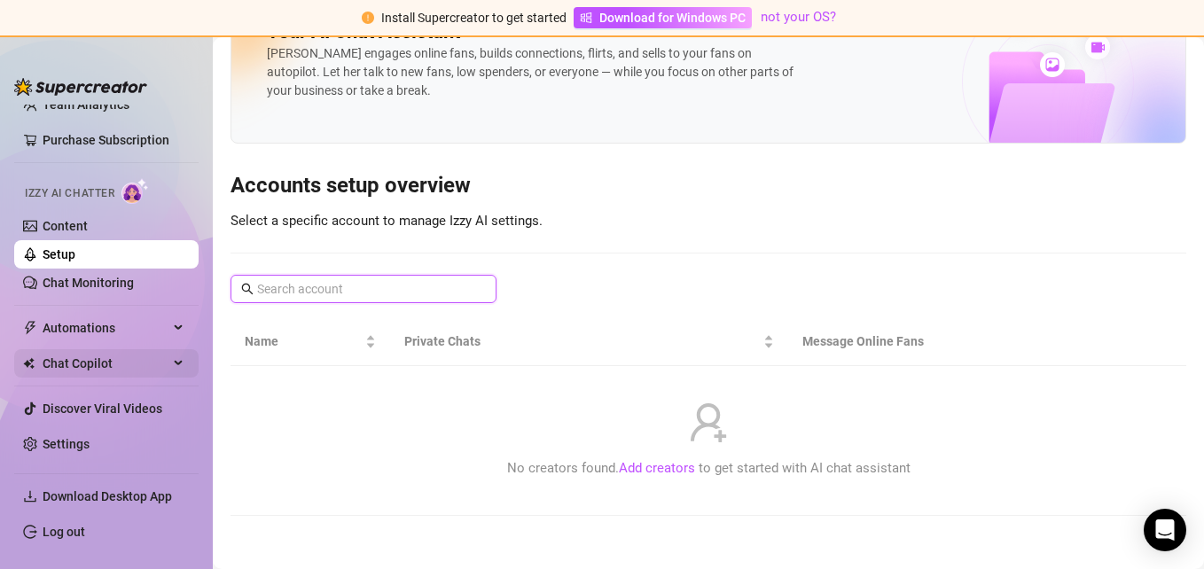
scroll to position [0, 0]
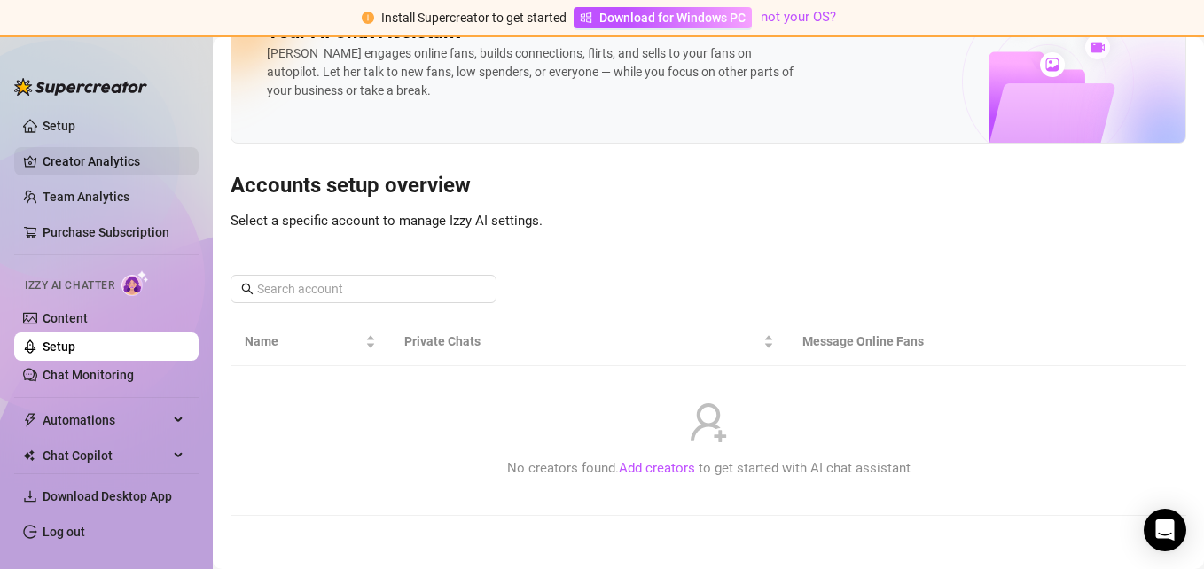
click at [97, 164] on link "Creator Analytics" at bounding box center [114, 161] width 142 height 28
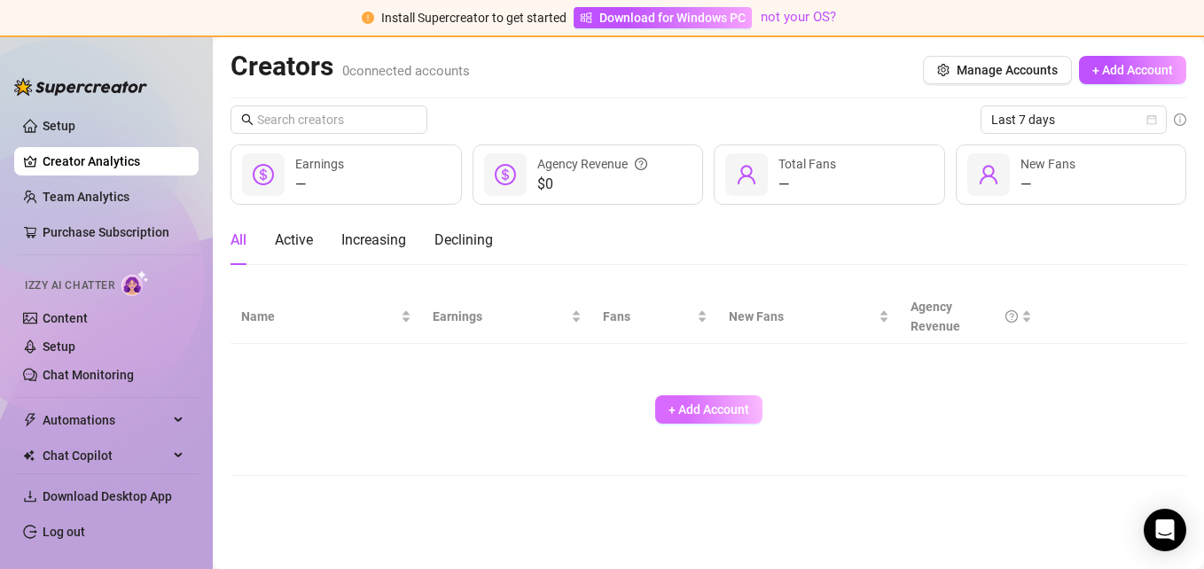
click at [676, 396] on button "+ Add Account" at bounding box center [708, 409] width 107 height 28
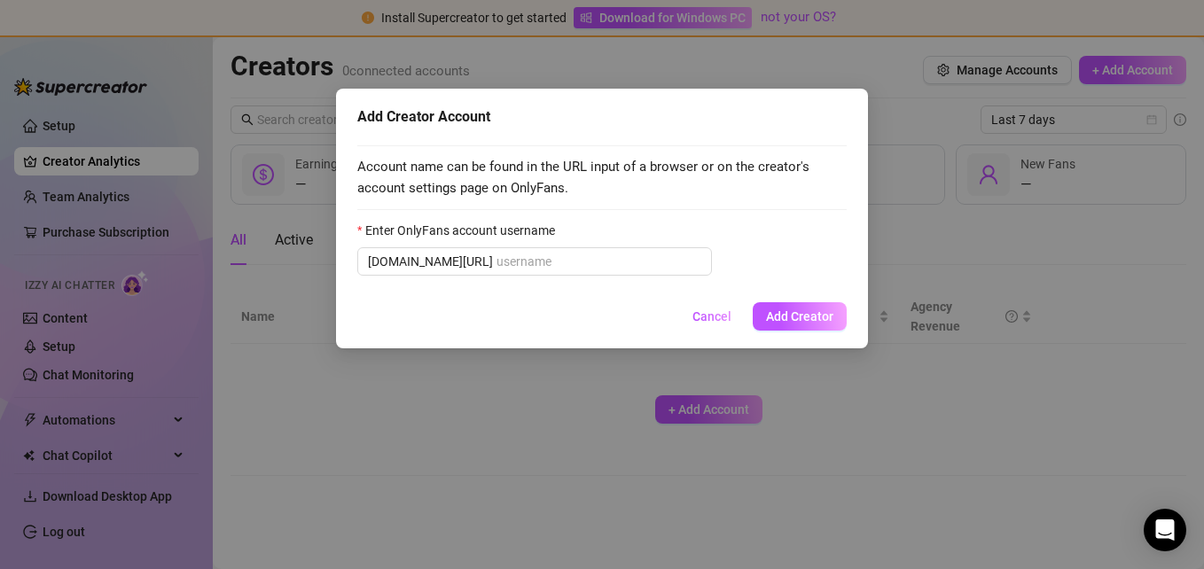
click at [789, 219] on div "Account name can be found in the URL input of a browser or on the creator's acc…" at bounding box center [601, 213] width 489 height 157
click at [706, 311] on span "Cancel" at bounding box center [711, 316] width 39 height 14
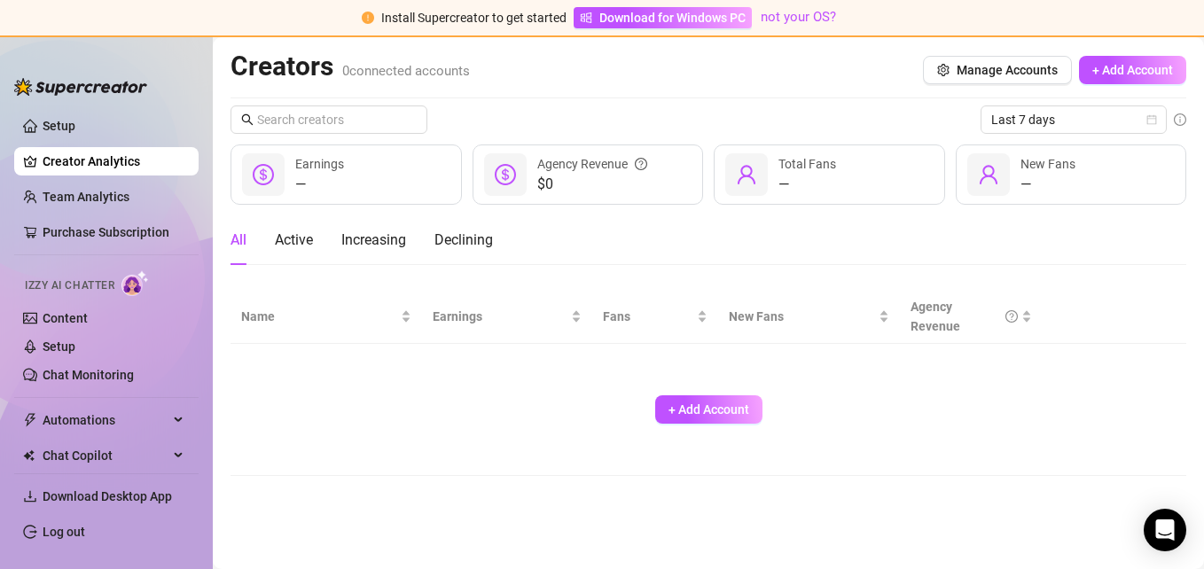
click at [801, 136] on div "Last 7 days — Earnings $0 Agency Revenue — Total Fans — New Fans All Active Inc…" at bounding box center [708, 290] width 956 height 371
click at [845, 120] on div "Last 7 days" at bounding box center [708, 119] width 956 height 28
click at [817, 99] on div "Creators 0 connected accounts Manage Accounts + Add Account Last 7 days — Earni…" at bounding box center [708, 263] width 956 height 426
click at [589, 82] on div "Creators 0 connected accounts Manage Accounts + Add Account" at bounding box center [708, 70] width 956 height 41
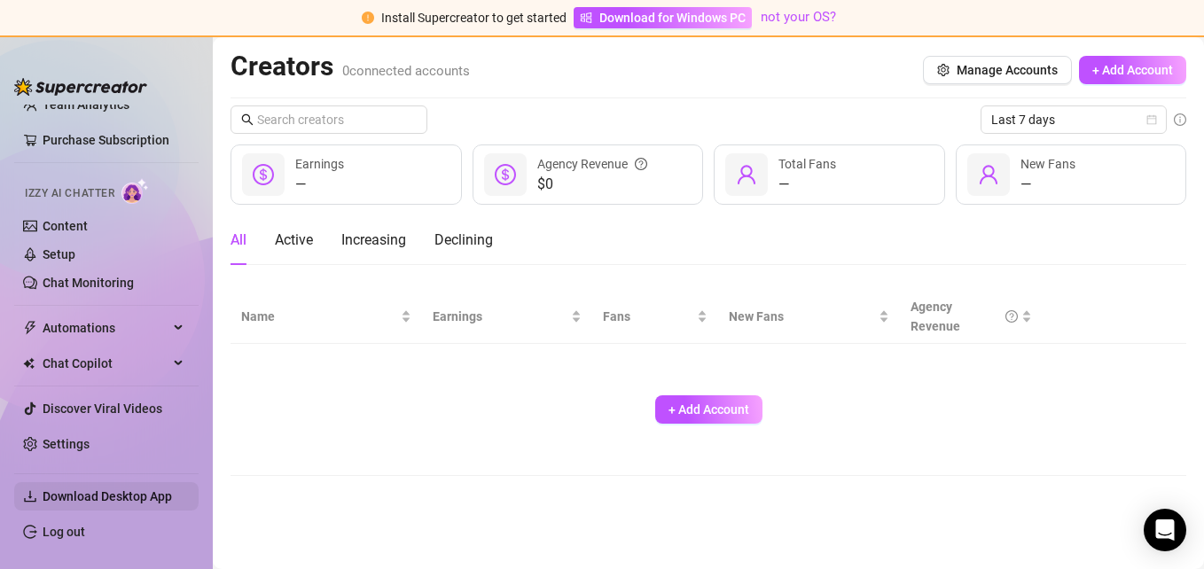
click at [111, 500] on span "Download Desktop App" at bounding box center [107, 496] width 129 height 14
